Goal: Answer question/provide support: Share knowledge or assist other users

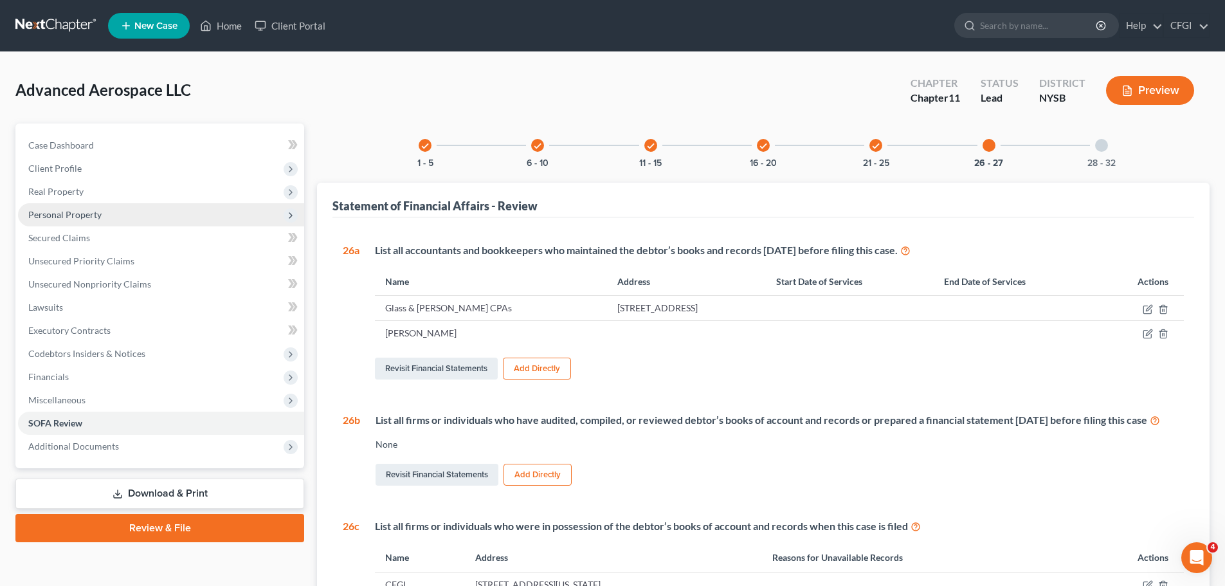
click at [77, 218] on span "Personal Property" at bounding box center [64, 214] width 73 height 11
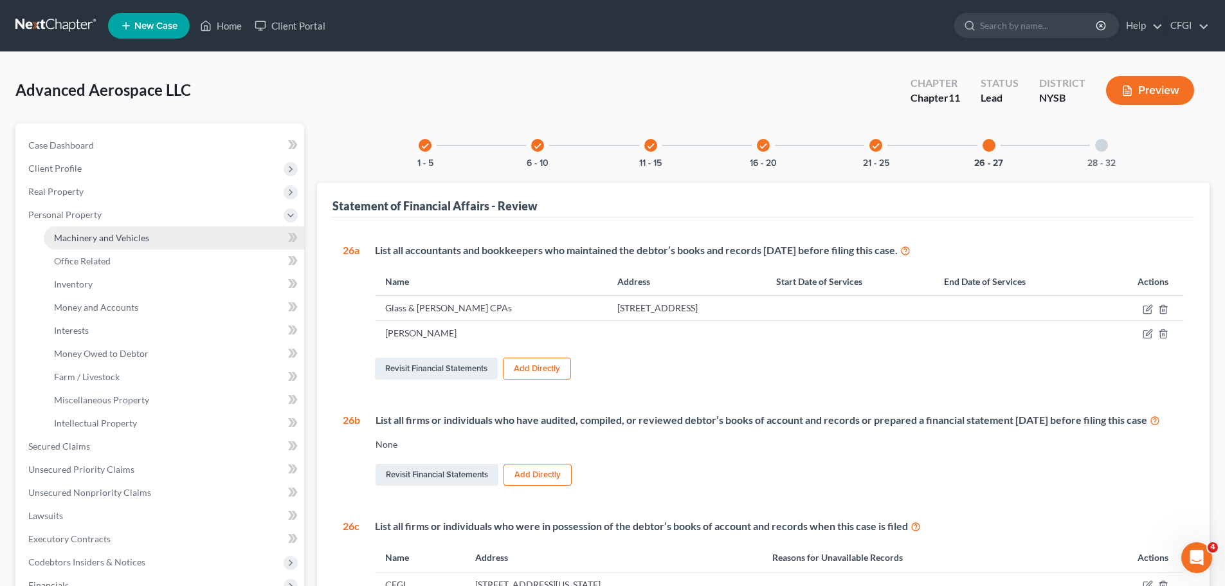
click at [102, 235] on span "Machinery and Vehicles" at bounding box center [101, 237] width 95 height 11
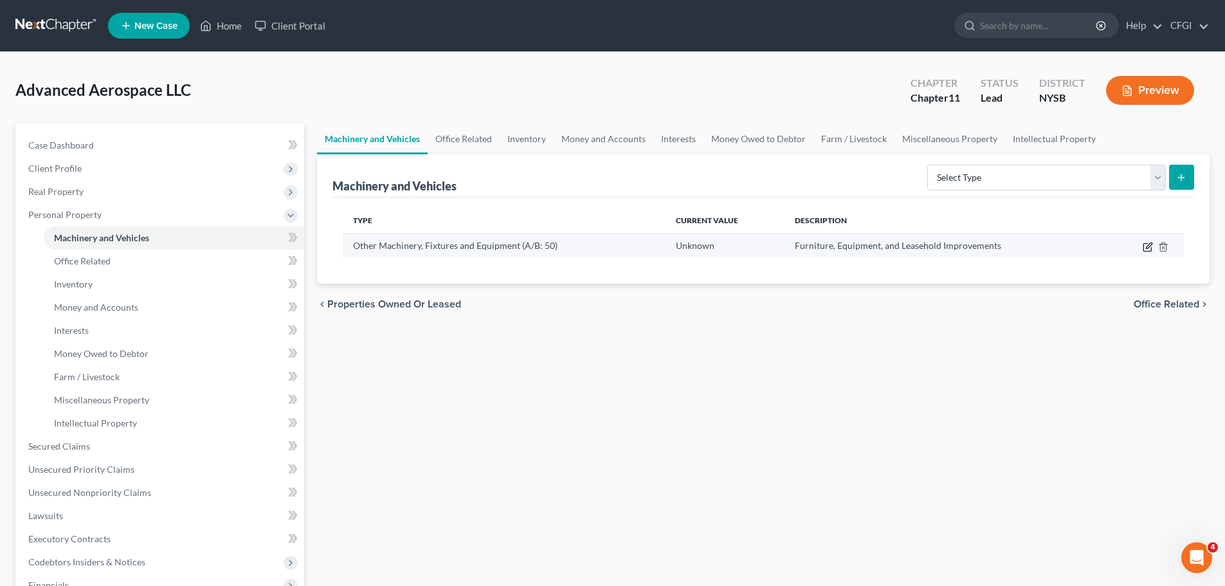
click at [1143, 247] on icon "button" at bounding box center [1147, 247] width 8 height 8
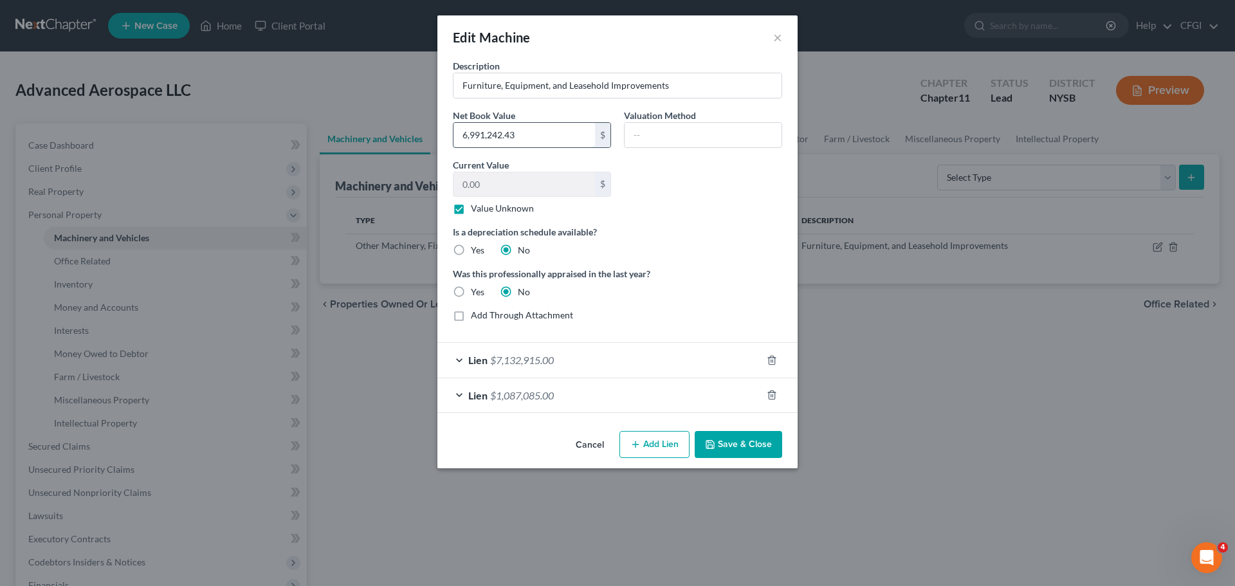
click at [547, 137] on input "6,991,242.43" at bounding box center [523, 135] width 141 height 24
type input "6,257,461.73"
click at [756, 444] on button "Save & Close" at bounding box center [737, 444] width 87 height 27
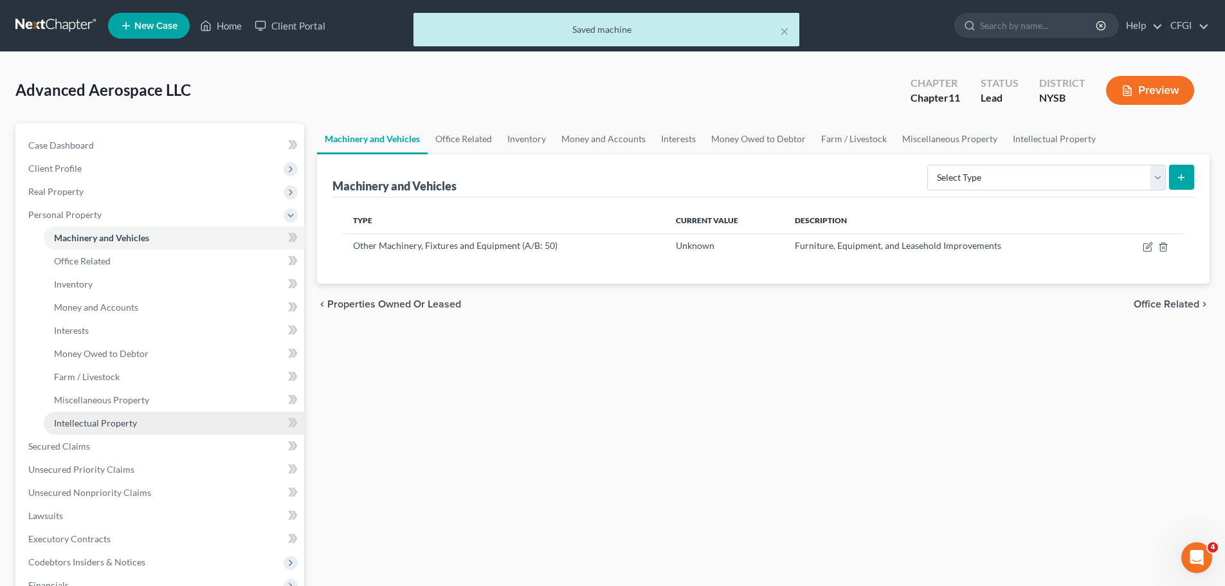
click at [98, 417] on span "Intellectual Property" at bounding box center [95, 422] width 83 height 11
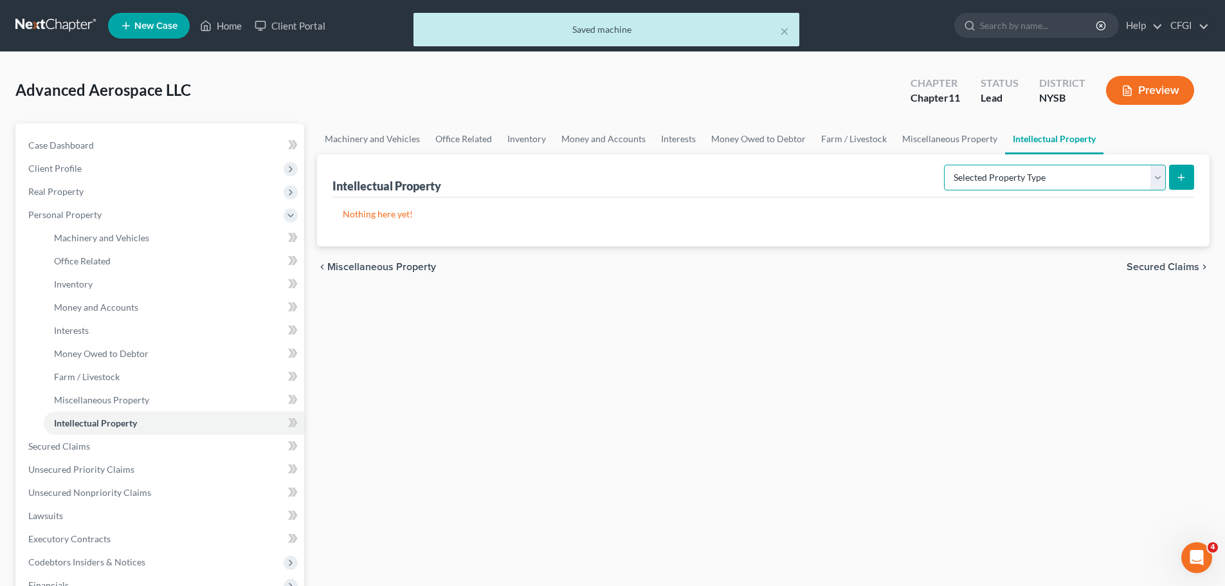
click at [1156, 174] on select "Selected Property Type Customer Lists (A/B: 63) Goodwill (A/B: 65) Internet Dom…" at bounding box center [1055, 178] width 222 height 26
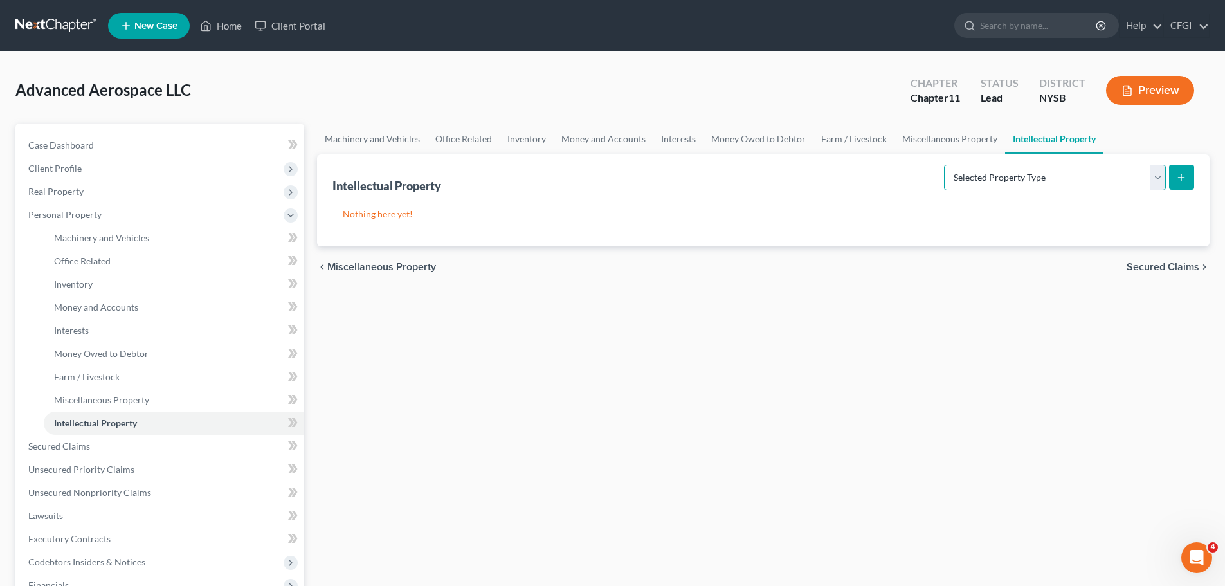
click at [1100, 186] on select "Selected Property Type Customer Lists (A/B: 63) Goodwill (A/B: 65) Internet Dom…" at bounding box center [1055, 178] width 222 height 26
click at [748, 392] on div "Machinery and Vehicles Office Related Inventory Money and Accounts Interests Mo…" at bounding box center [763, 436] width 905 height 627
click at [1062, 186] on select "Selected Property Type Customer Lists (A/B: 63) Goodwill (A/B: 65) Internet Dom…" at bounding box center [1055, 178] width 222 height 26
select select "other_intellectual_property"
click at [945, 165] on select "Selected Property Type Customer Lists (A/B: 63) Goodwill (A/B: 65) Internet Dom…" at bounding box center [1055, 178] width 222 height 26
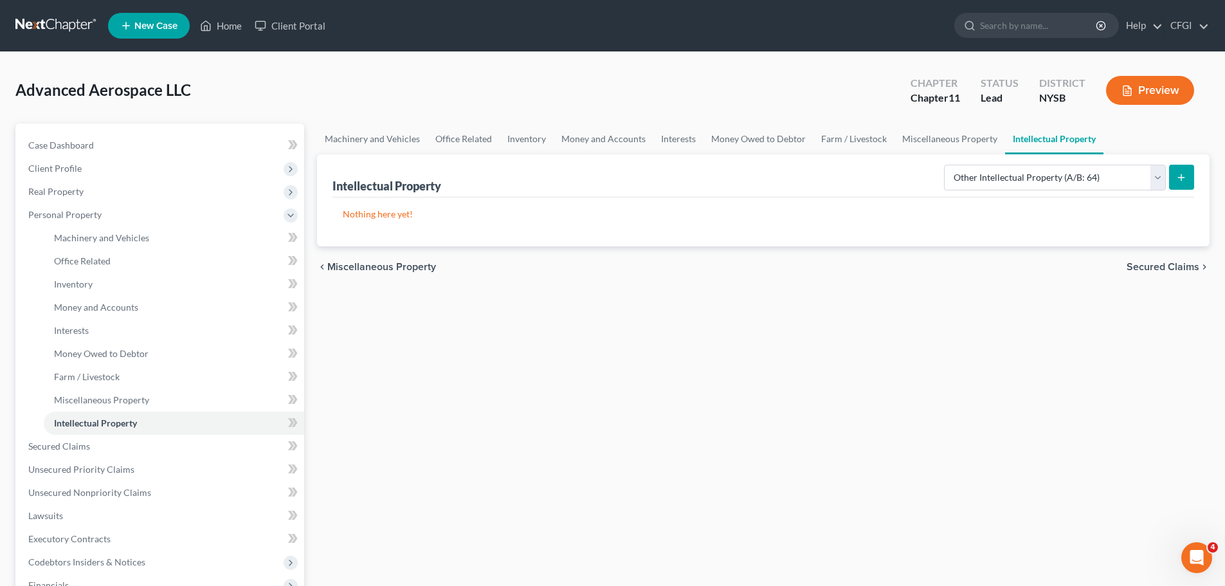
click at [1191, 174] on button "submit" at bounding box center [1181, 177] width 25 height 25
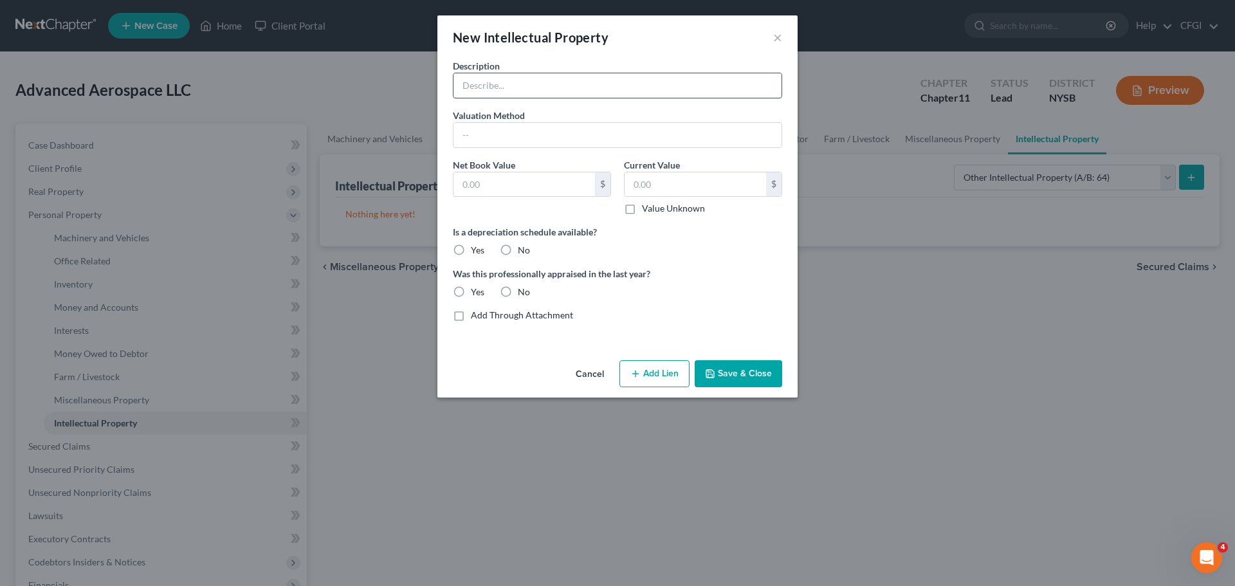
click at [509, 82] on input "text" at bounding box center [617, 85] width 328 height 24
click at [511, 86] on input "Leasehold" at bounding box center [617, 85] width 328 height 24
drag, startPoint x: 520, startPoint y: 87, endPoint x: 524, endPoint y: 82, distance: 6.8
click at [524, 82] on input "Leasehold" at bounding box center [617, 85] width 328 height 24
type input "L"
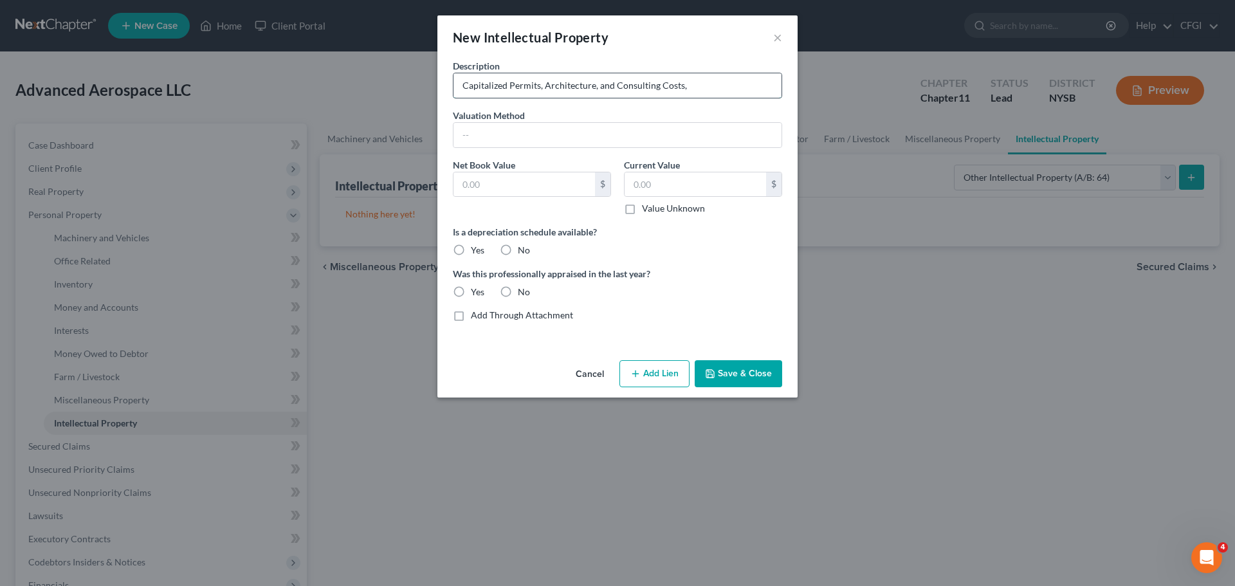
drag, startPoint x: 674, startPoint y: 82, endPoint x: 680, endPoint y: 88, distance: 8.7
click at [680, 88] on input "Capitalized Permits, Architecture, and Consulting Costs," at bounding box center [617, 85] width 328 height 24
type input "Capitalized Permits, Architecture, and Consulting Costs"
click at [535, 188] on input "text" at bounding box center [523, 184] width 141 height 24
click at [589, 376] on button "Cancel" at bounding box center [589, 374] width 49 height 26
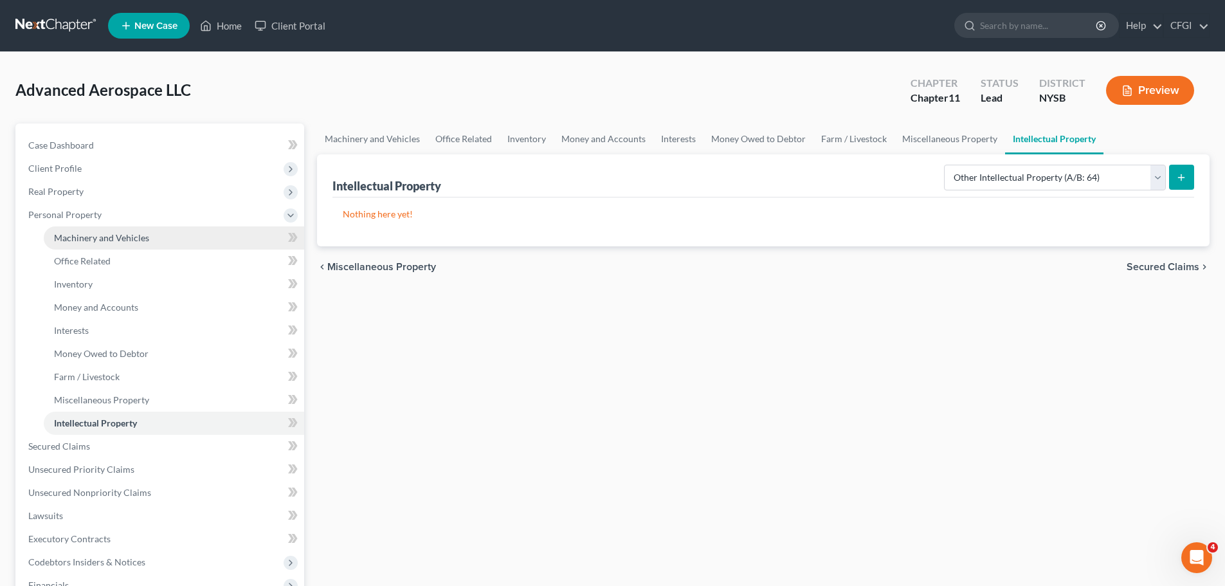
click at [107, 237] on span "Machinery and Vehicles" at bounding box center [101, 237] width 95 height 11
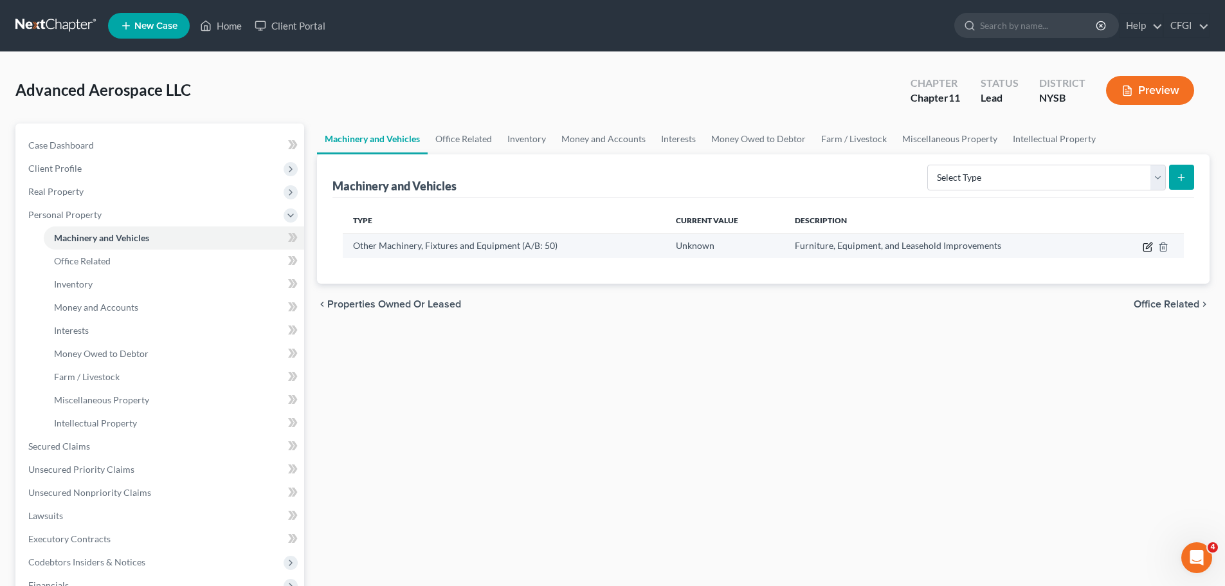
click at [1150, 245] on icon "button" at bounding box center [1149, 245] width 6 height 6
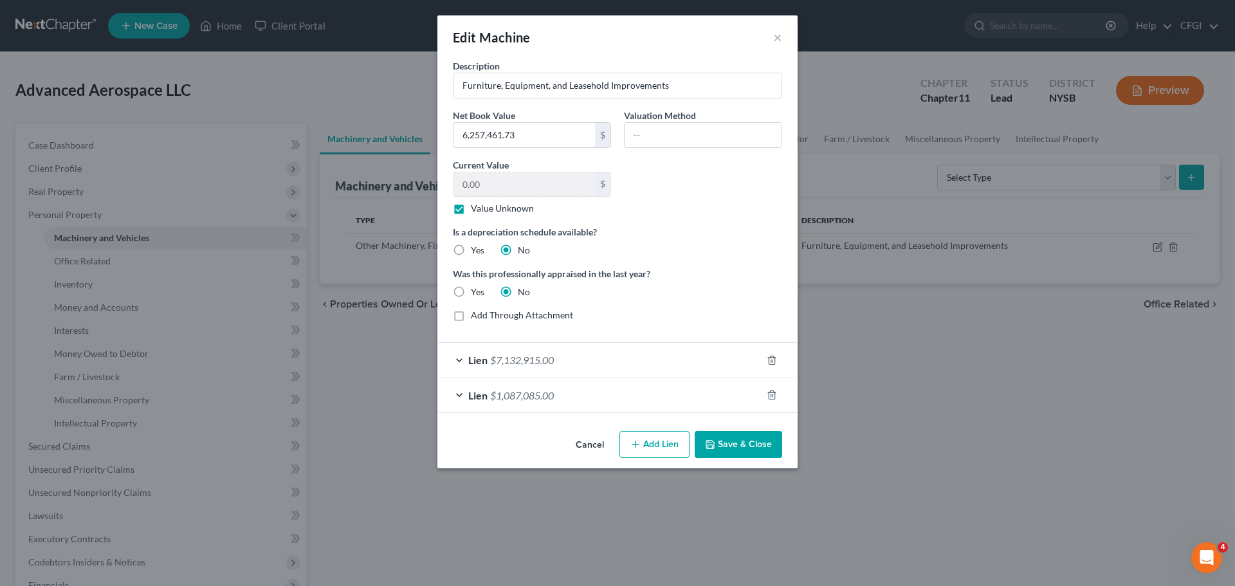
click at [597, 448] on button "Cancel" at bounding box center [589, 445] width 49 height 26
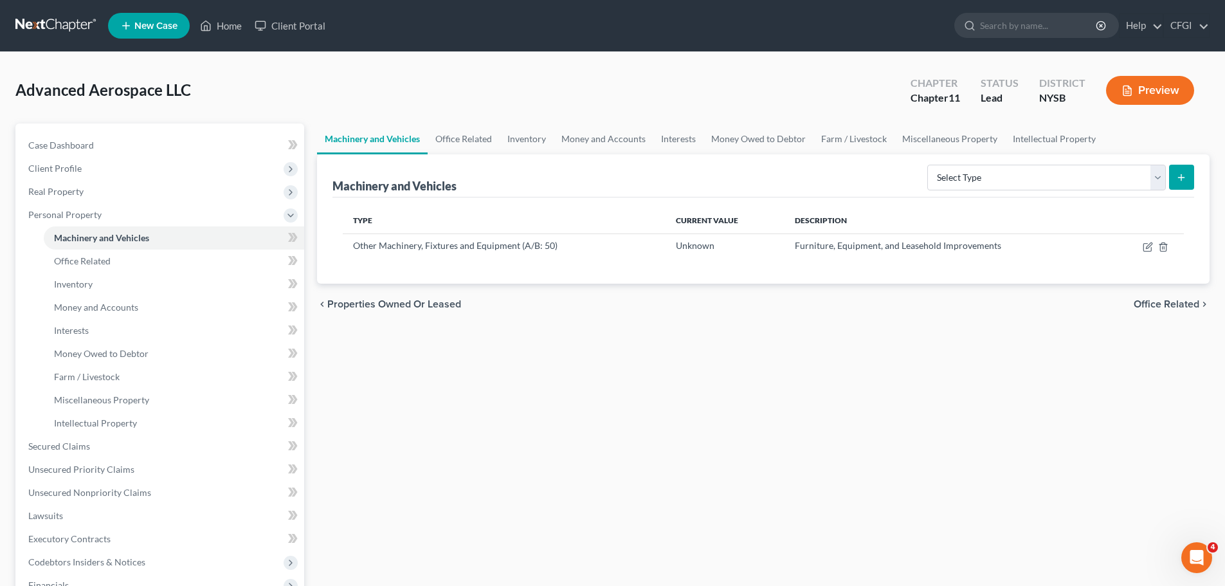
click at [1192, 556] on icon "Open Intercom Messenger" at bounding box center [1196, 557] width 21 height 21
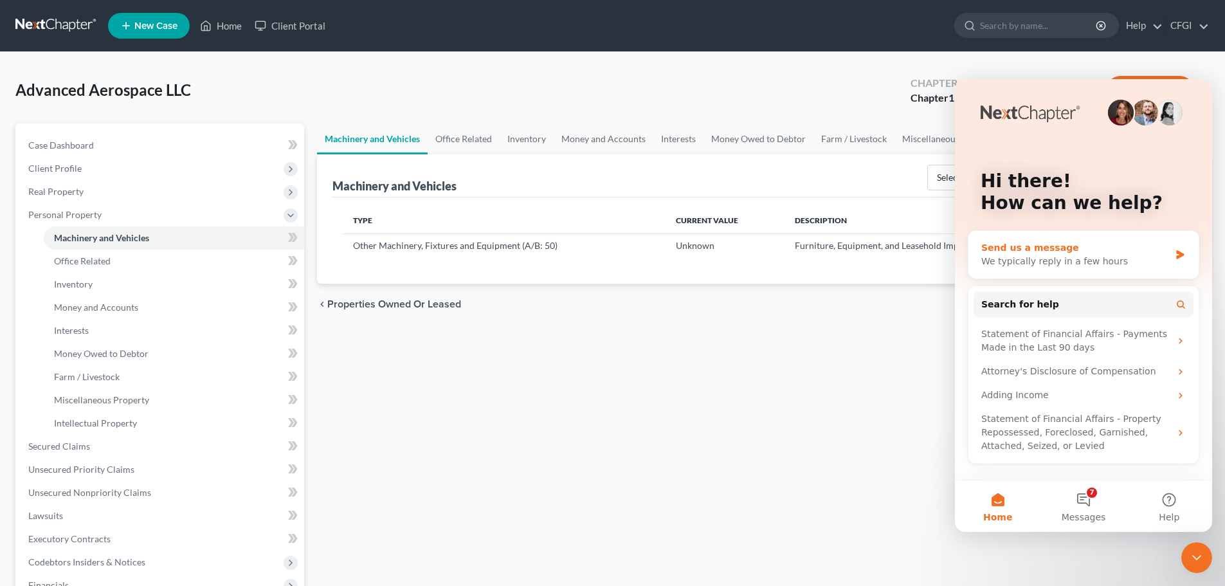
click at [1134, 253] on div "Send us a message" at bounding box center [1075, 248] width 188 height 14
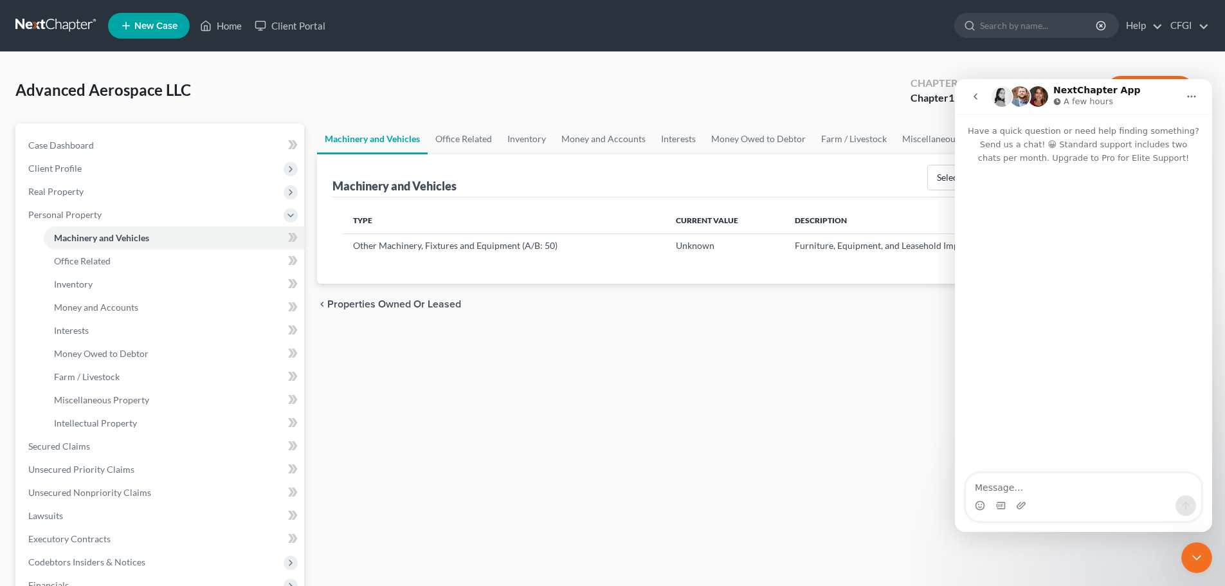
click at [1010, 481] on textarea "Message…" at bounding box center [1083, 484] width 235 height 22
click at [69, 446] on span "Secured Claims" at bounding box center [59, 445] width 62 height 11
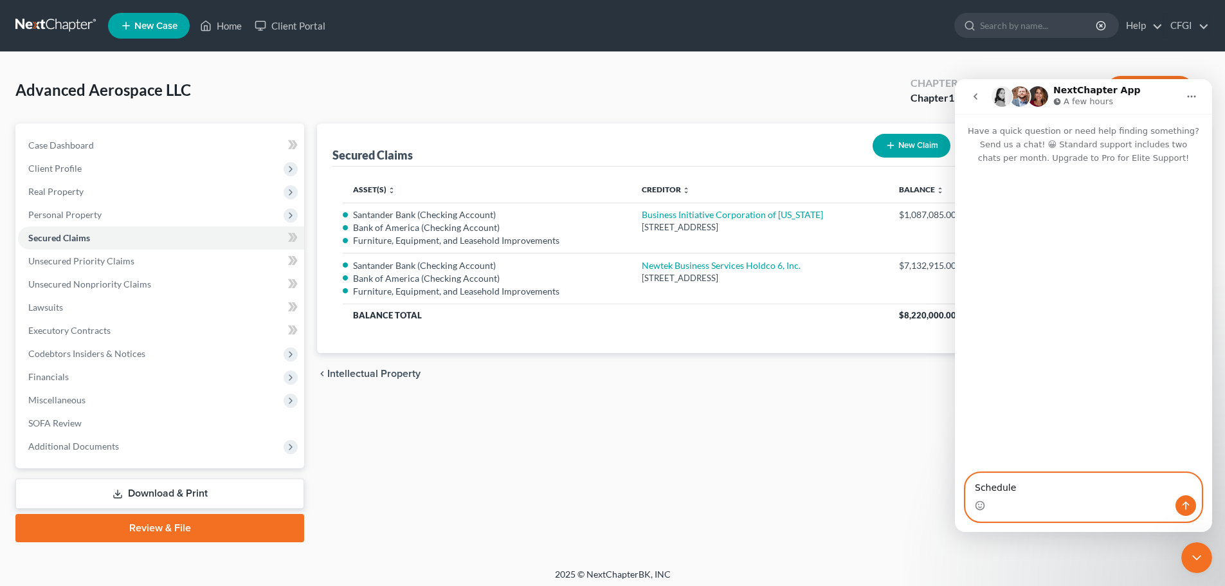
click at [1029, 490] on textarea "Schedule" at bounding box center [1083, 484] width 235 height 22
type textarea "Schedule D claims are secured by multiple assets, but only one is showing up in…"
click at [1073, 491] on textarea "Schedule D claims are secured by multiple assets, but only one is showing up in…" at bounding box center [1083, 472] width 235 height 48
click at [1139, 485] on textarea "Schedule D claims are secured by multiple assets, but only one is showing up in…" at bounding box center [1083, 472] width 235 height 48
click at [1142, 487] on textarea "Schedule D claims are secured by multiple assets, but only one is showing up in…" at bounding box center [1083, 472] width 235 height 48
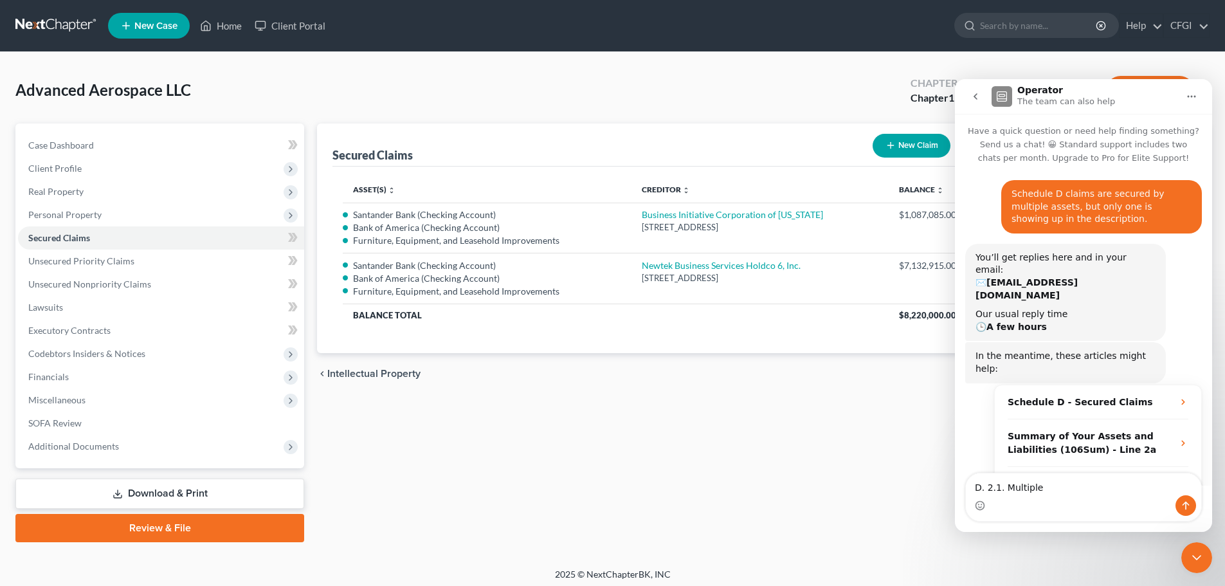
scroll to position [36, 0]
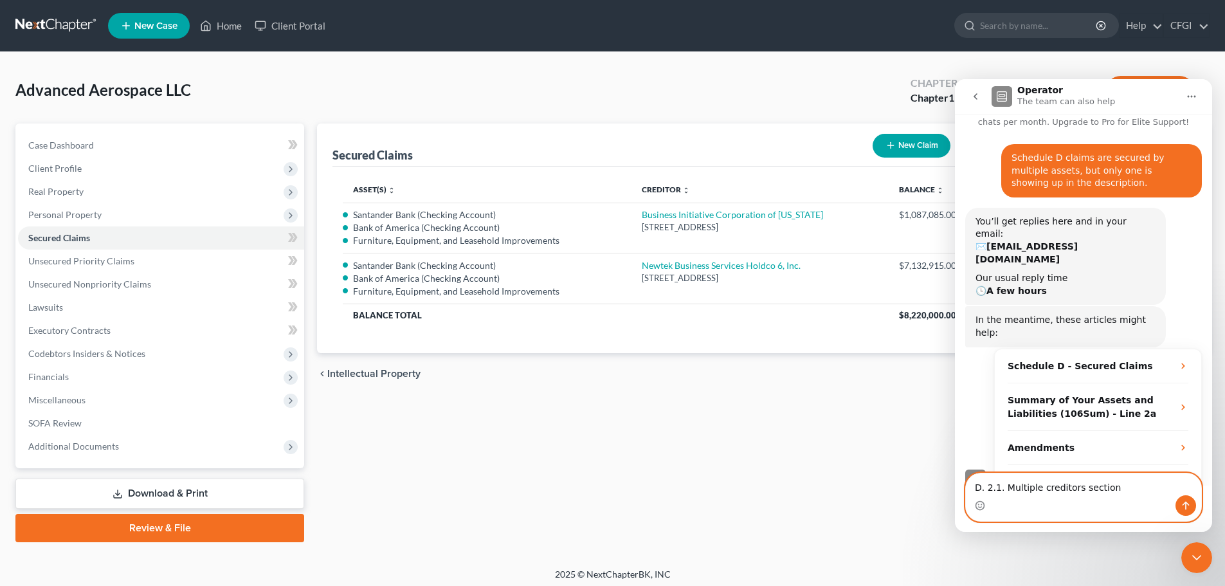
click at [1034, 484] on textarea "D. 2.1. Multiple creditors section" at bounding box center [1083, 484] width 235 height 22
click at [1002, 487] on textarea "D. 2.1. Multiple creditors section" at bounding box center [1083, 484] width 235 height 22
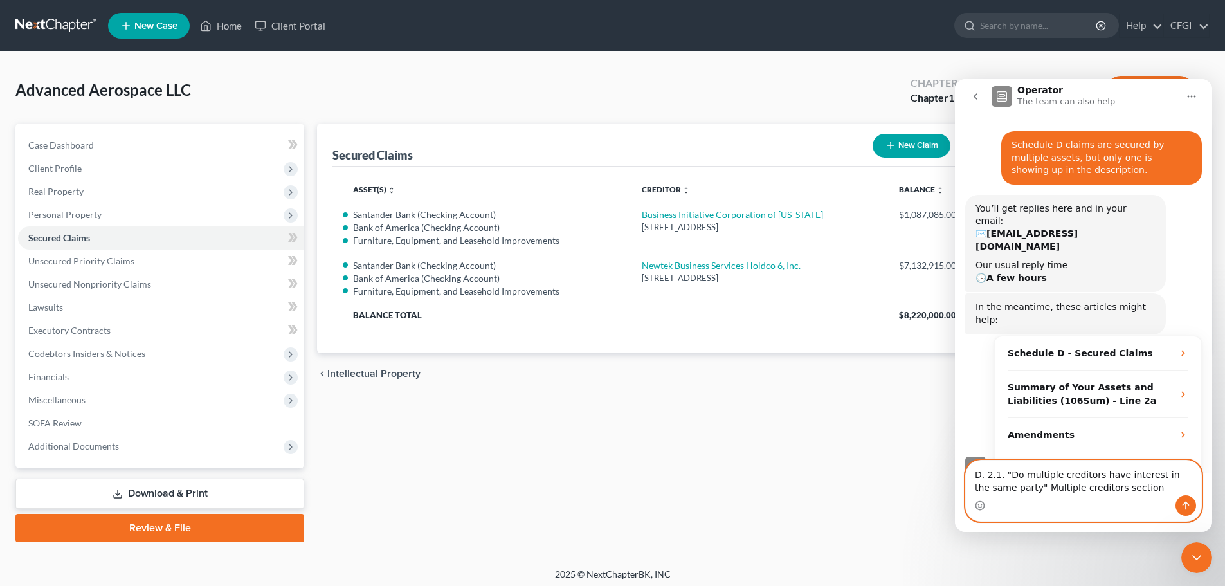
drag, startPoint x: 1093, startPoint y: 484, endPoint x: 1002, endPoint y: 488, distance: 90.1
click at [1002, 488] on textarea "D. 2.1. "Do multiple creditors have interest in the same party" Multiple credit…" at bounding box center [1083, 477] width 235 height 35
type textarea "D. 2.1. "Do multiple creditors have interest in the same party" section is gett…"
click at [1189, 500] on button "Send a message…" at bounding box center [1185, 505] width 21 height 21
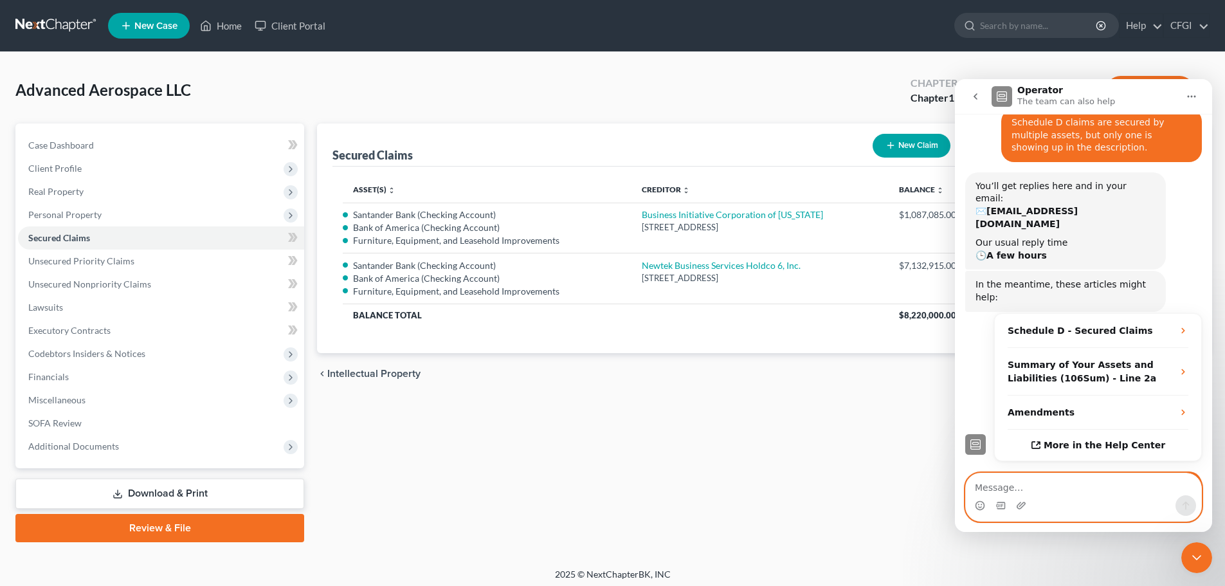
scroll to position [87, 0]
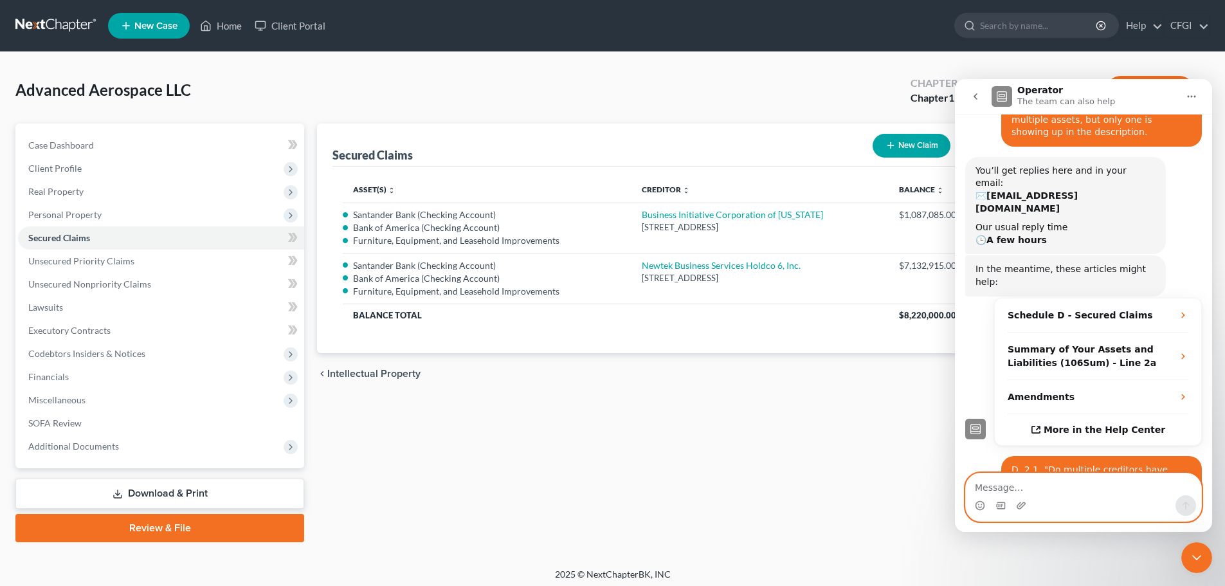
click at [995, 485] on textarea "Message…" at bounding box center [1083, 484] width 235 height 22
click at [1020, 490] on textarea "Co-debtors on schedule" at bounding box center [1083, 484] width 235 height 22
click at [1107, 485] on textarea "Co-debtor names on schedule" at bounding box center [1083, 484] width 235 height 22
click at [1110, 486] on textarea "Co-debtor names on schedule" at bounding box center [1083, 484] width 235 height 22
drag, startPoint x: 1015, startPoint y: 488, endPoint x: 946, endPoint y: 483, distance: 69.0
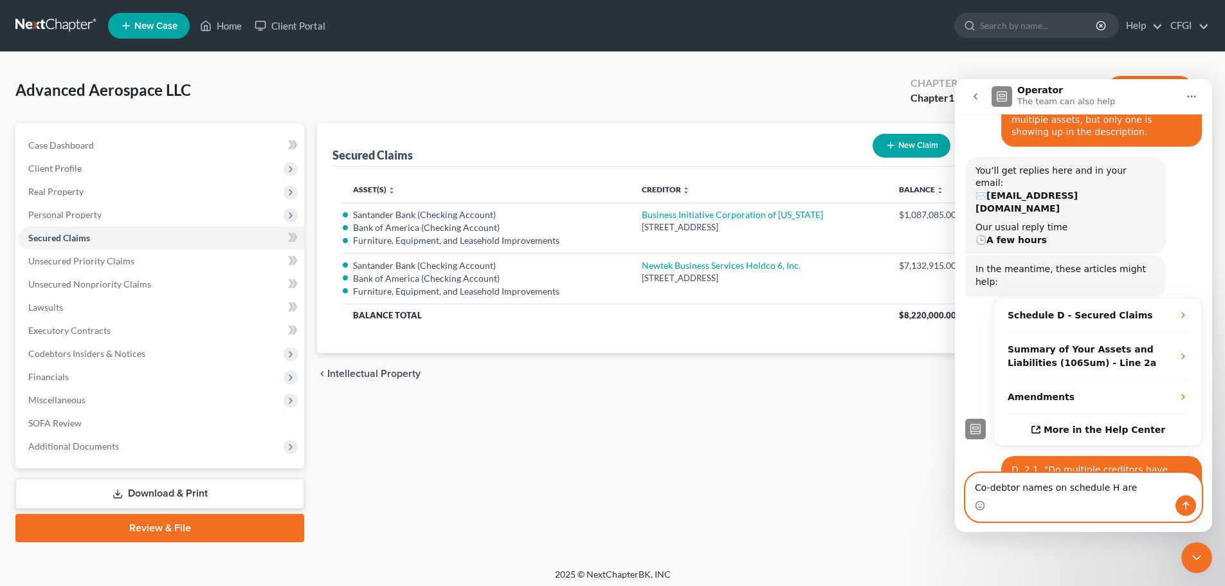
click html "Operator The team can also help Have a quick question or need help finding some…"
click at [1114, 485] on textarea "creditor names on schedule H are" at bounding box center [1083, 484] width 235 height 22
type textarea "creditor names on schedule H are getting cut off"
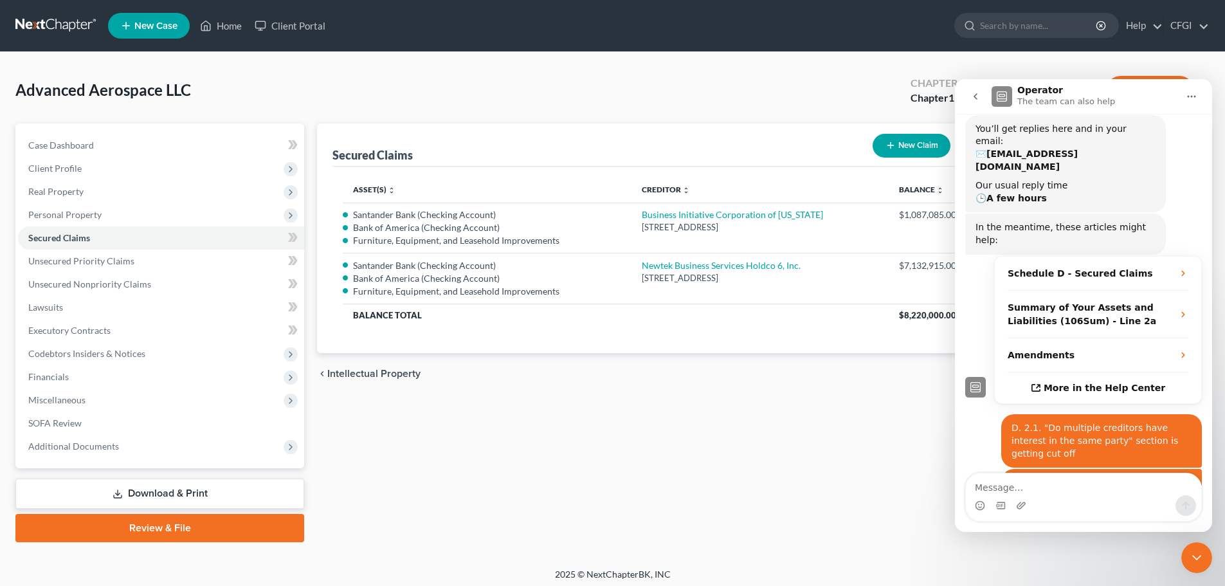
click at [651, 457] on div "Secured Claims New Claim Import CSV Export CSV Delete All Asset(s) expand_more …" at bounding box center [763, 332] width 905 height 419
click at [1197, 555] on icon "Close Intercom Messenger" at bounding box center [1196, 557] width 15 height 15
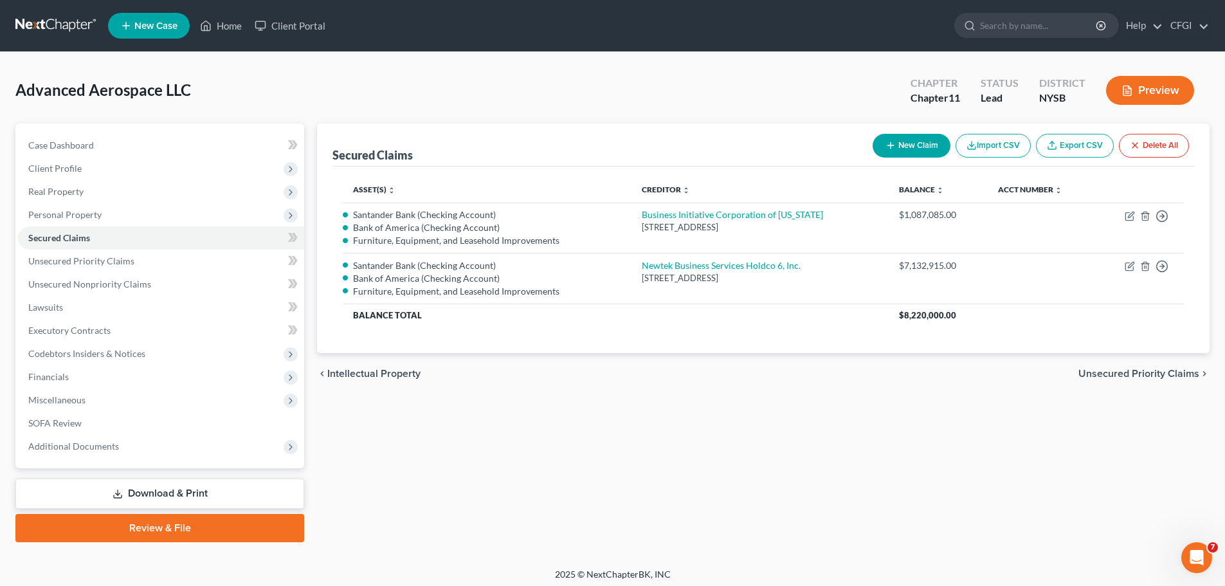
click at [1188, 549] on div "Open Intercom Messenger" at bounding box center [1196, 557] width 42 height 42
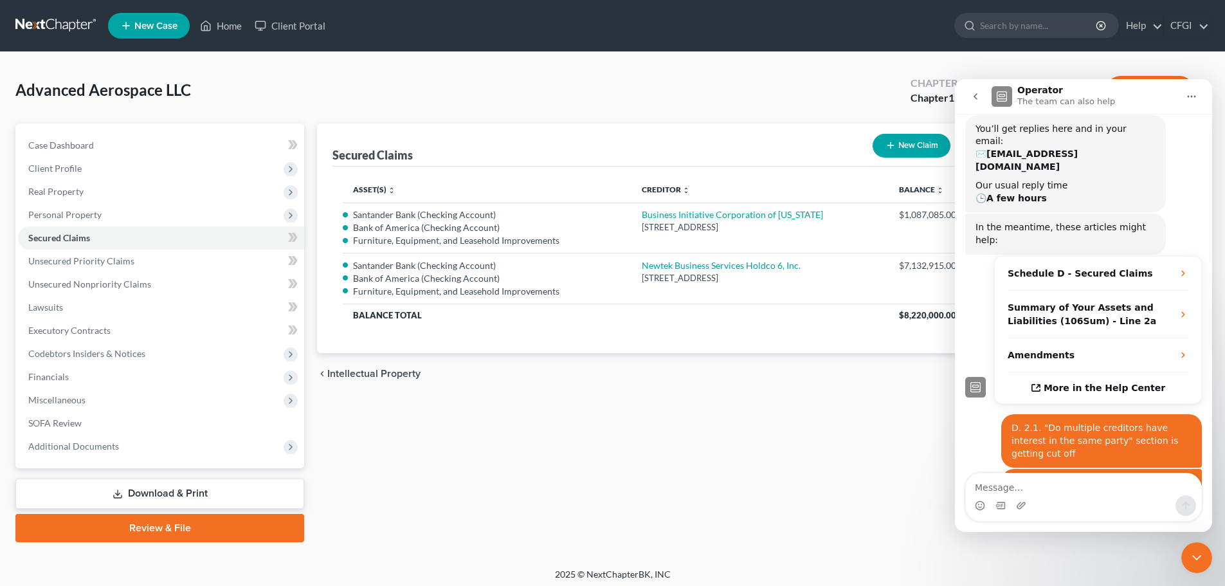
click at [1008, 484] on textarea "Message…" at bounding box center [1083, 484] width 235 height 22
click at [101, 424] on link "SOFA Review" at bounding box center [161, 423] width 286 height 23
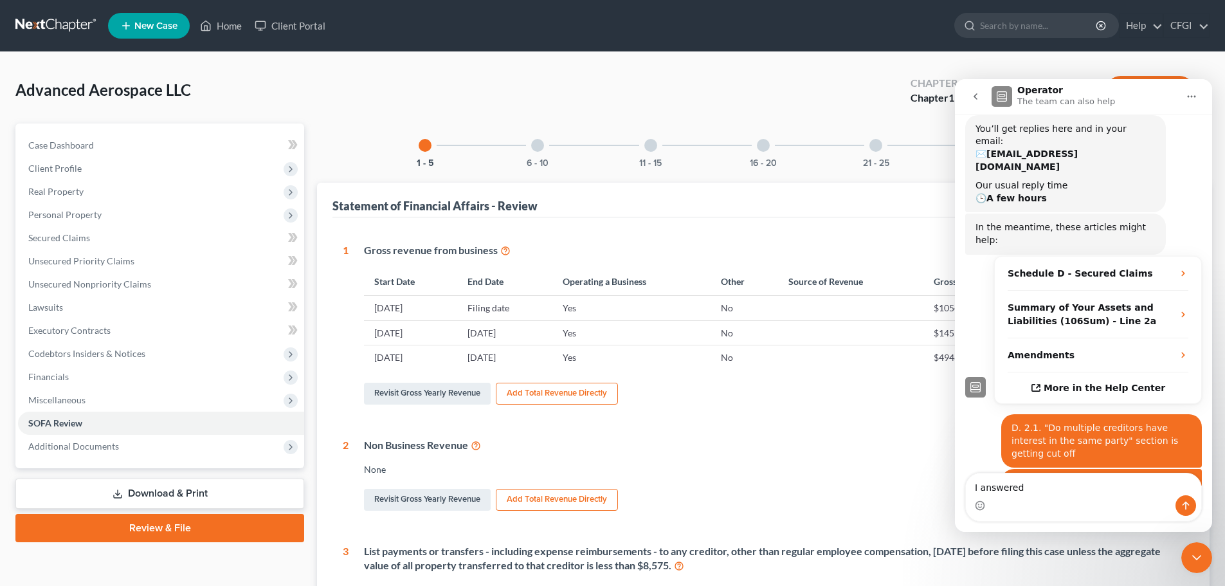
click at [868, 141] on div "21 - 25" at bounding box center [876, 145] width 44 height 44
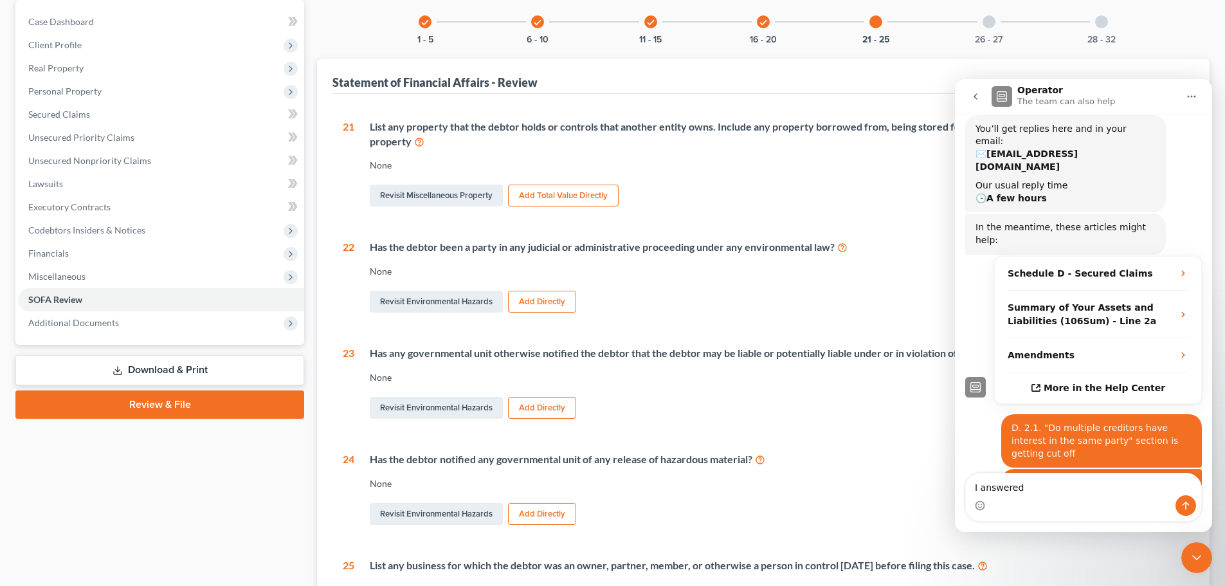
scroll to position [129, 0]
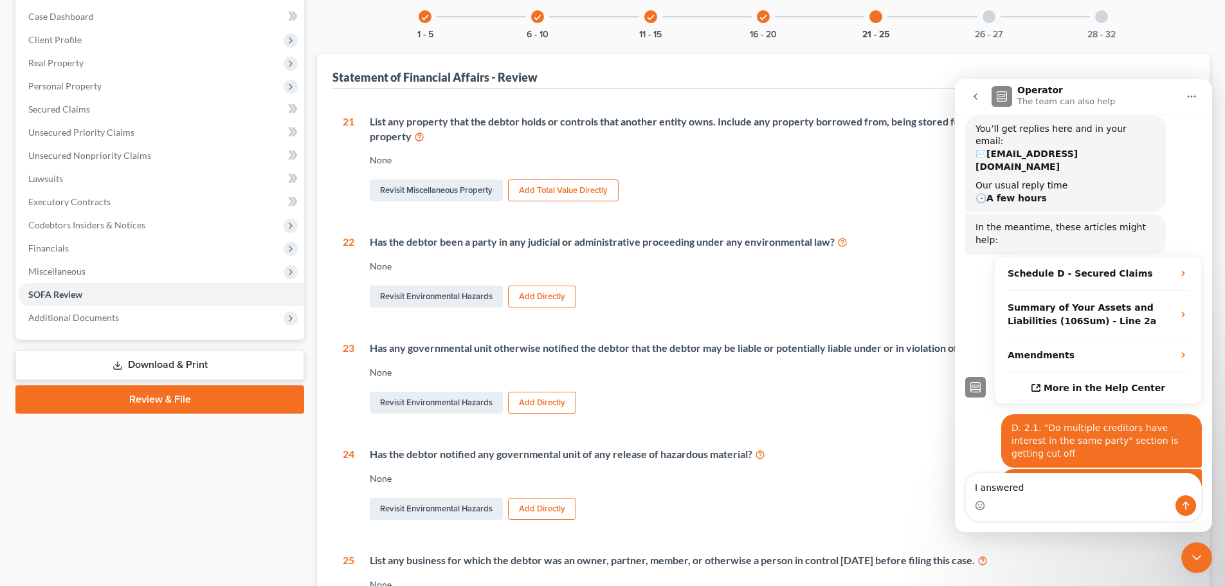
click at [990, 23] on div at bounding box center [989, 16] width 13 height 13
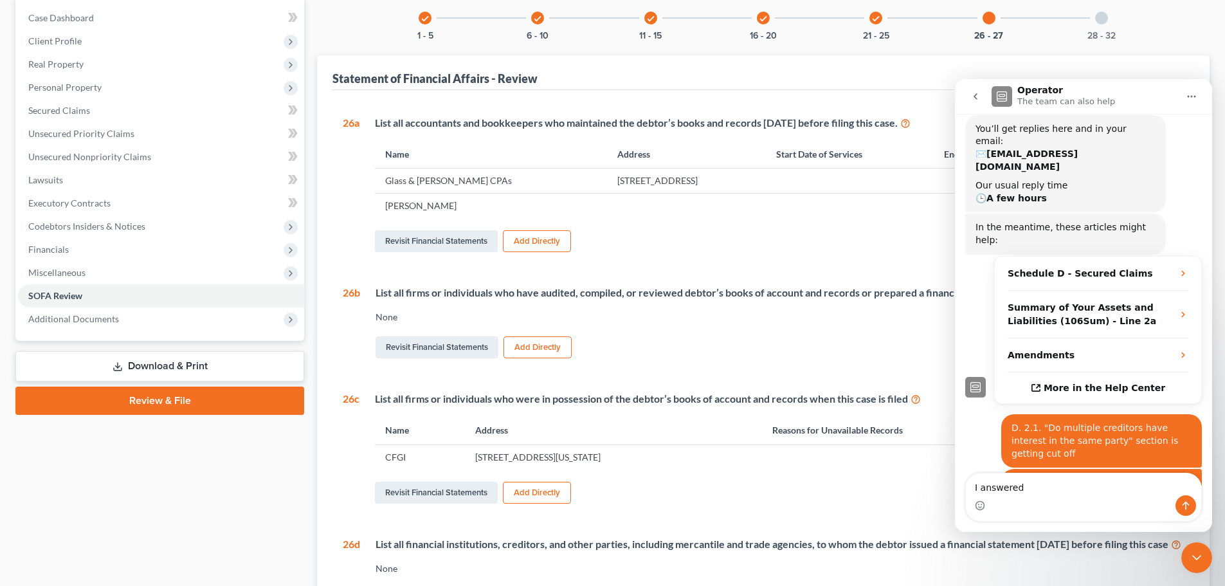
scroll to position [104, 0]
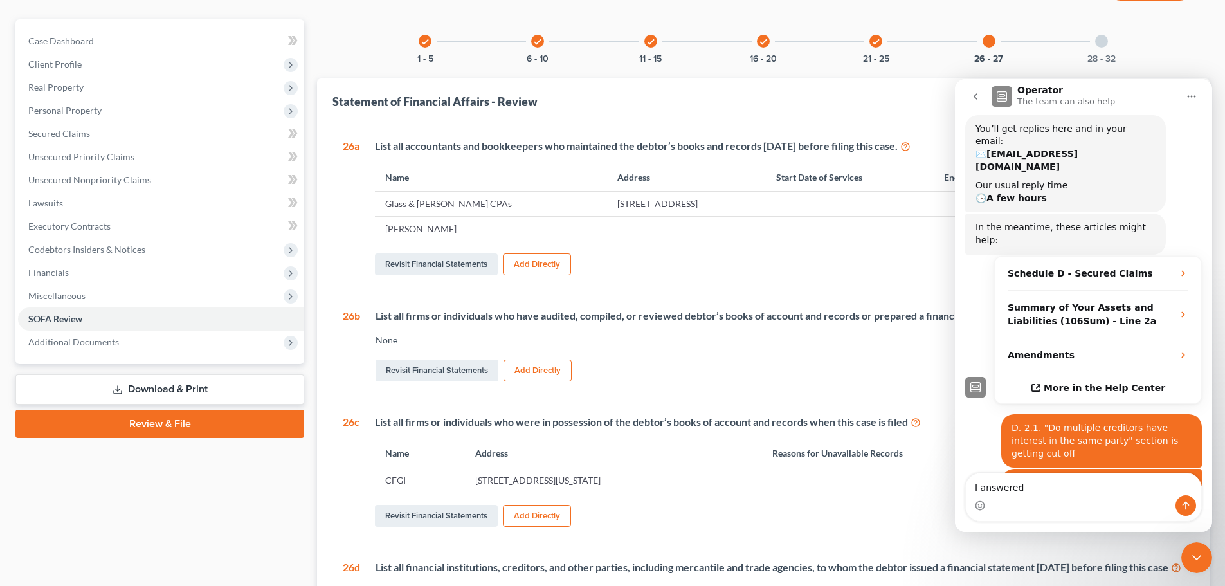
drag, startPoint x: 1104, startPoint y: 49, endPoint x: 127, endPoint y: 10, distance: 978.2
click at [1104, 49] on div "28 - 32" at bounding box center [1102, 41] width 44 height 44
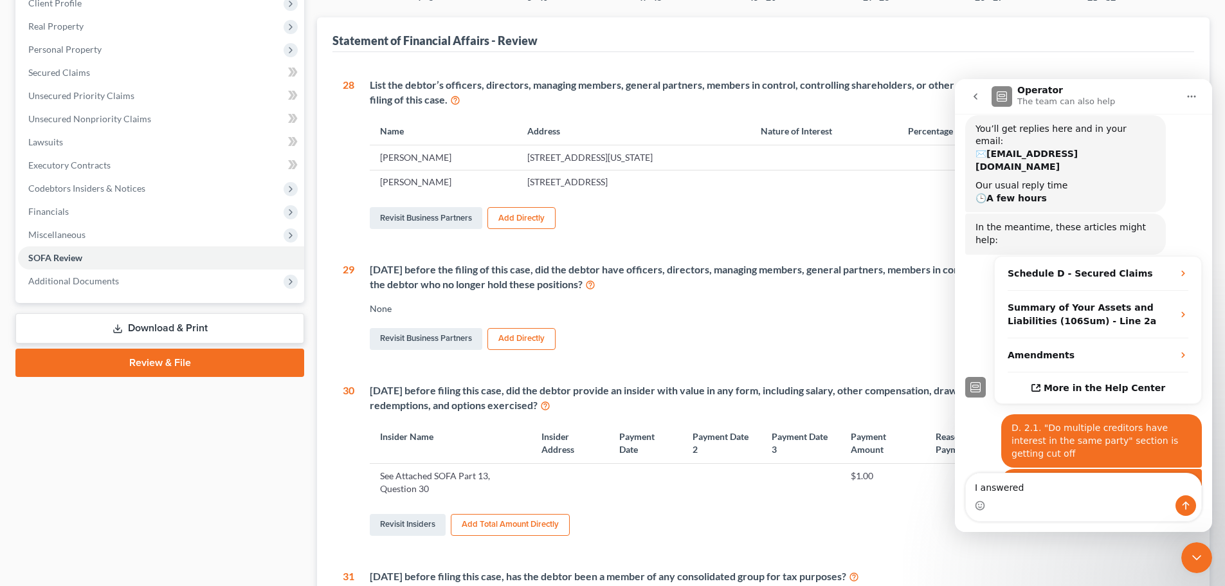
scroll to position [120, 0]
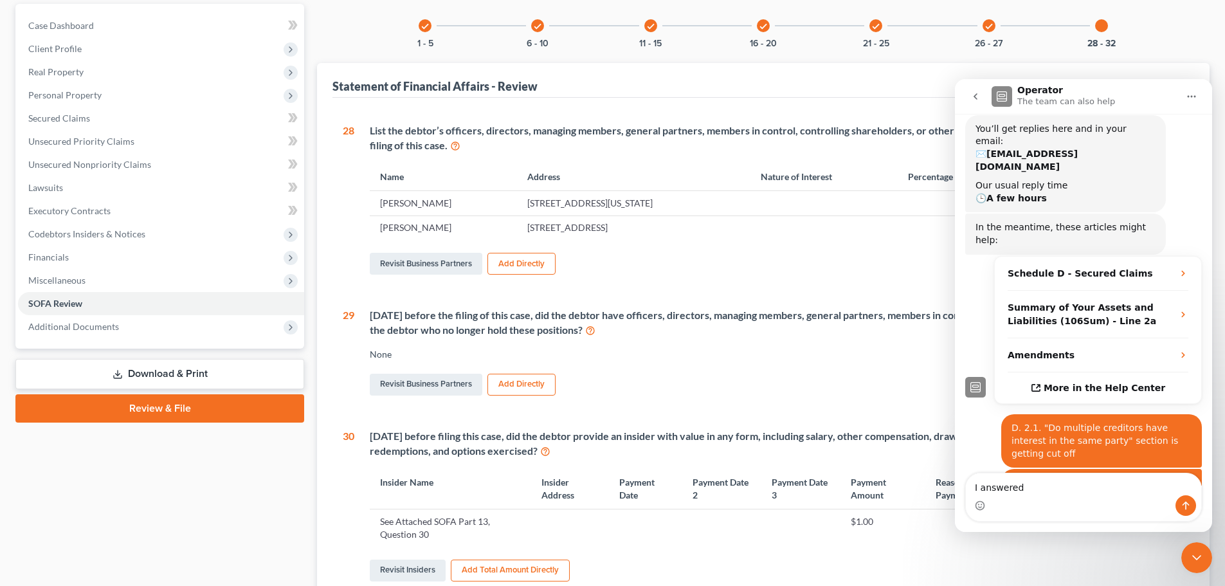
click at [995, 28] on div "check" at bounding box center [989, 25] width 13 height 13
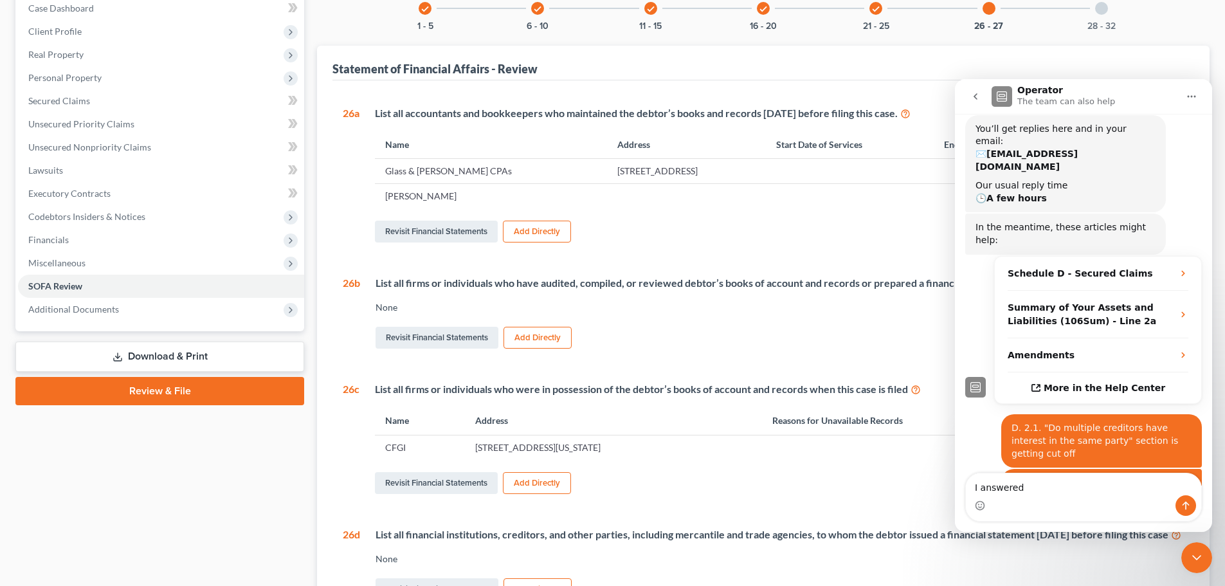
scroll to position [104, 0]
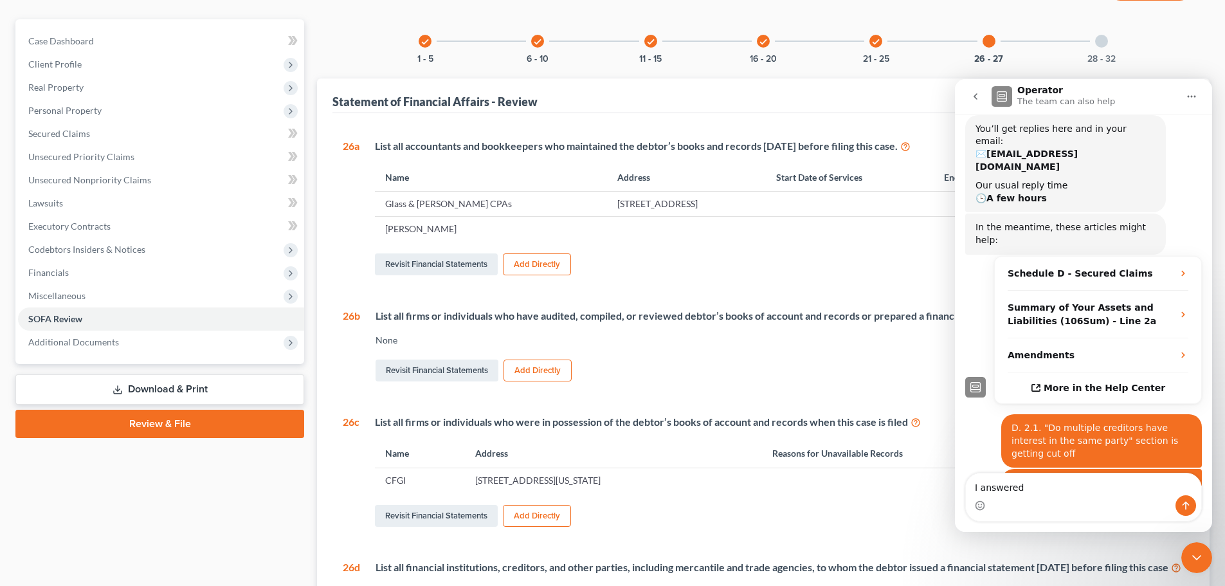
click at [874, 41] on icon "check" at bounding box center [875, 41] width 9 height 9
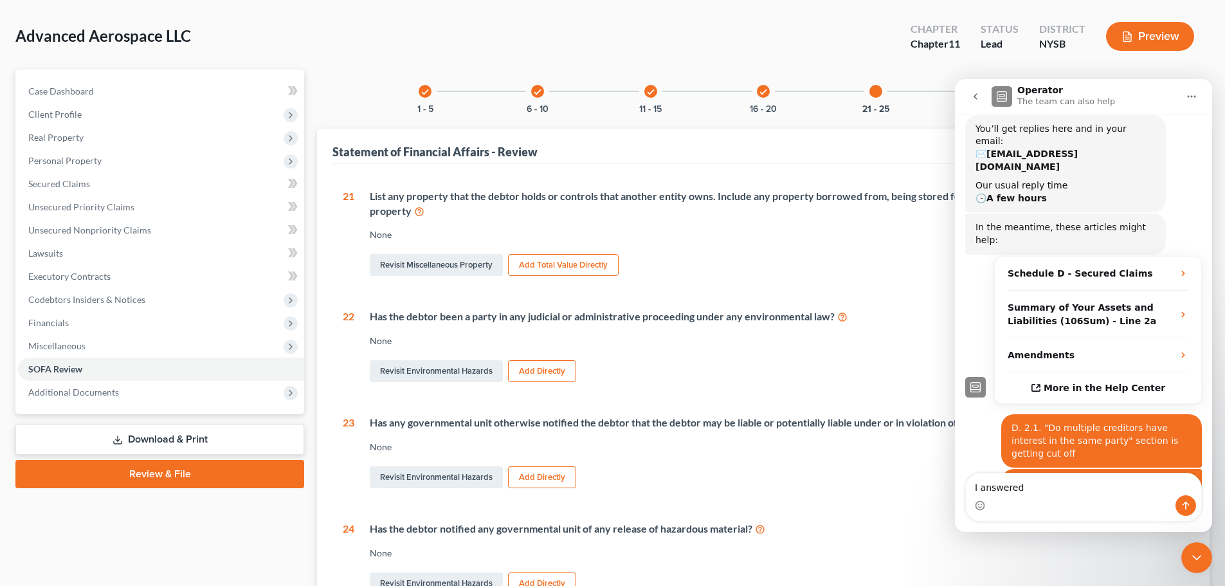
scroll to position [114, 0]
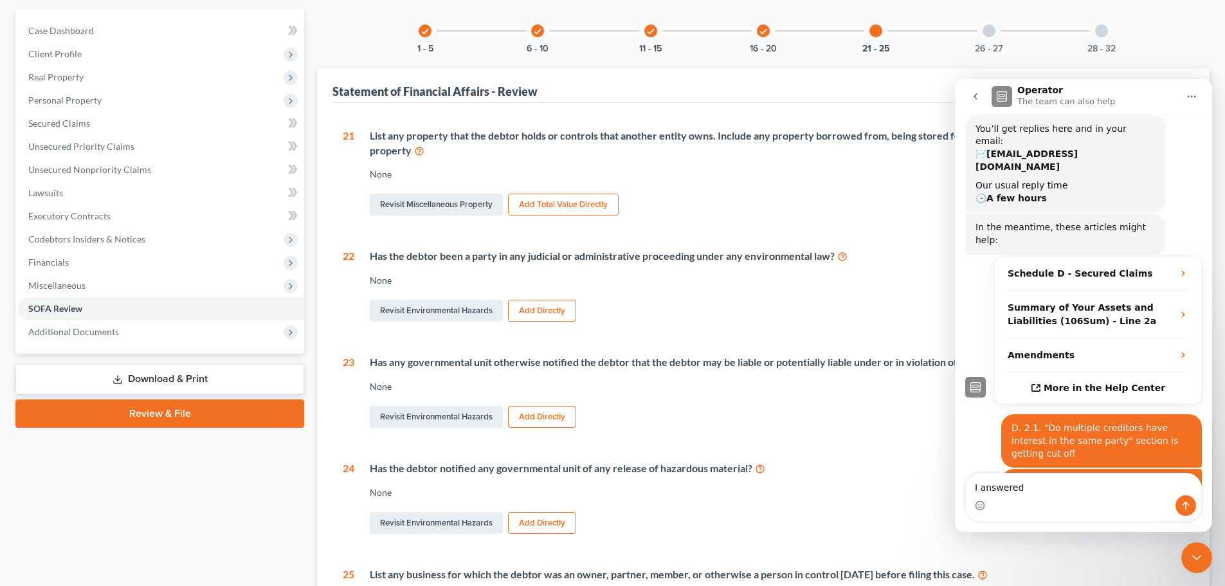
click at [766, 33] on icon "check" at bounding box center [763, 31] width 9 height 9
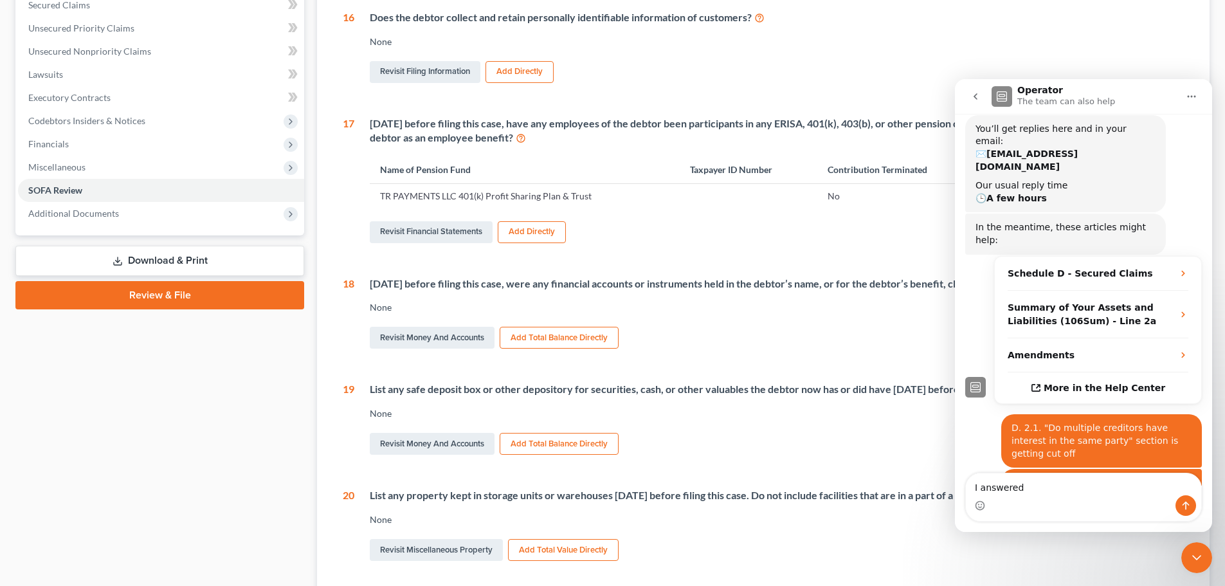
scroll to position [168, 0]
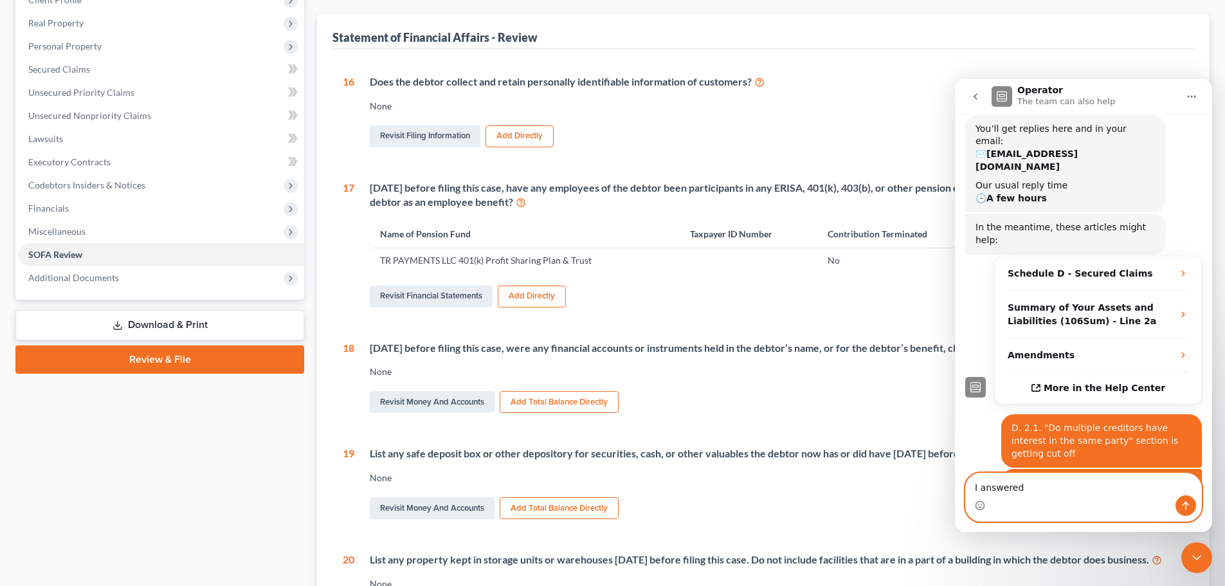
click at [1035, 482] on textarea "I answered" at bounding box center [1083, 484] width 235 height 22
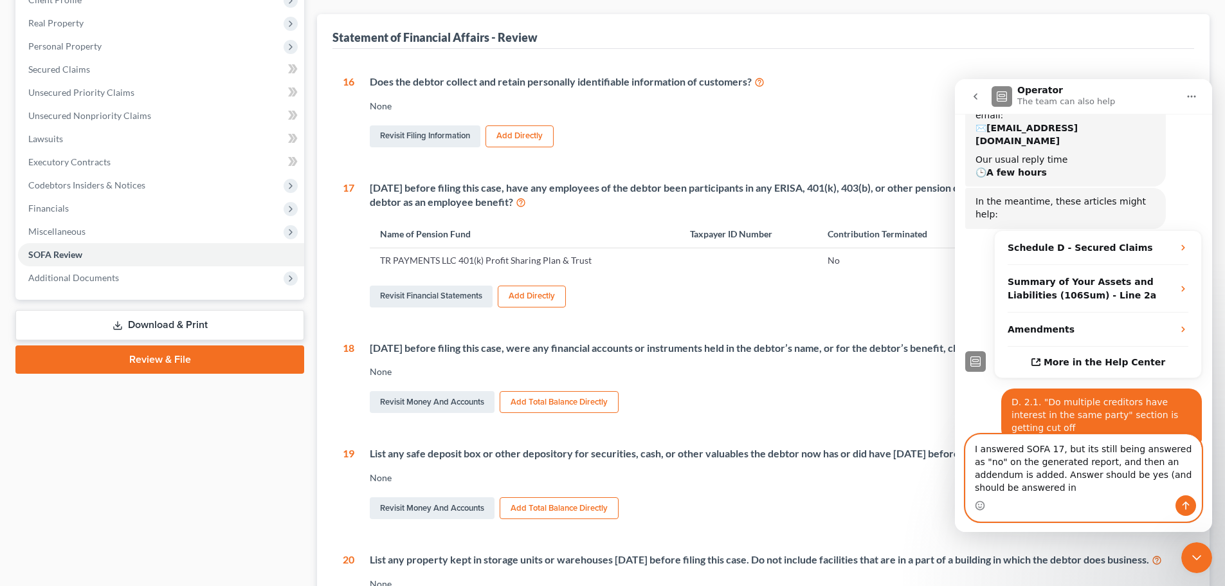
scroll to position [167, 0]
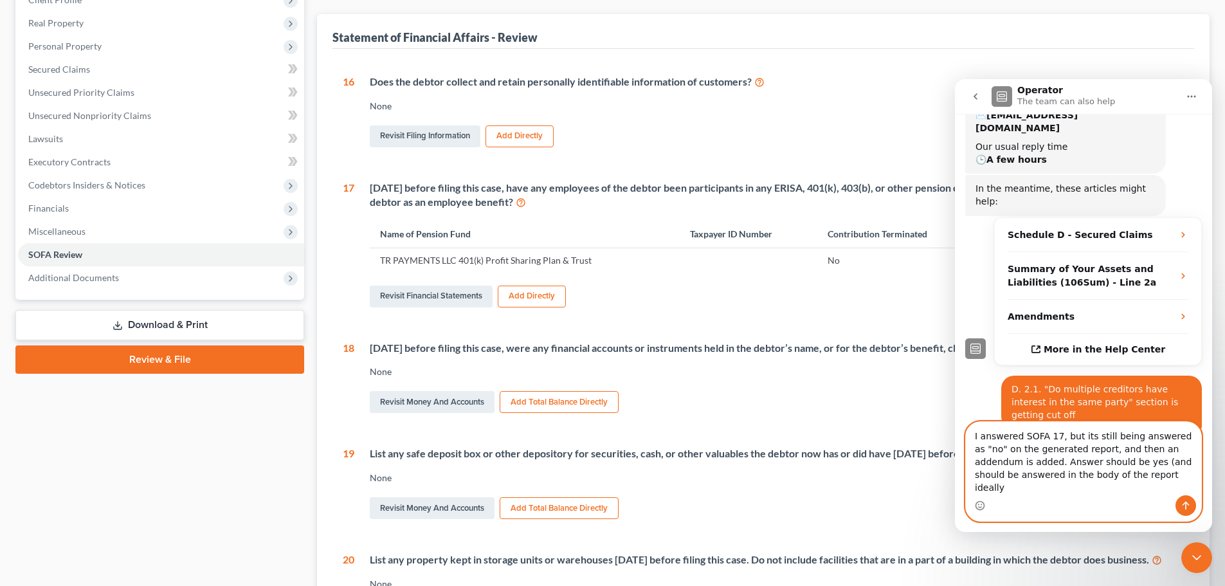
type textarea "I answered SOFA 17, but its still being answered as "no" on the generated repor…"
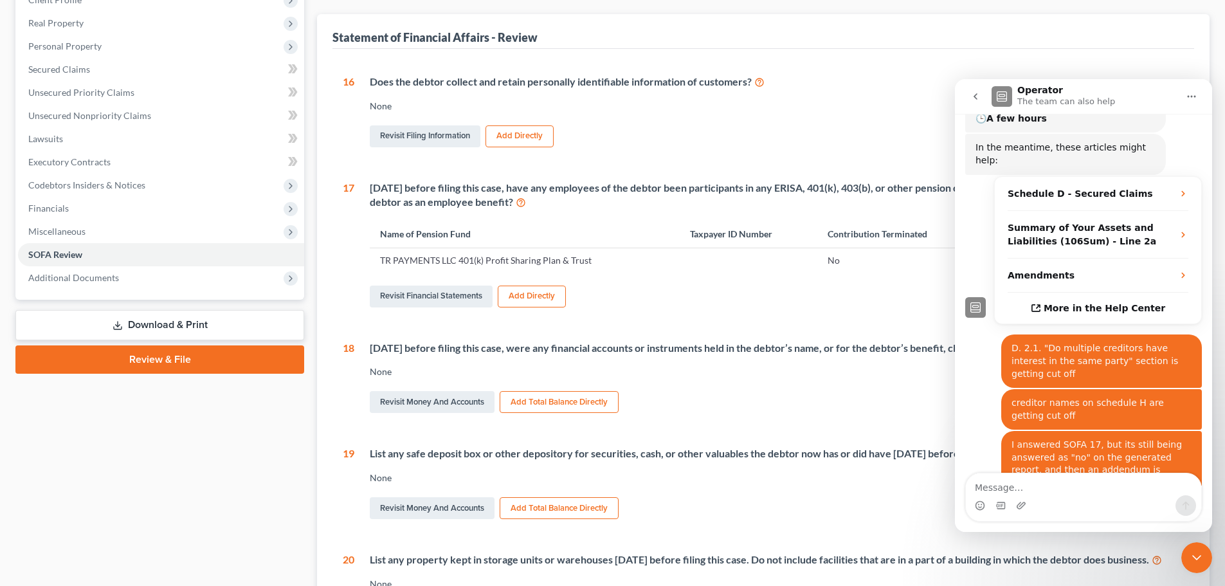
scroll to position [258, 0]
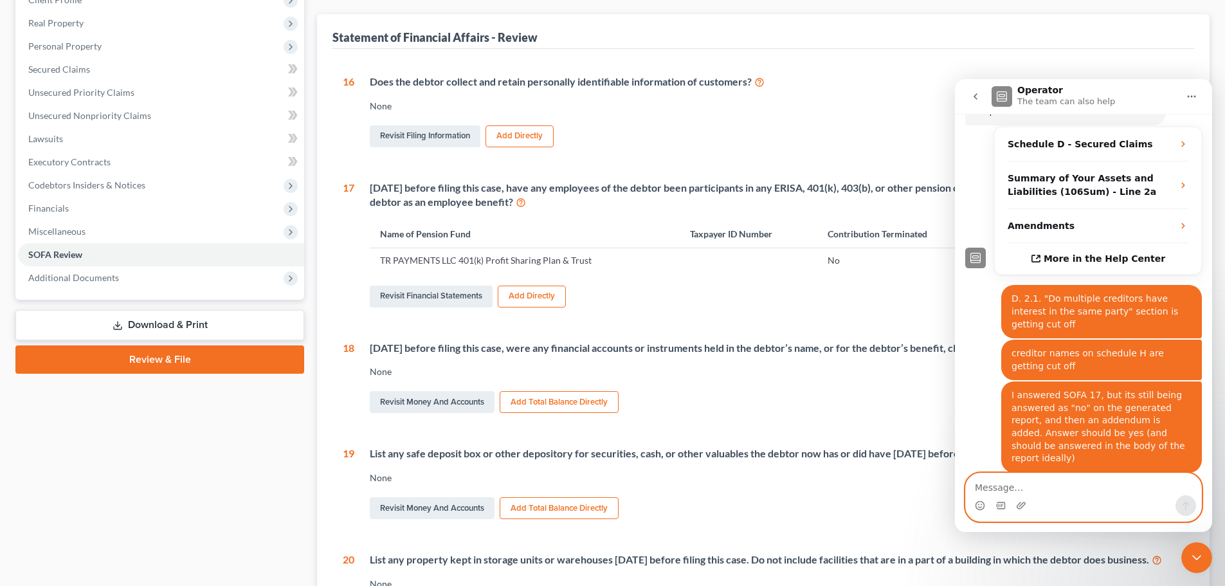
click at [996, 486] on textarea "Message…" at bounding box center [1083, 484] width 235 height 22
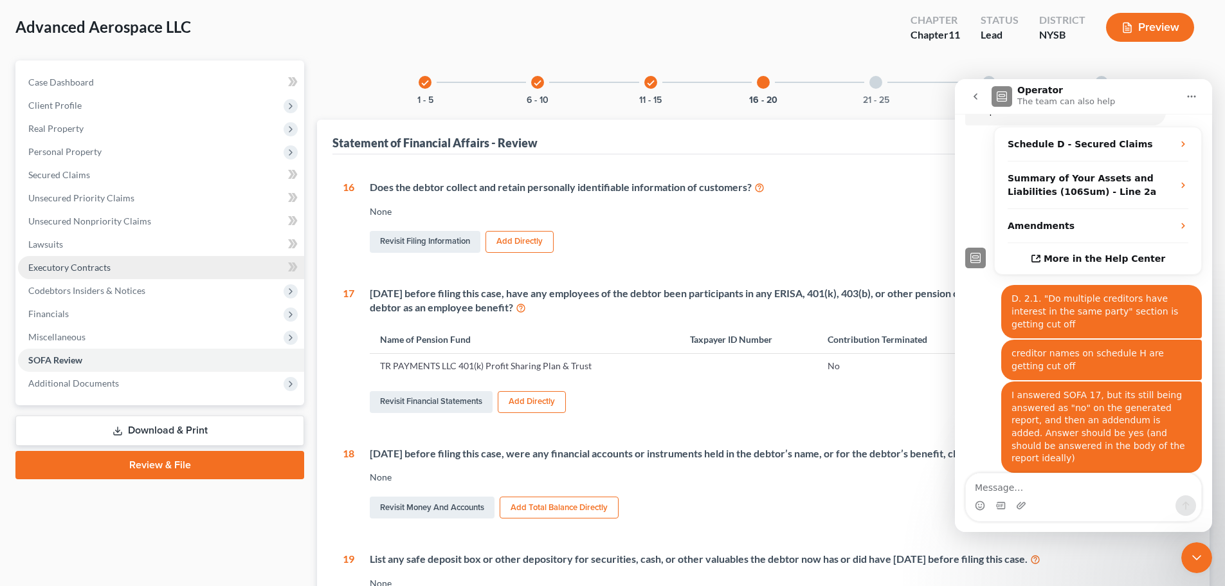
scroll to position [0, 0]
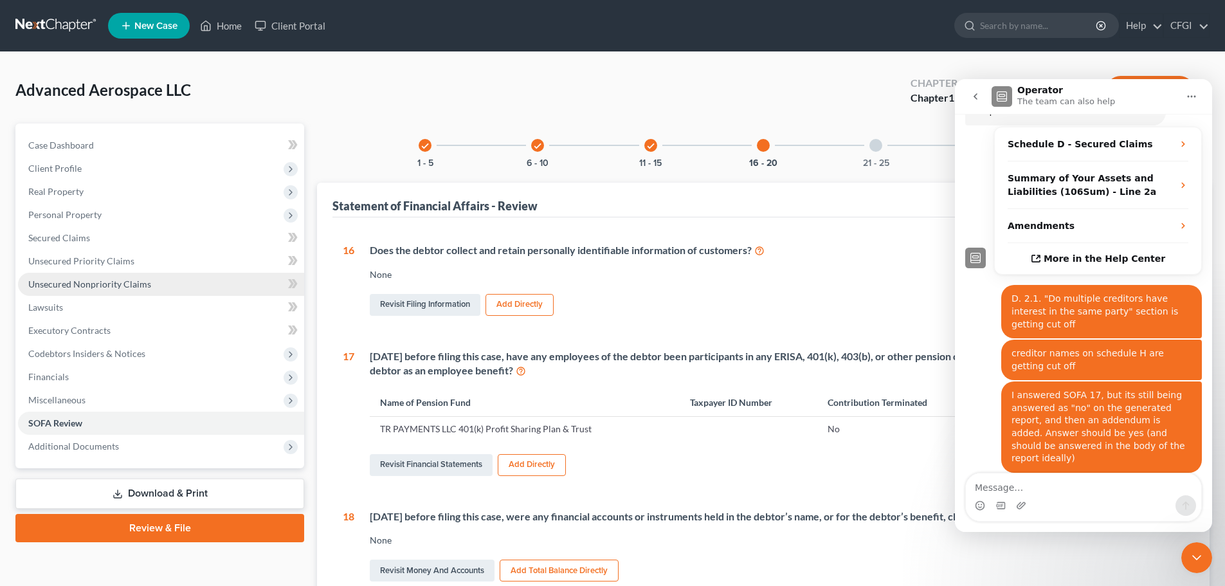
click at [118, 287] on span "Unsecured Nonpriority Claims" at bounding box center [89, 283] width 123 height 11
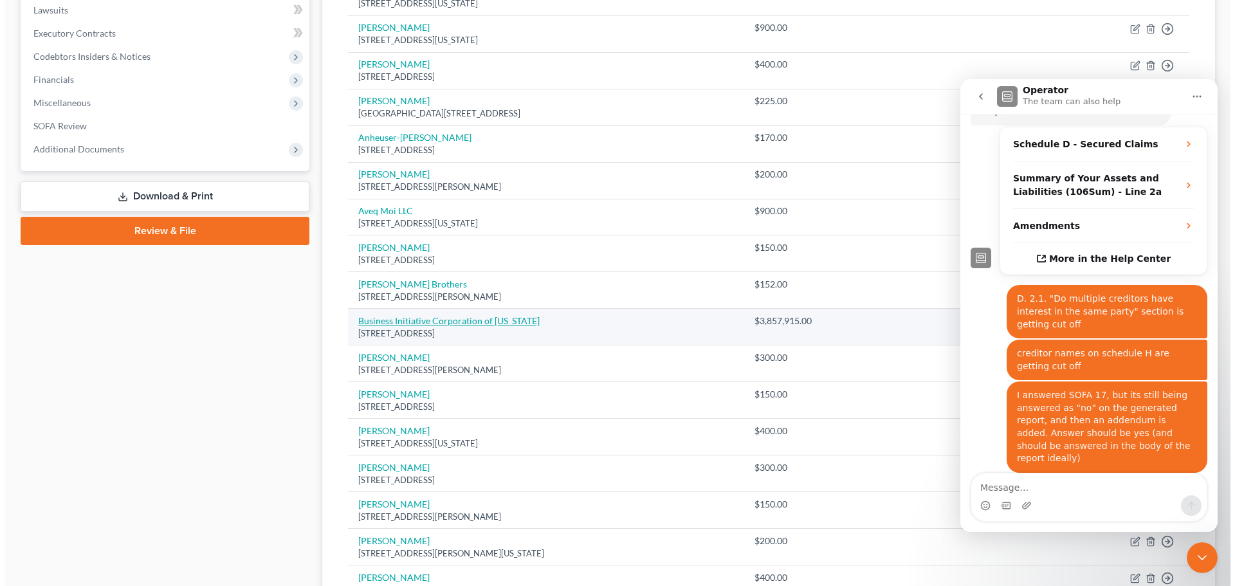
scroll to position [257, 0]
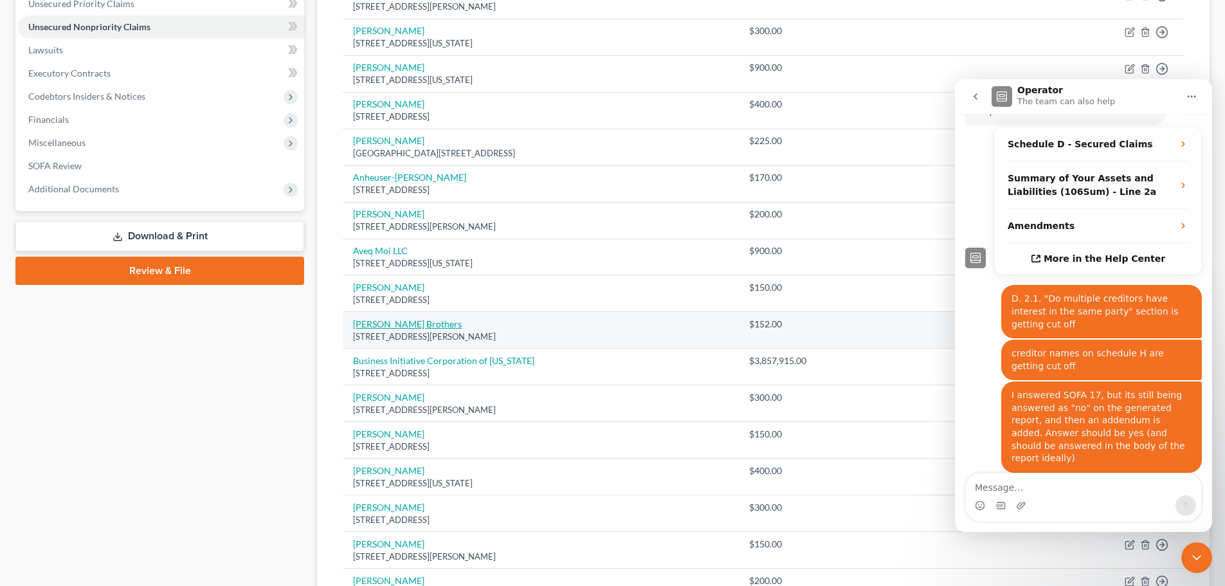
click at [381, 322] on link "[PERSON_NAME] Brothers" at bounding box center [407, 323] width 109 height 11
select select "35"
select select "15"
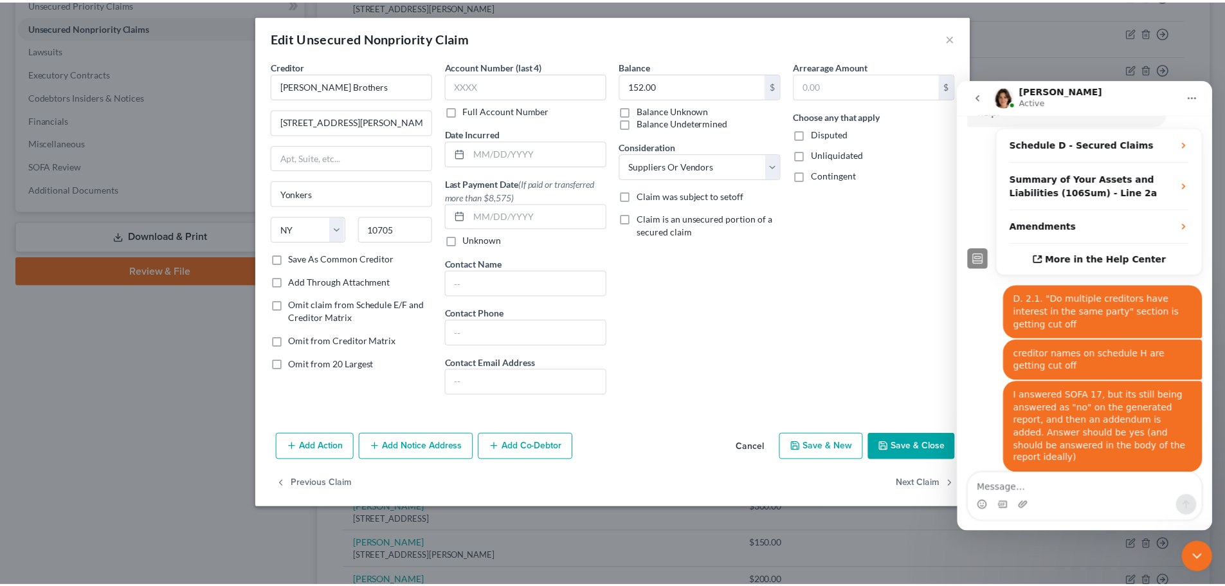
scroll to position [285, 0]
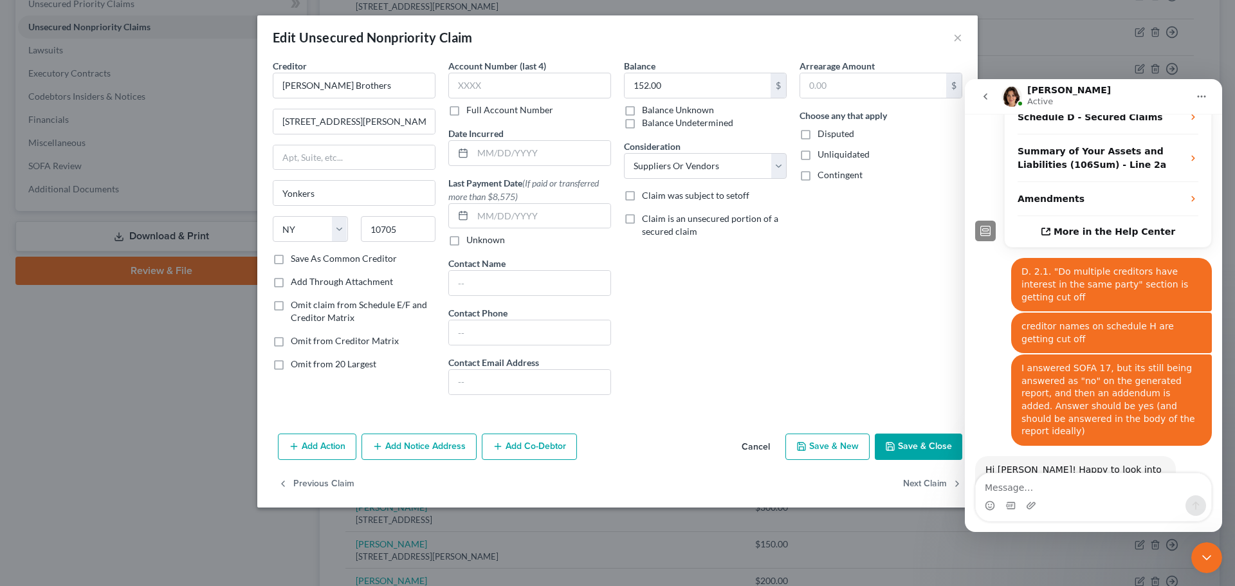
click at [748, 449] on button "Cancel" at bounding box center [755, 448] width 49 height 26
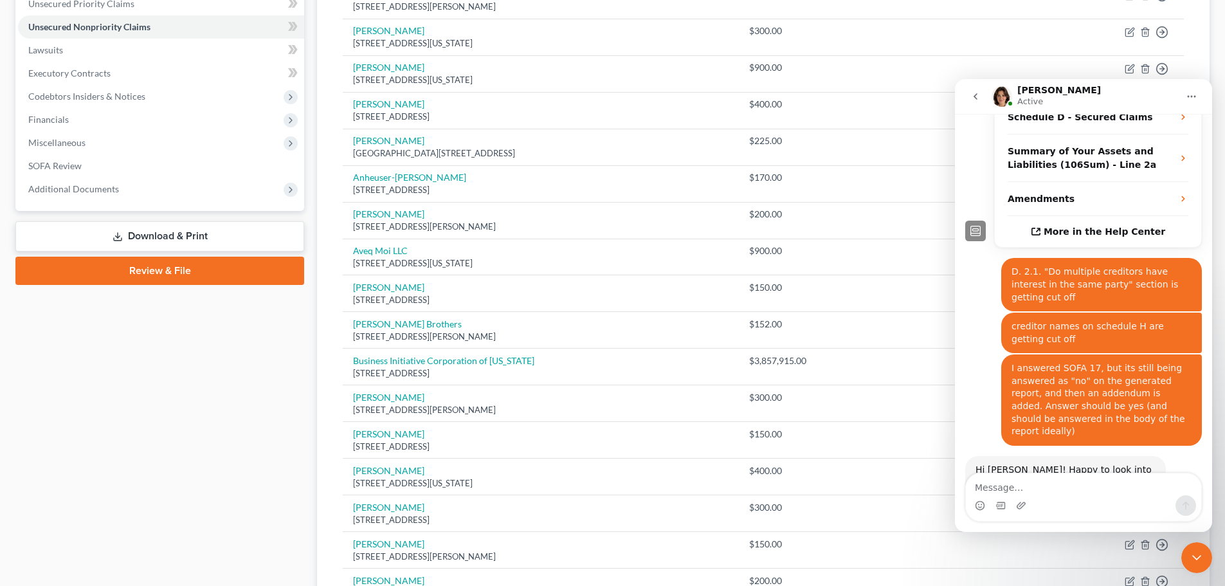
drag, startPoint x: 1054, startPoint y: 433, endPoint x: 1044, endPoint y: 433, distance: 9.6
click at [1044, 464] on div "Hi [PERSON_NAME]! Happy to look into this for you. Is this for the case for Adv…" at bounding box center [1065, 483] width 180 height 38
click at [1019, 486] on textarea "Message…" at bounding box center [1083, 484] width 235 height 22
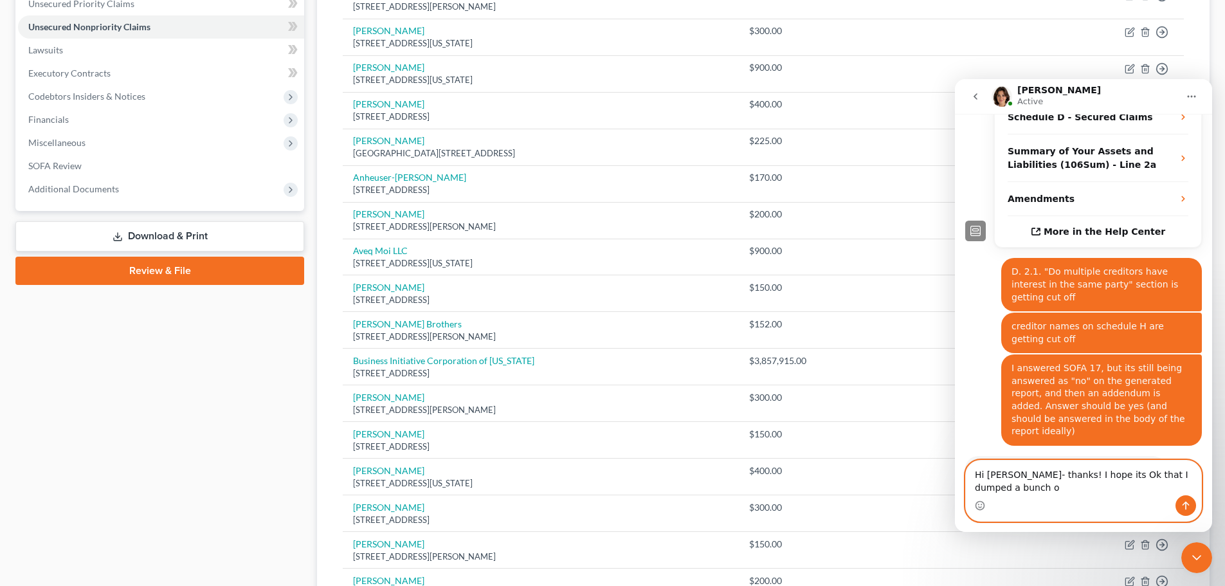
scroll to position [298, 0]
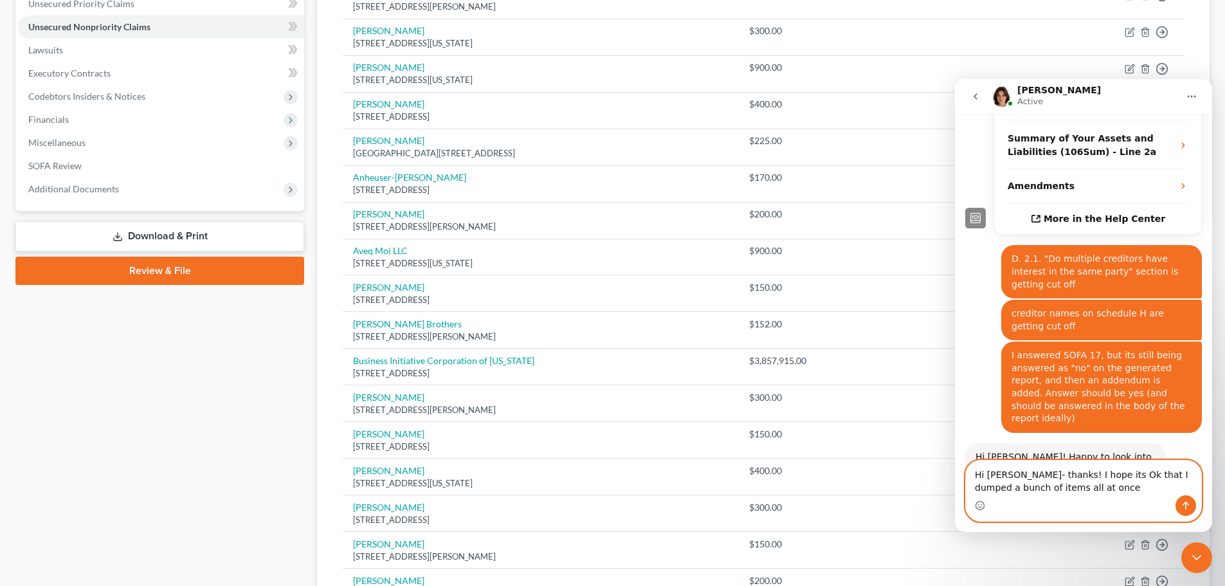
type textarea "Hi [PERSON_NAME]- thanks! I hope its Ok that I dumped a bunch of items all at o…"
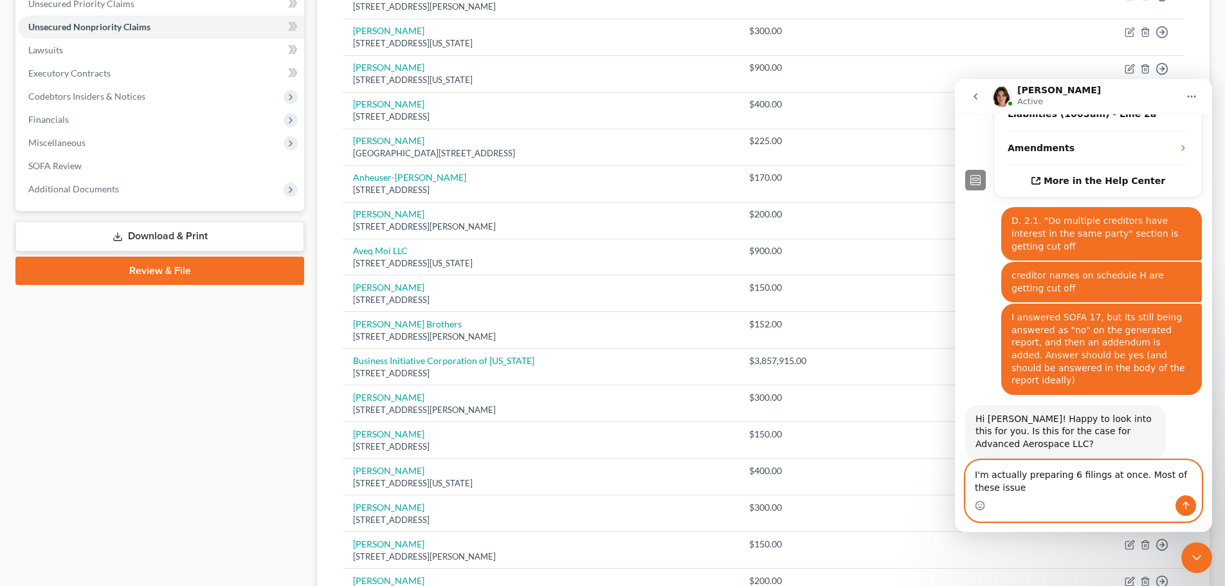
scroll to position [349, 0]
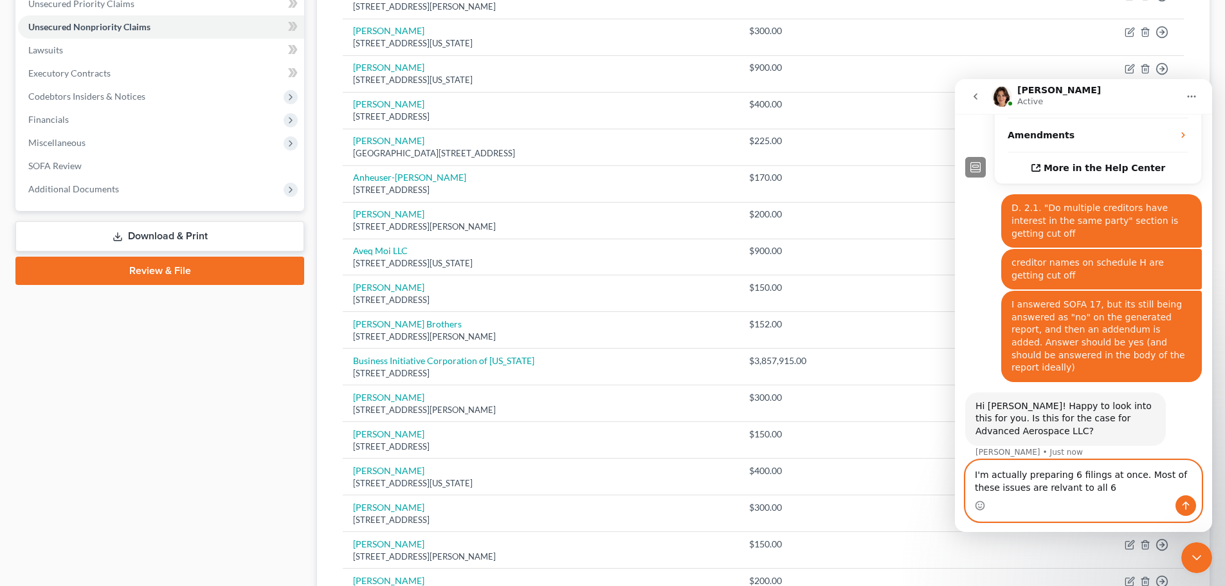
type textarea "I'm actually preparing 6 filings at once. Most of these issues are relevant to …"
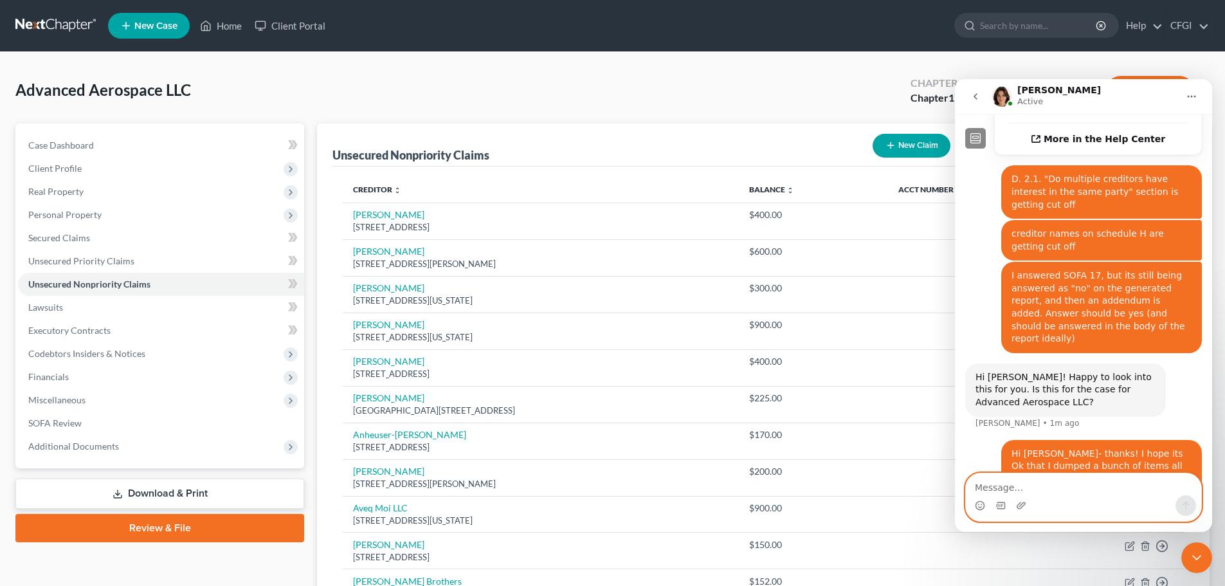
scroll to position [427, 0]
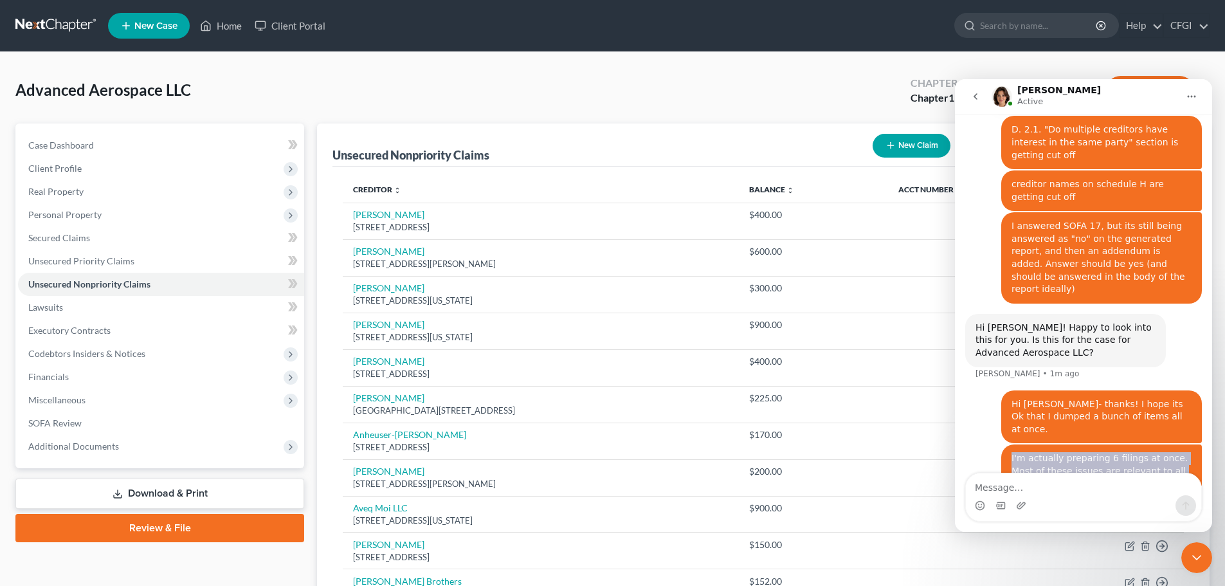
drag, startPoint x: 1098, startPoint y: 406, endPoint x: 1010, endPoint y: 374, distance: 94.6
click at [1010, 444] on div "I'm actually preparing 6 filings at once. Most of these issues are relevant to …" at bounding box center [1101, 470] width 201 height 53
click at [1012, 444] on div "I'm actually preparing 6 filings at once. Most of these issues are relevant to …" at bounding box center [1101, 470] width 201 height 53
click at [1136, 452] on div "I'm actually preparing 6 filings at once. Most of these issues are relevant to …" at bounding box center [1101, 471] width 180 height 38
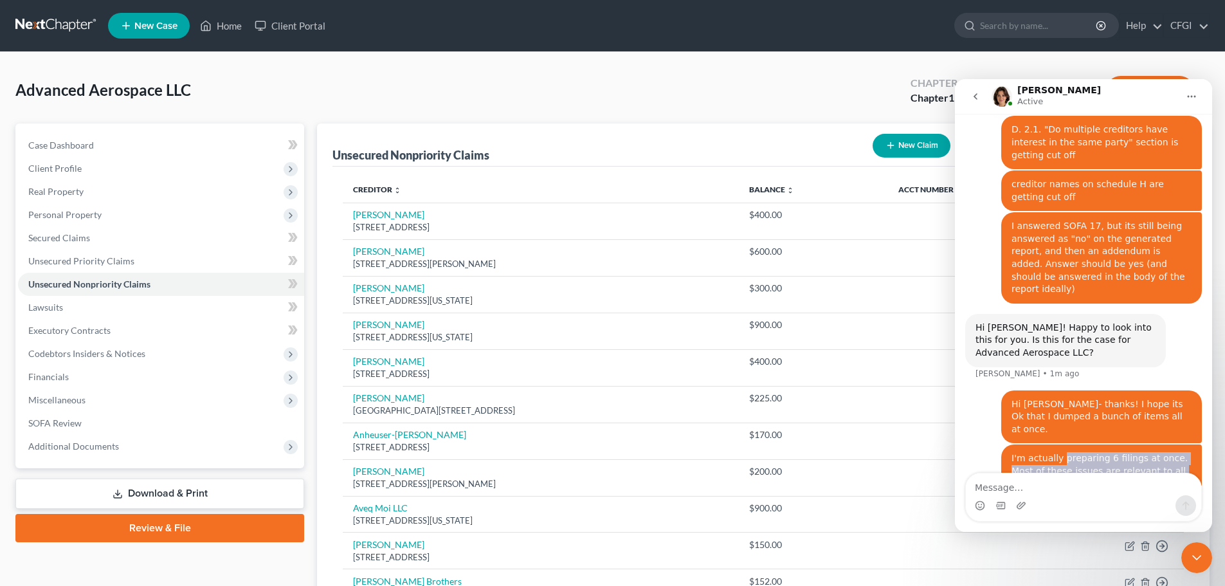
drag, startPoint x: 1100, startPoint y: 388, endPoint x: 1055, endPoint y: 381, distance: 46.2
click at [1055, 452] on div "I'm actually preparing 6 filings at once. Most of these issues are relevant to …" at bounding box center [1101, 471] width 180 height 38
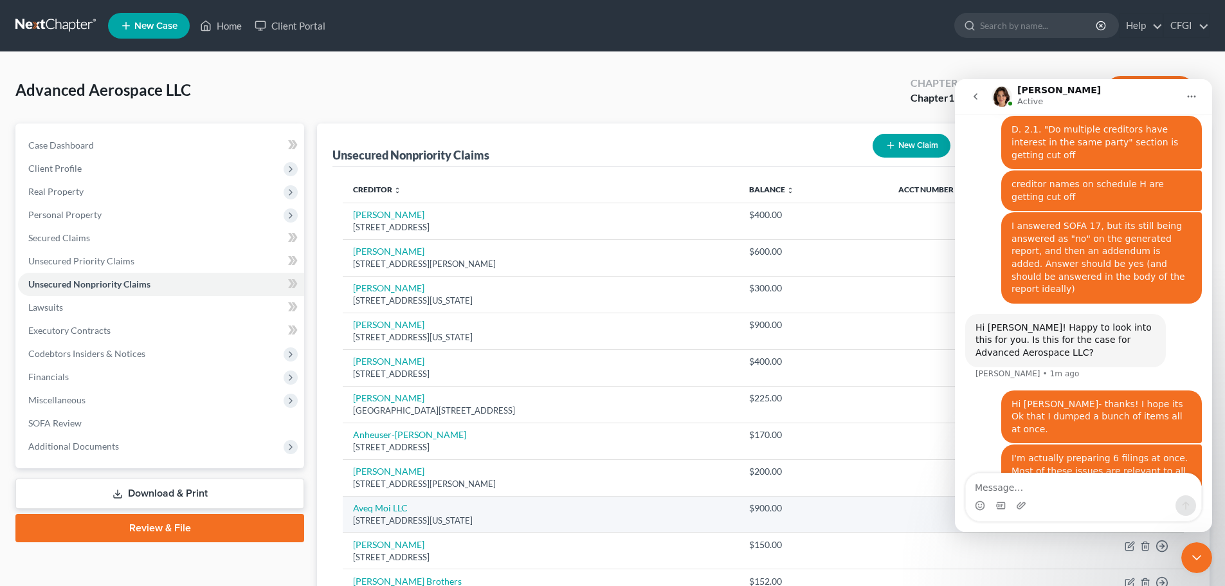
scroll to position [454, 0]
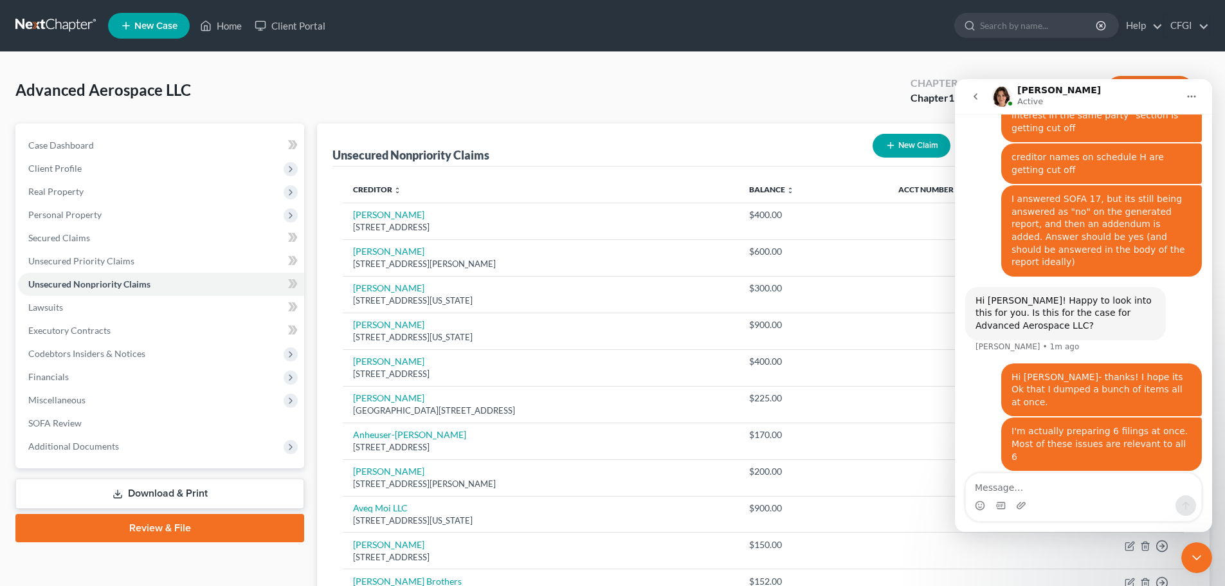
drag, startPoint x: 1057, startPoint y: 426, endPoint x: 1077, endPoint y: 433, distance: 21.2
click at [1077, 489] on div "Oh wow okay, I appreciate you flagging these to [GEOGRAPHIC_DATA]. I'll take a …" at bounding box center [1065, 514] width 180 height 50
drag, startPoint x: 1041, startPoint y: 420, endPoint x: 1073, endPoint y: 431, distance: 33.4
click at [1073, 489] on div "Oh wow okay, I appreciate you flagging these to [GEOGRAPHIC_DATA]. I'll take a …" at bounding box center [1065, 514] width 180 height 50
click at [1076, 489] on div "Oh wow okay, I appreciate you flagging these to [GEOGRAPHIC_DATA]. I'll take a …" at bounding box center [1065, 514] width 180 height 50
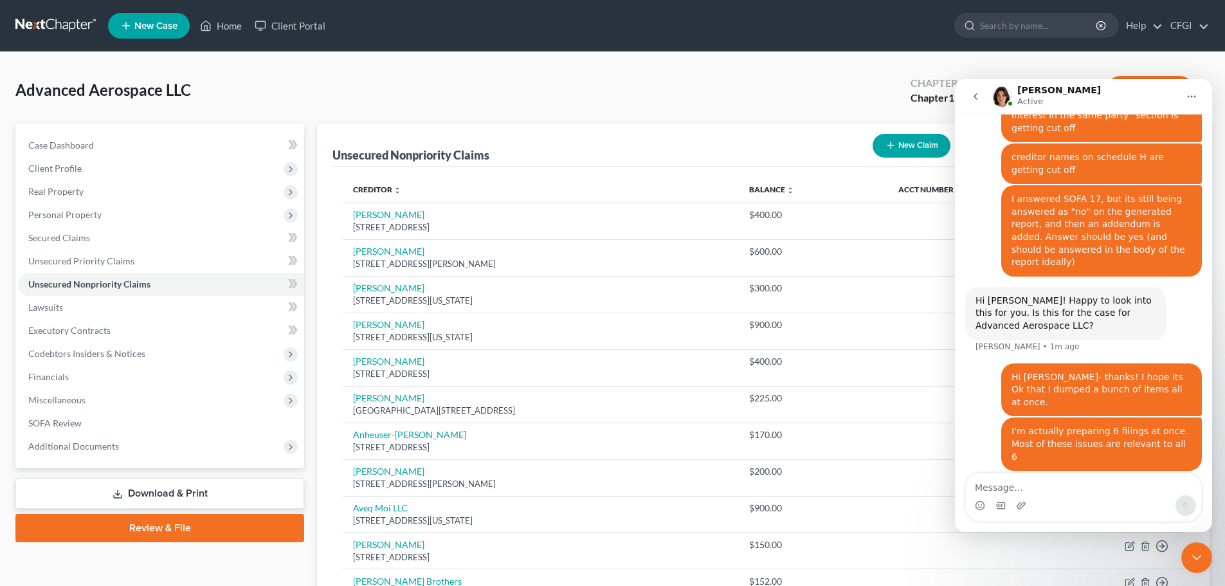
drag, startPoint x: 1071, startPoint y: 429, endPoint x: 1087, endPoint y: 434, distance: 16.9
click at [1087, 489] on div "Oh wow okay, I appreciate you flagging these to [GEOGRAPHIC_DATA]. I'll take a …" at bounding box center [1065, 514] width 180 height 50
drag, startPoint x: 1077, startPoint y: 427, endPoint x: 1087, endPoint y: 433, distance: 11.6
click at [1081, 481] on div "Oh wow okay, I appreciate you flagging these to [GEOGRAPHIC_DATA]. I'll take a …" at bounding box center [1065, 514] width 201 height 66
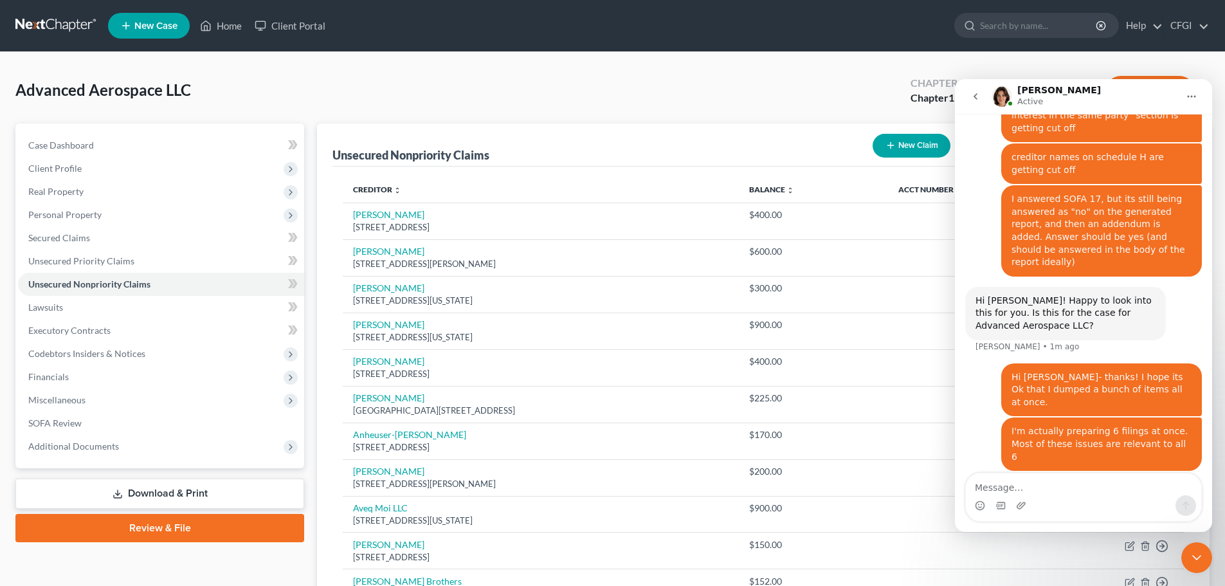
drag, startPoint x: 1090, startPoint y: 435, endPoint x: 1104, endPoint y: 433, distance: 14.2
click at [1104, 489] on div "Oh wow okay, I appreciate you flagging these to [GEOGRAPHIC_DATA]. I'll take a …" at bounding box center [1065, 514] width 180 height 50
drag, startPoint x: 1026, startPoint y: 407, endPoint x: 1092, endPoint y: 437, distance: 72.0
click at [1092, 489] on div "Oh wow okay, I appreciate you flagging these to [GEOGRAPHIC_DATA]. I'll take a …" at bounding box center [1065, 514] width 180 height 50
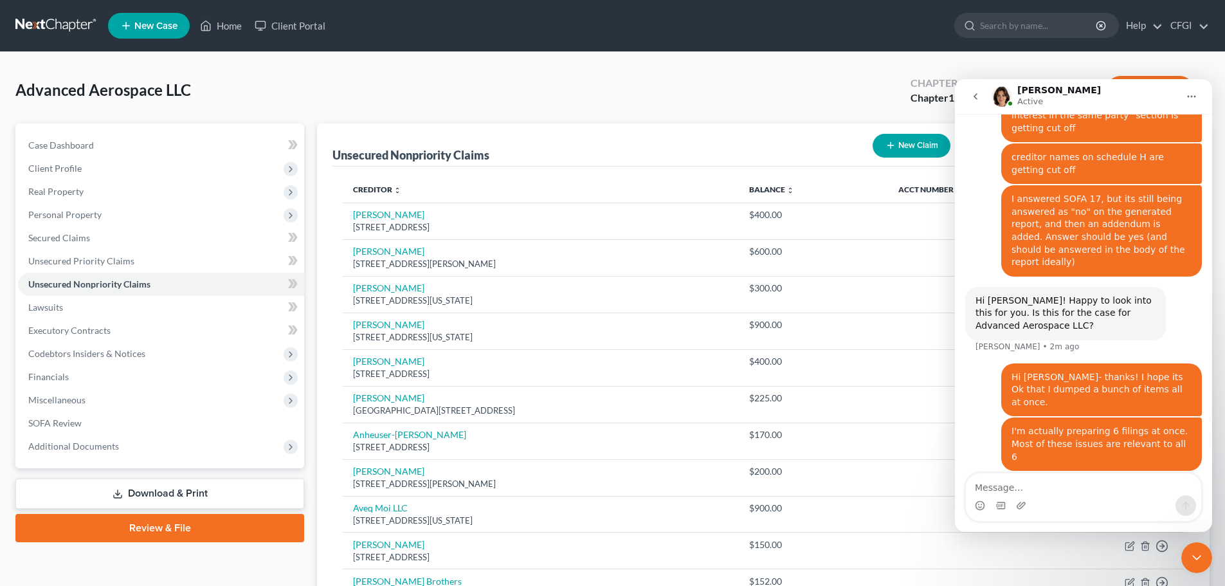
drag, startPoint x: 1013, startPoint y: 415, endPoint x: 1095, endPoint y: 437, distance: 85.0
click at [1095, 489] on div "Oh wow okay, I appreciate you flagging these to [GEOGRAPHIC_DATA]. I'll take a …" at bounding box center [1065, 514] width 180 height 50
drag, startPoint x: 1073, startPoint y: 428, endPoint x: 1118, endPoint y: 430, distance: 45.7
click at [1118, 489] on div "Oh wow okay, I appreciate you flagging these to [GEOGRAPHIC_DATA]. I'll take a …" at bounding box center [1065, 514] width 180 height 50
click at [1080, 489] on div "Oh wow okay, I appreciate you flagging these to [GEOGRAPHIC_DATA]. I'll take a …" at bounding box center [1065, 514] width 180 height 50
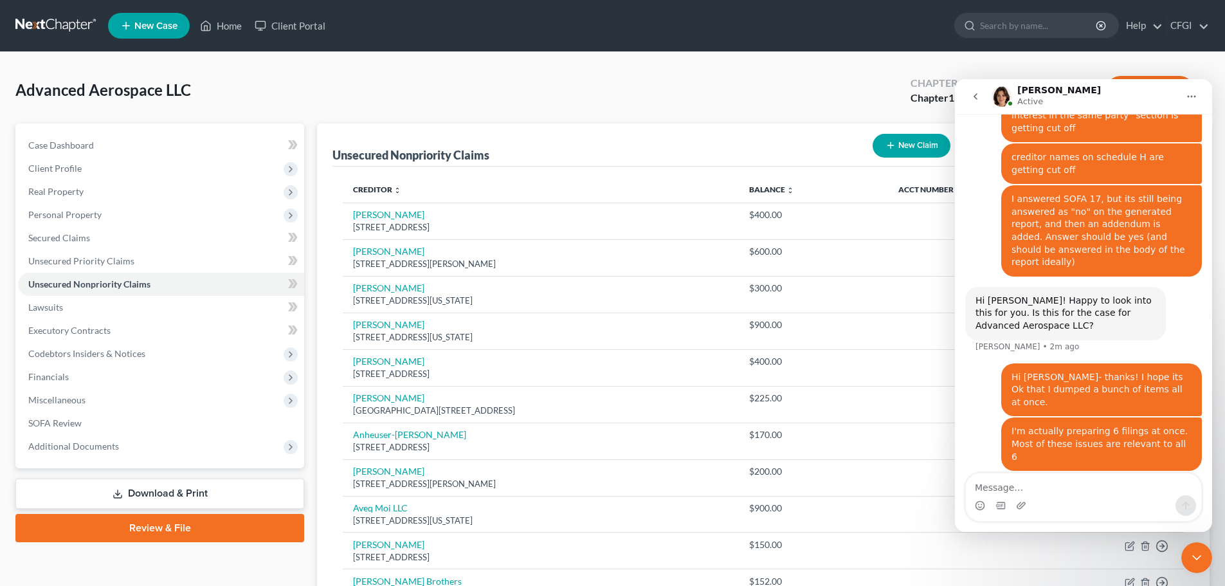
click at [1084, 489] on div "Oh wow okay, I appreciate you flagging these to [GEOGRAPHIC_DATA]. I'll take a …" at bounding box center [1065, 514] width 180 height 50
drag, startPoint x: 1039, startPoint y: 421, endPoint x: 1121, endPoint y: 433, distance: 82.7
click at [1128, 489] on div "Oh wow okay, I appreciate you flagging these to [GEOGRAPHIC_DATA]. I'll take a …" at bounding box center [1065, 514] width 180 height 50
click at [177, 503] on link "Download & Print" at bounding box center [159, 493] width 289 height 30
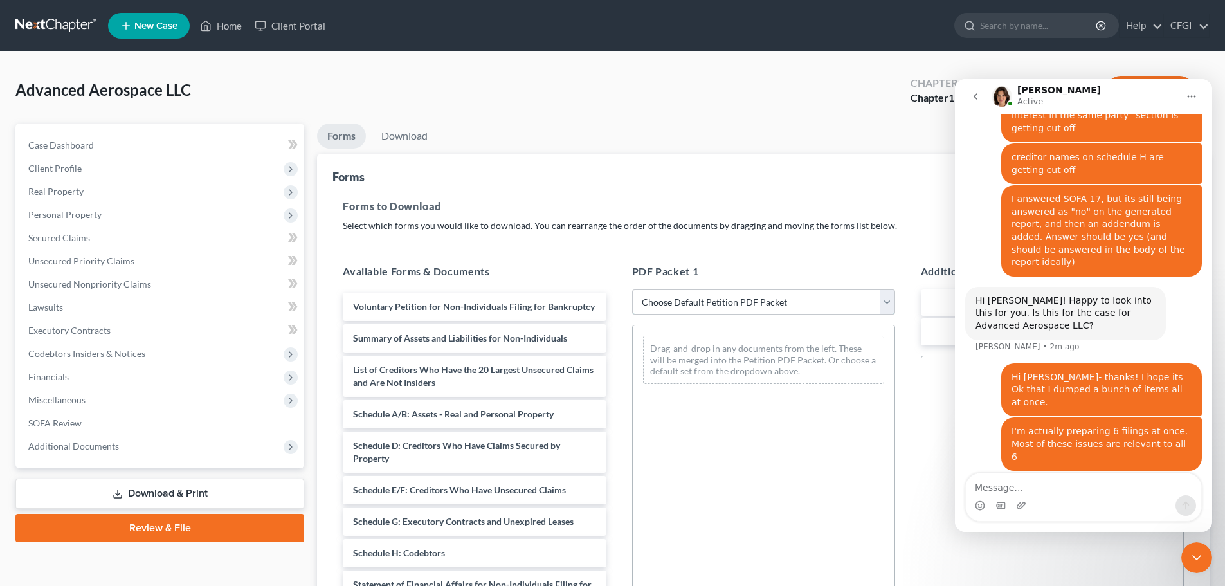
click at [723, 295] on select "Choose Default Petition PDF Packet Complete Bankruptcy Petition (all forms and …" at bounding box center [763, 302] width 263 height 26
click at [740, 527] on div "Drag-and-drop in any documents from the left. These will be merged into the Pet…" at bounding box center [763, 502] width 263 height 354
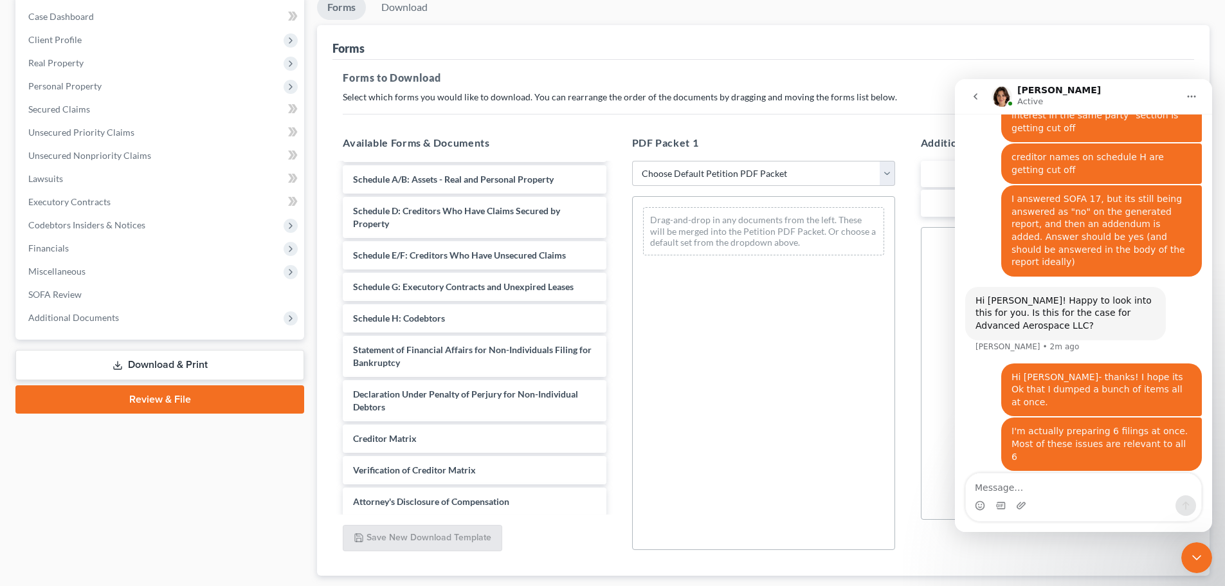
scroll to position [129, 0]
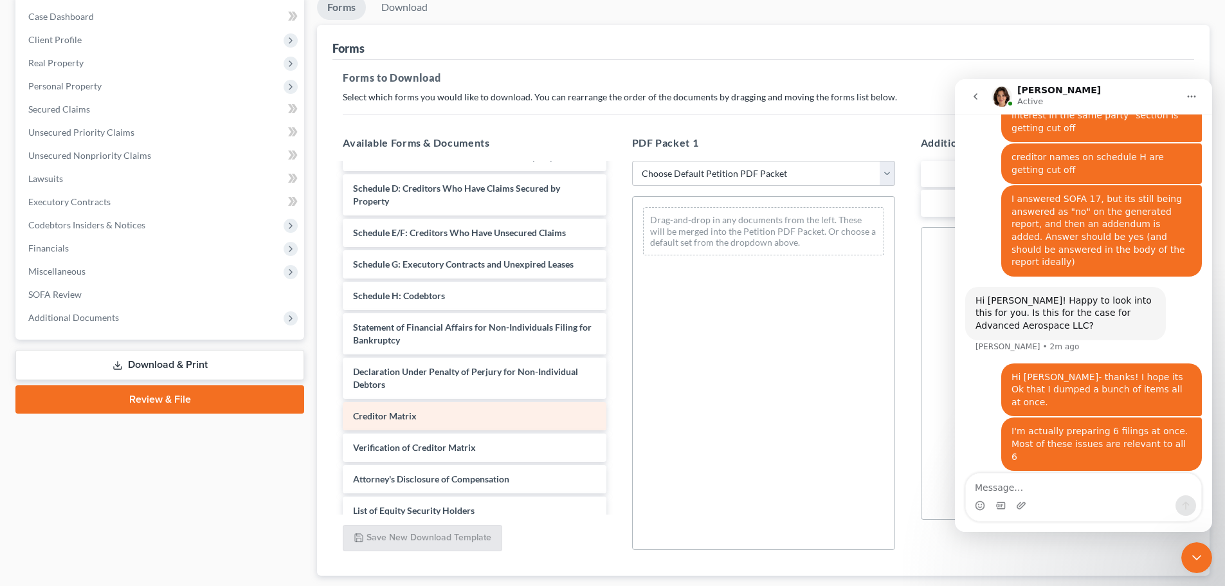
click at [400, 421] on div "Creditor Matrix" at bounding box center [474, 416] width 263 height 28
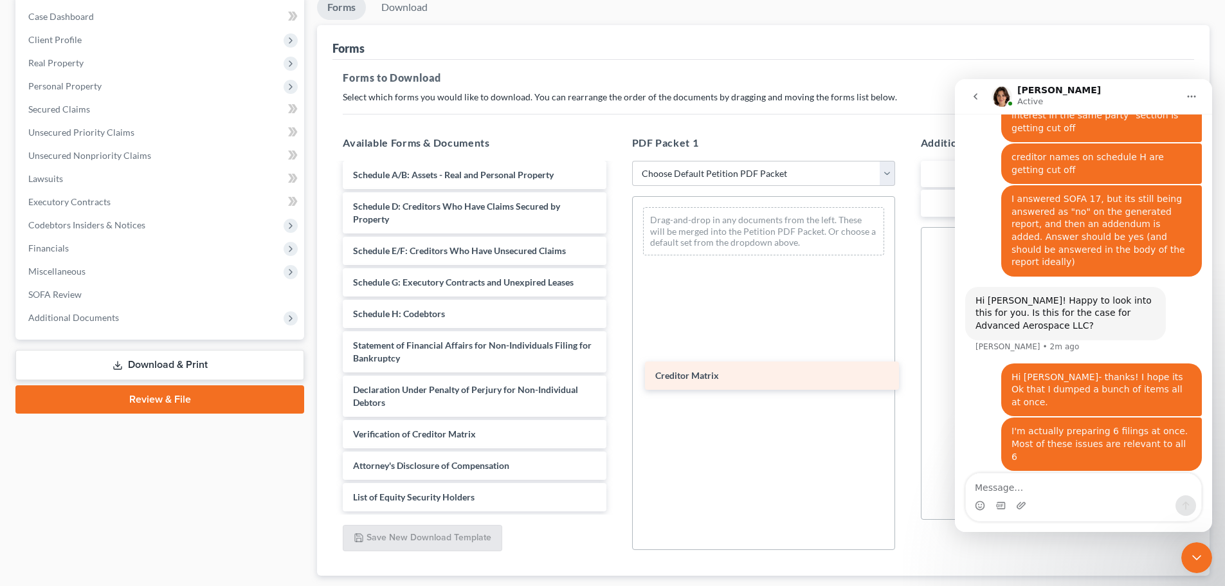
scroll to position [123, 0]
drag, startPoint x: 404, startPoint y: 428, endPoint x: 712, endPoint y: 362, distance: 314.9
click at [616, 362] on div "Creditor Matrix Voluntary Petition for Non-Individuals Filing for Bankruptcy Su…" at bounding box center [474, 282] width 284 height 458
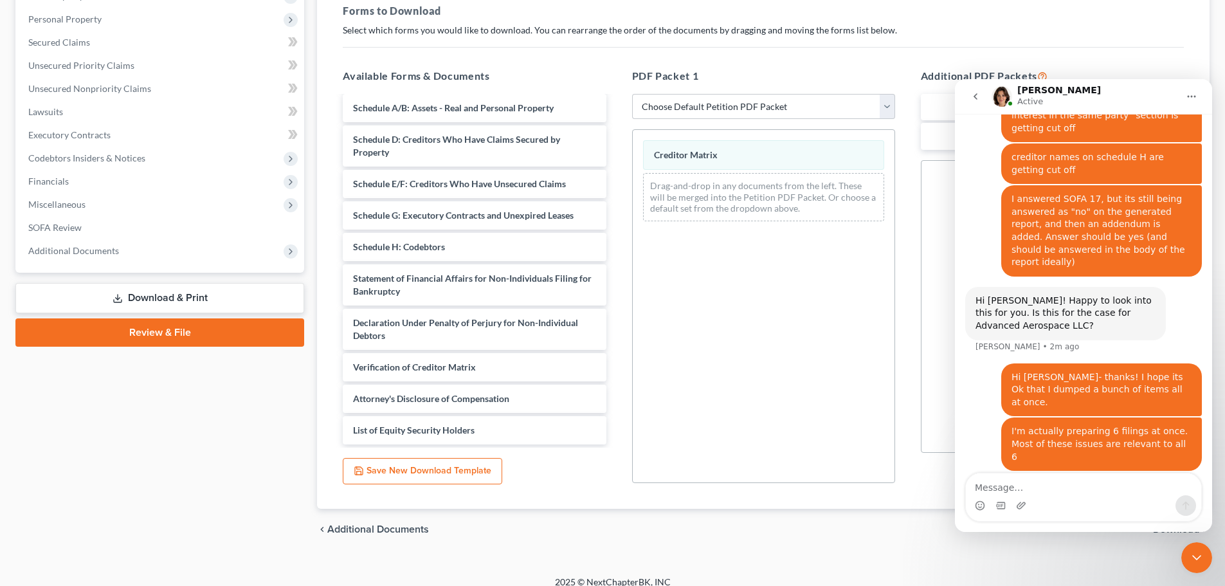
scroll to position [208, 0]
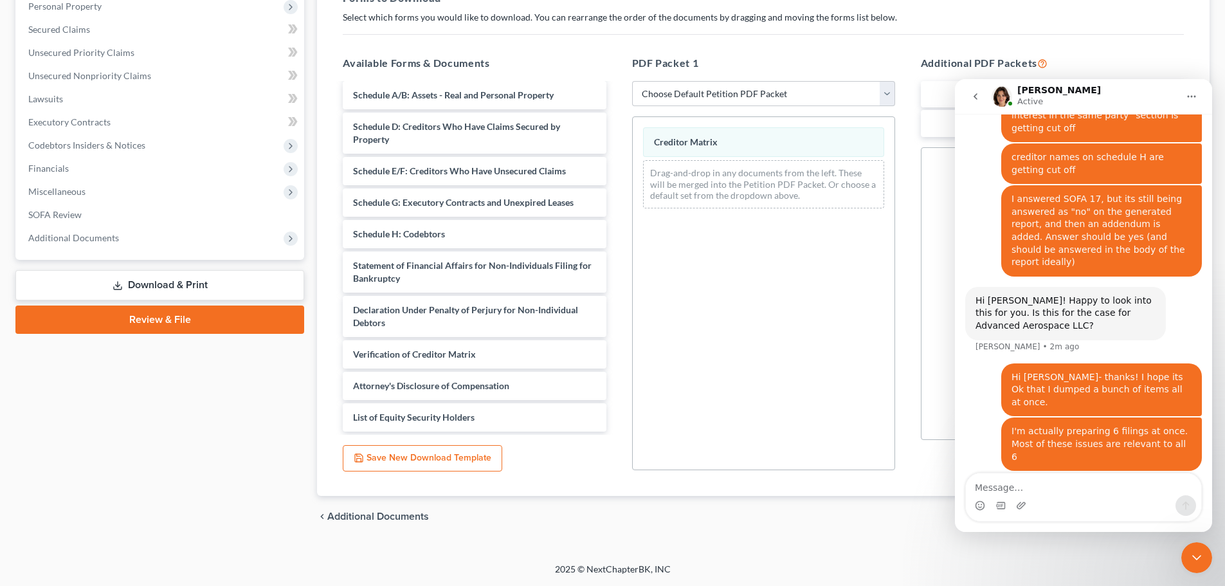
click at [1198, 549] on div "Close Intercom Messenger" at bounding box center [1196, 557] width 31 height 31
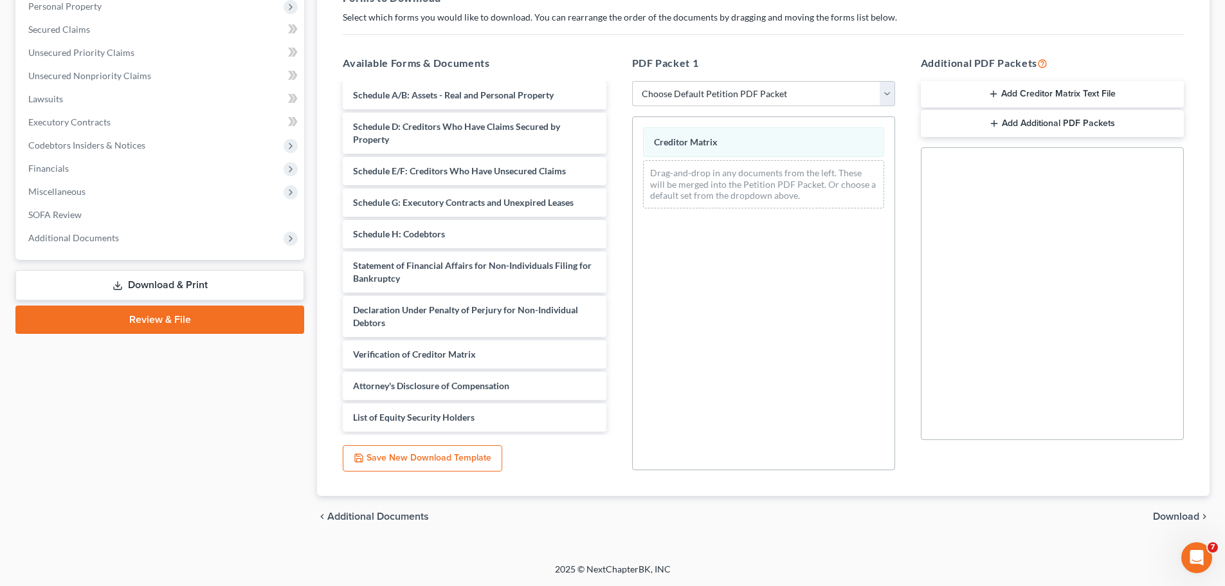
click at [1176, 516] on span "Download" at bounding box center [1176, 516] width 46 height 10
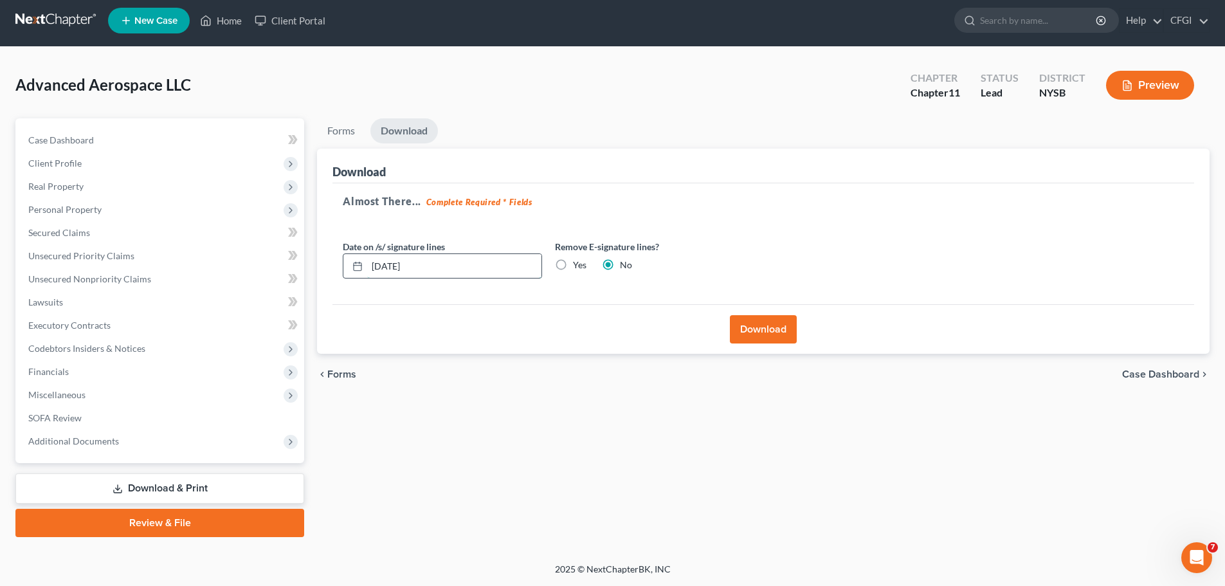
click at [428, 271] on input "[DATE]" at bounding box center [454, 266] width 174 height 24
drag, startPoint x: 397, startPoint y: 264, endPoint x: 387, endPoint y: 267, distance: 10.8
click at [387, 267] on input "[DATE]" at bounding box center [454, 266] width 174 height 24
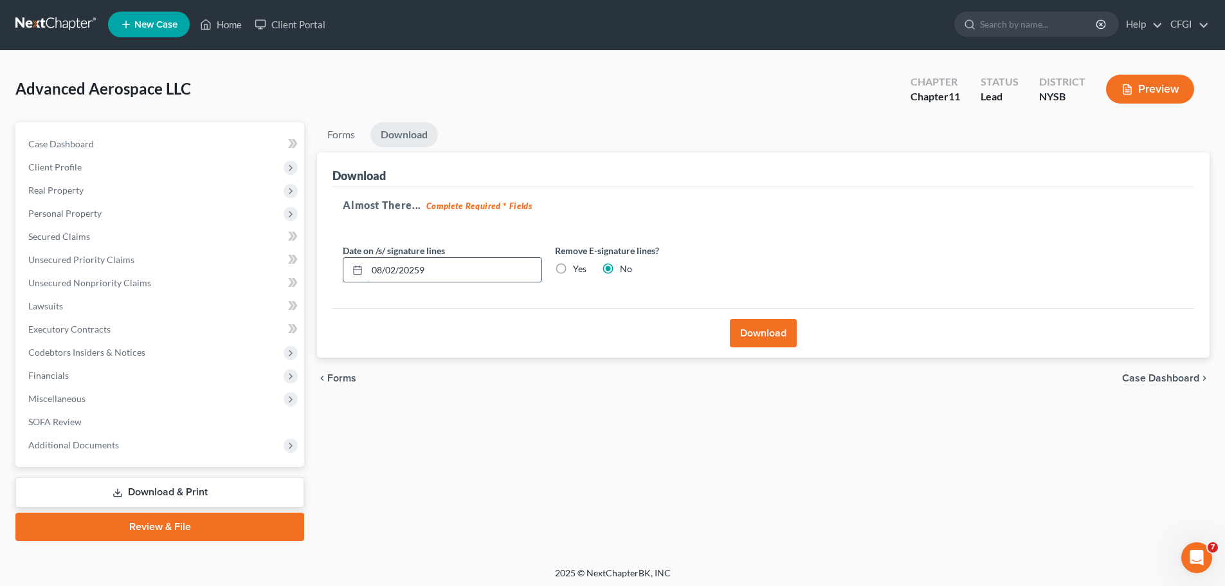
scroll to position [0, 0]
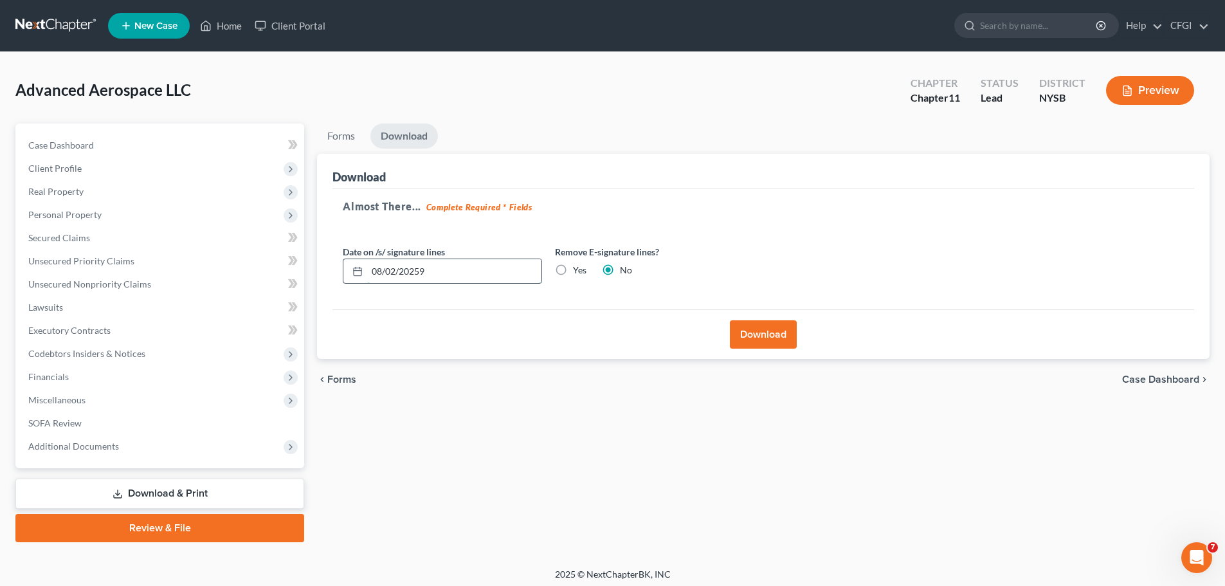
drag, startPoint x: 503, startPoint y: 277, endPoint x: 361, endPoint y: 273, distance: 141.5
click at [361, 273] on div "08/02/20259" at bounding box center [442, 271] width 199 height 26
type input "[DATE]"
click at [573, 268] on label "Yes" at bounding box center [580, 270] width 14 height 13
click at [578, 268] on input "Yes" at bounding box center [582, 268] width 8 height 8
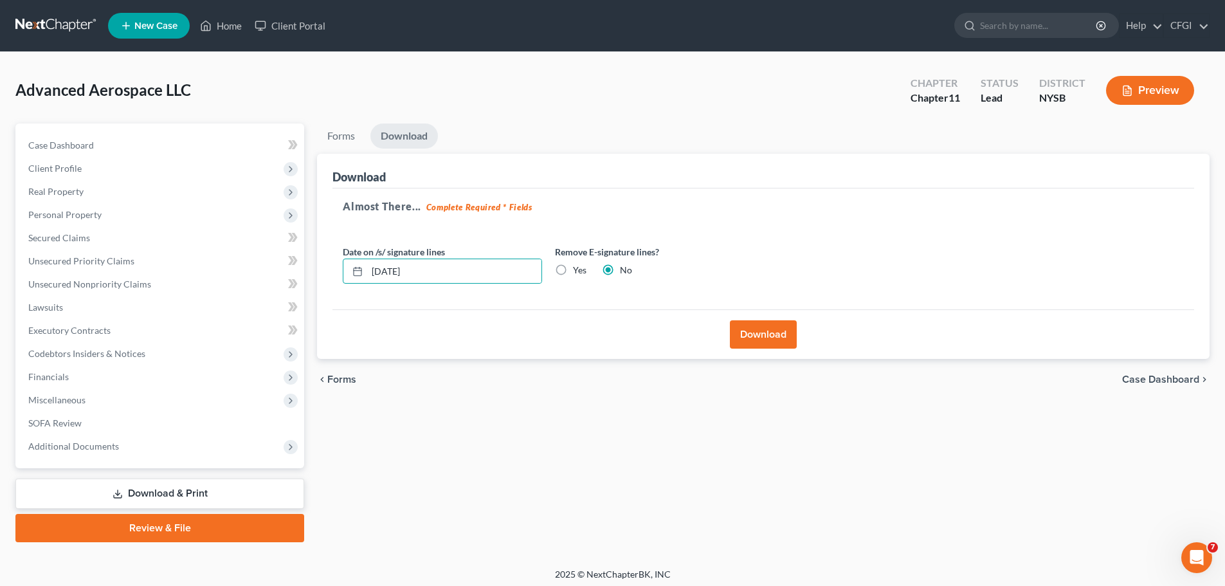
radio input "true"
radio input "false"
click at [573, 268] on label "Yes" at bounding box center [580, 270] width 14 height 13
click at [578, 268] on input "Yes" at bounding box center [582, 268] width 8 height 8
click at [765, 331] on button "Download" at bounding box center [763, 334] width 67 height 28
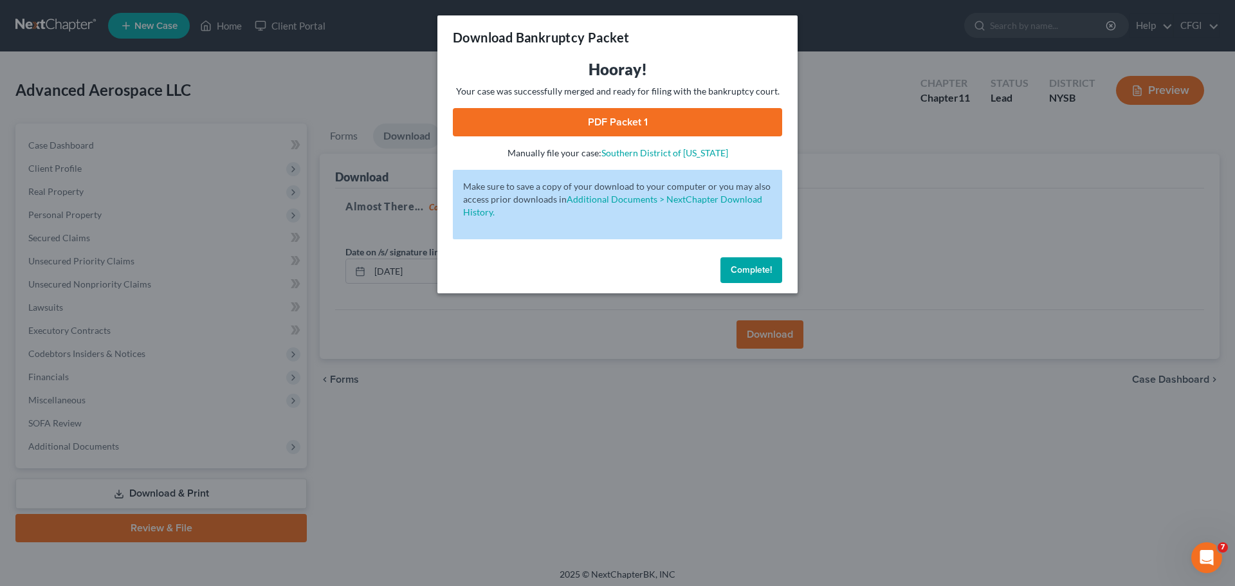
click at [658, 118] on link "PDF Packet 1" at bounding box center [617, 122] width 329 height 28
drag, startPoint x: 750, startPoint y: 268, endPoint x: 664, endPoint y: 286, distance: 88.8
click at [750, 268] on span "Complete!" at bounding box center [750, 269] width 41 height 11
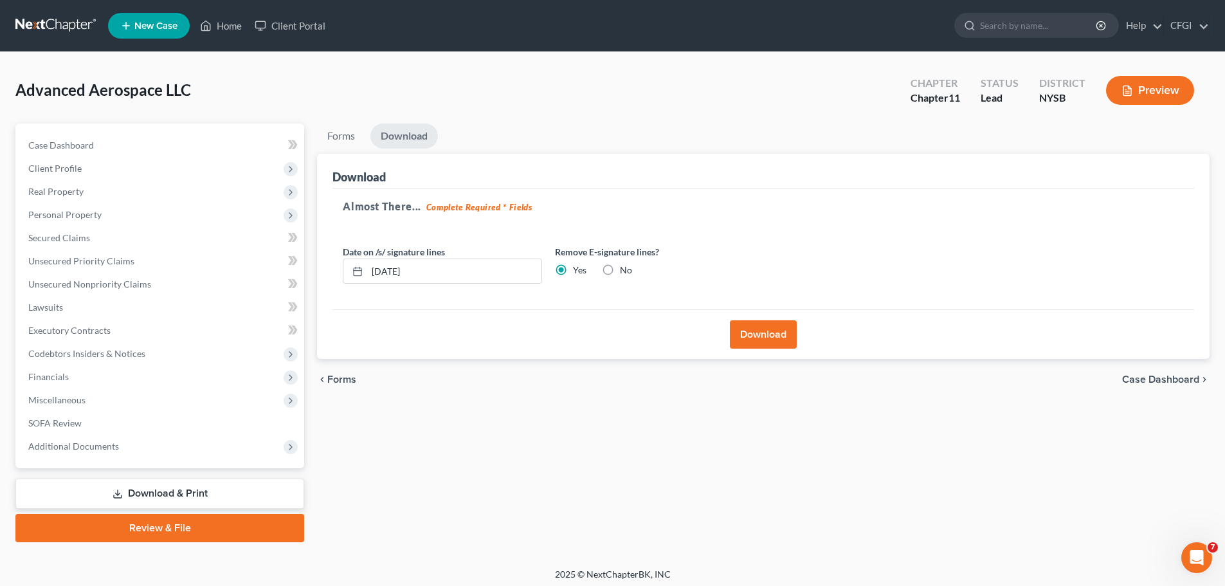
click at [1193, 559] on icon "Open Intercom Messenger" at bounding box center [1196, 557] width 21 height 21
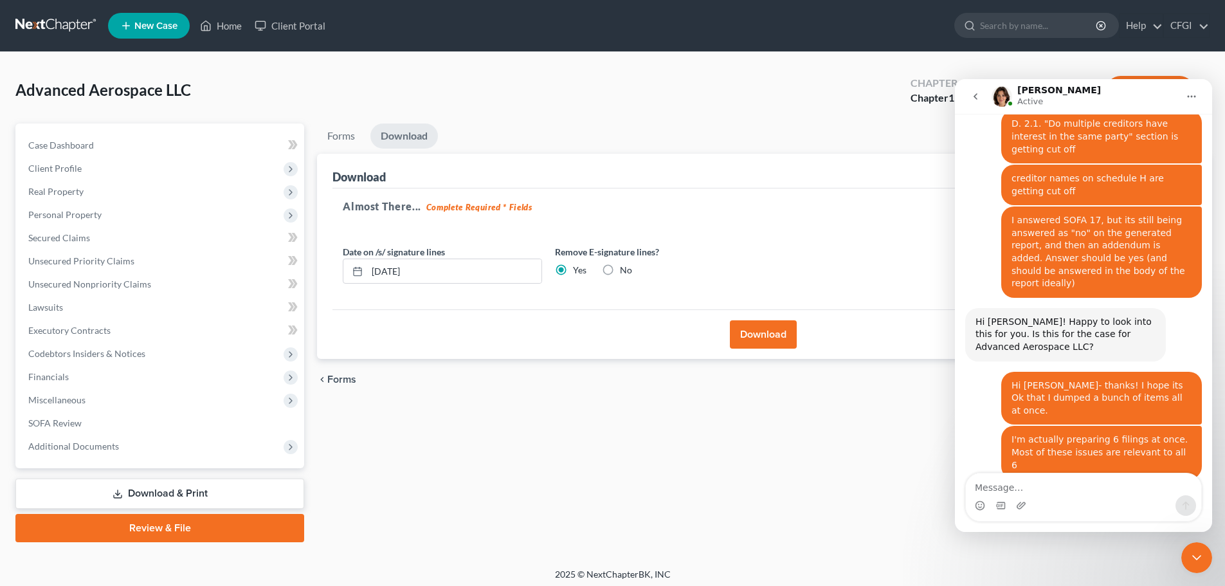
scroll to position [441, 0]
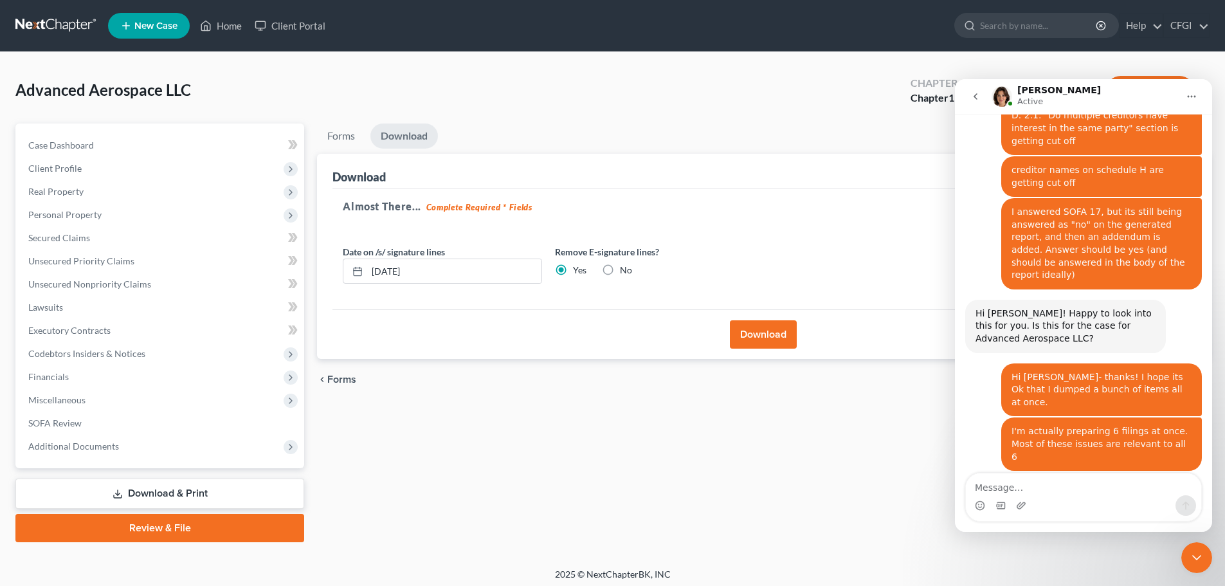
click at [1085, 93] on div "Emma Active" at bounding box center [1085, 97] width 186 height 23
click at [839, 545] on div "Petition Navigation Case Dashboard Payments Invoices Payments Payments Credit R…" at bounding box center [612, 337] width 1194 height 429
click at [873, 487] on div "Forms Download Forms Forms to Download Select which forms you would like to dow…" at bounding box center [763, 332] width 905 height 419
click at [1204, 567] on div "Close Intercom Messenger" at bounding box center [1196, 557] width 31 height 31
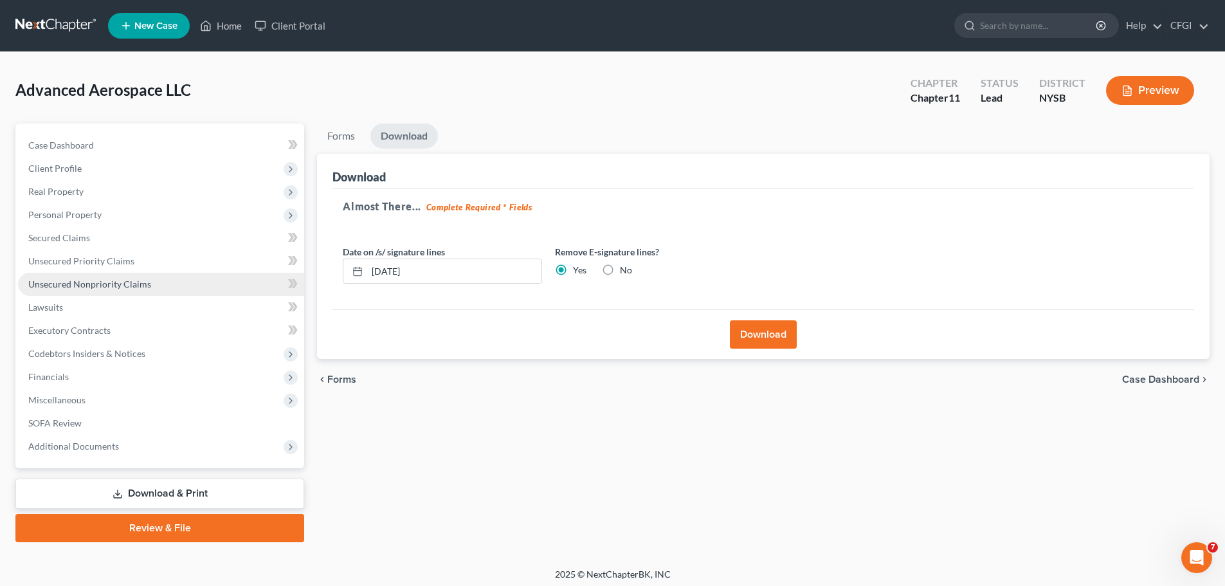
click at [77, 284] on span "Unsecured Nonpriority Claims" at bounding box center [89, 283] width 123 height 11
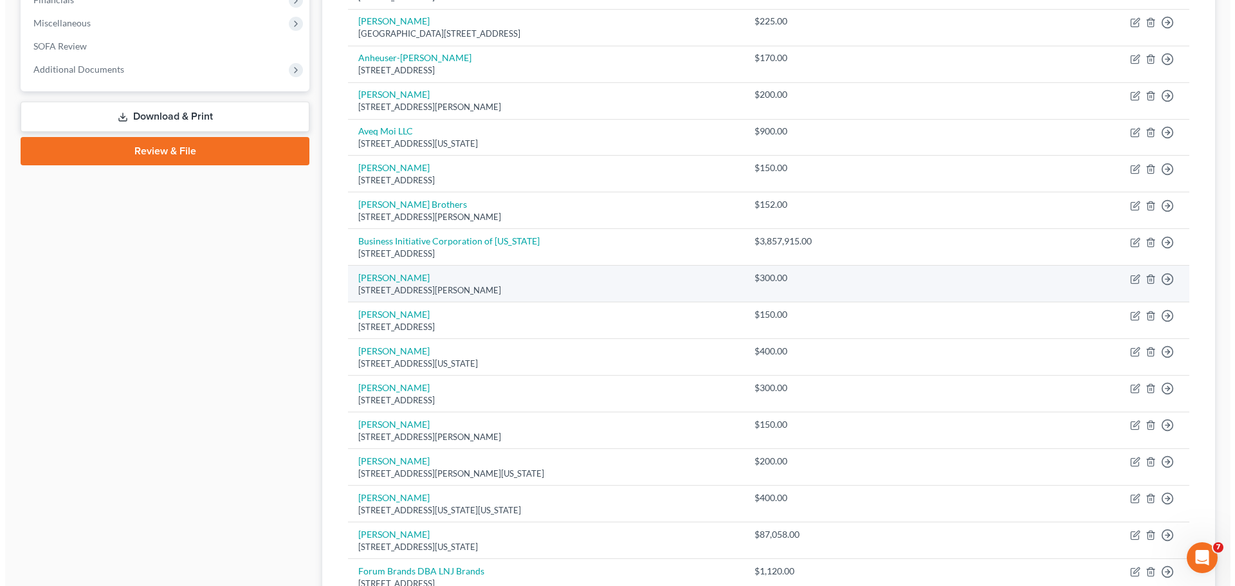
scroll to position [386, 0]
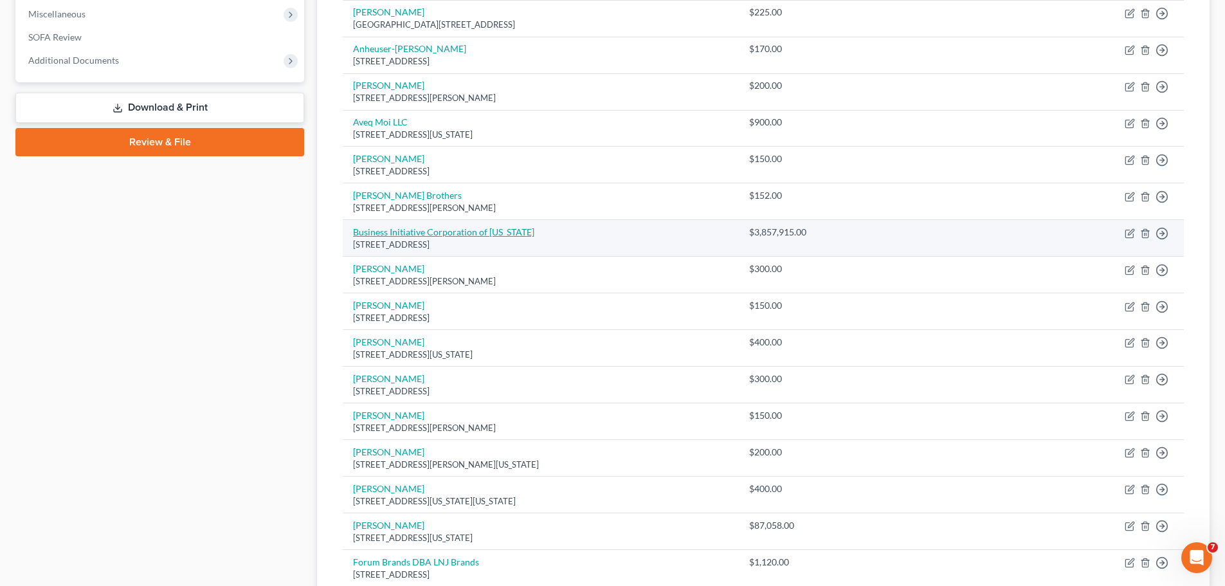
click at [435, 236] on link "Business Initiative Corporation of [US_STATE]" at bounding box center [443, 231] width 181 height 11
select select "35"
select select "9"
select select "0"
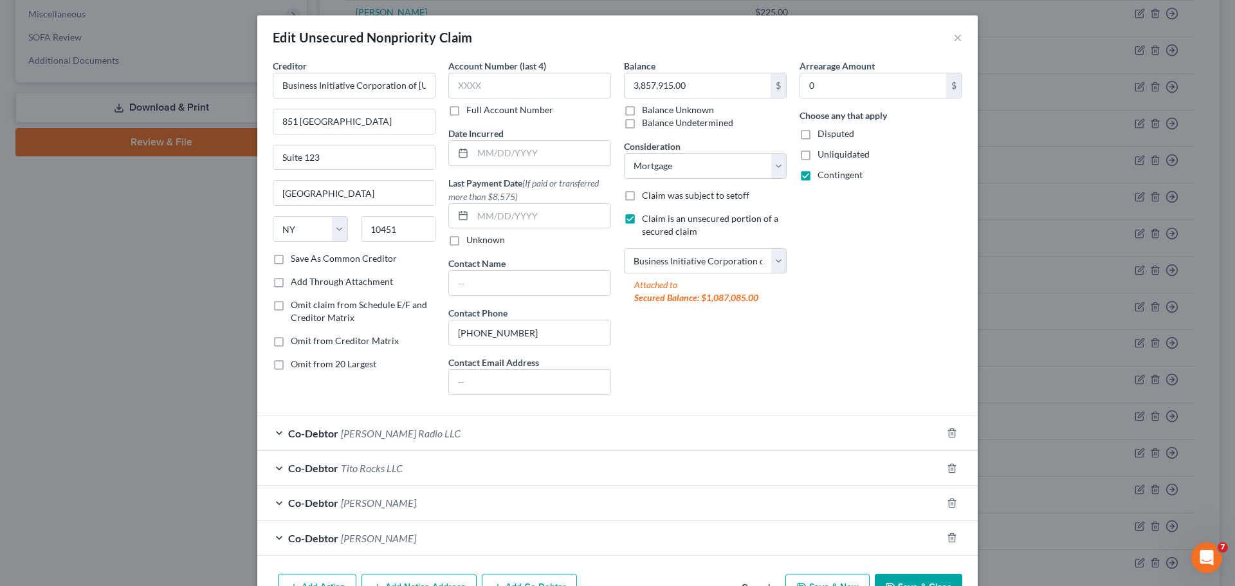
click at [817, 175] on label "Contingent" at bounding box center [839, 174] width 45 height 13
click at [822, 175] on input "Contingent" at bounding box center [826, 172] width 8 height 8
checkbox input "false"
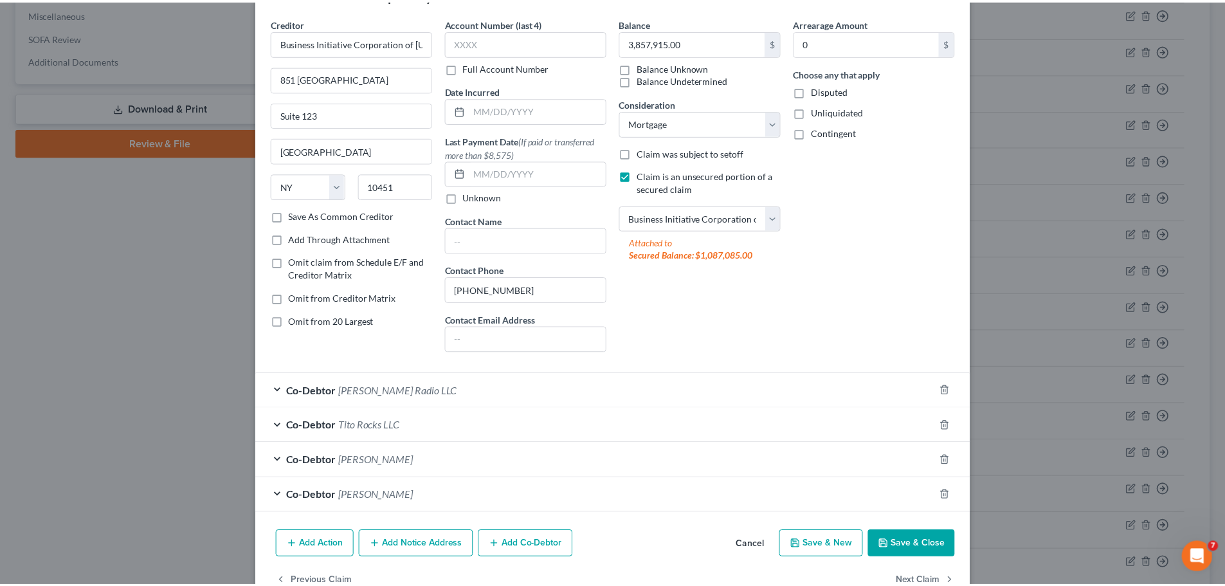
scroll to position [77, 0]
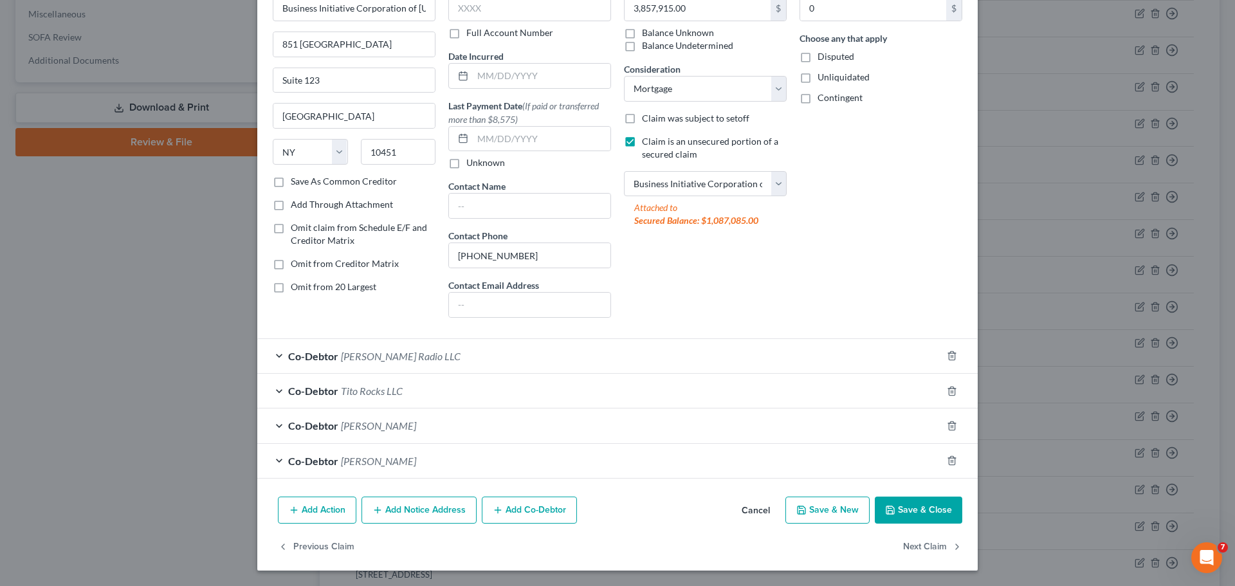
click at [912, 504] on button "Save & Close" at bounding box center [918, 509] width 87 height 27
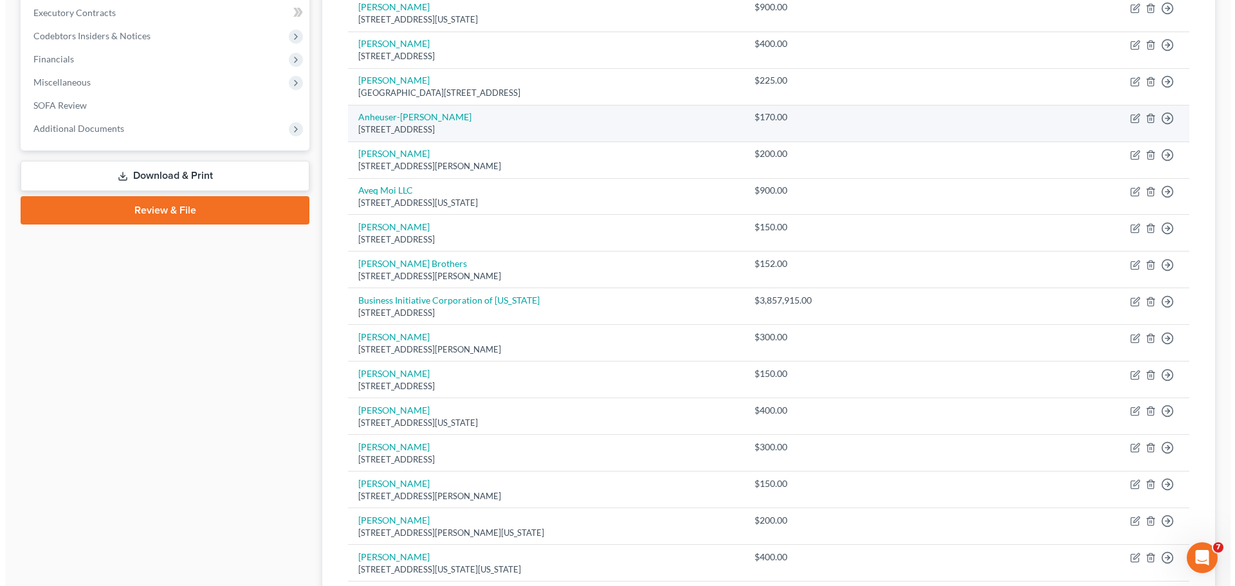
scroll to position [0, 0]
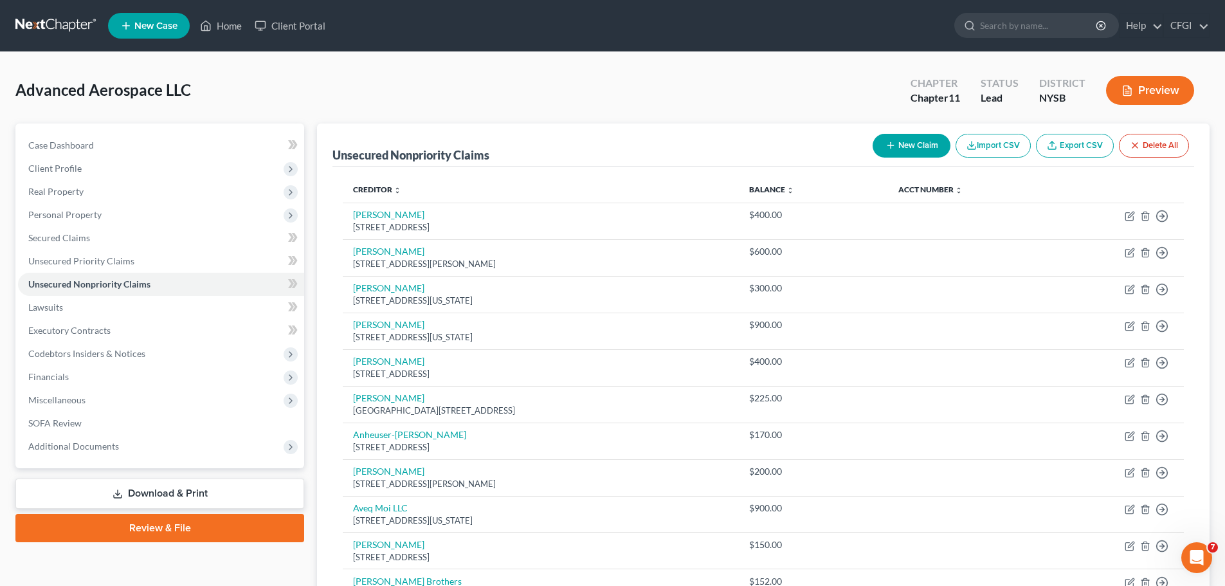
click at [1159, 86] on button "Preview" at bounding box center [1150, 90] width 88 height 29
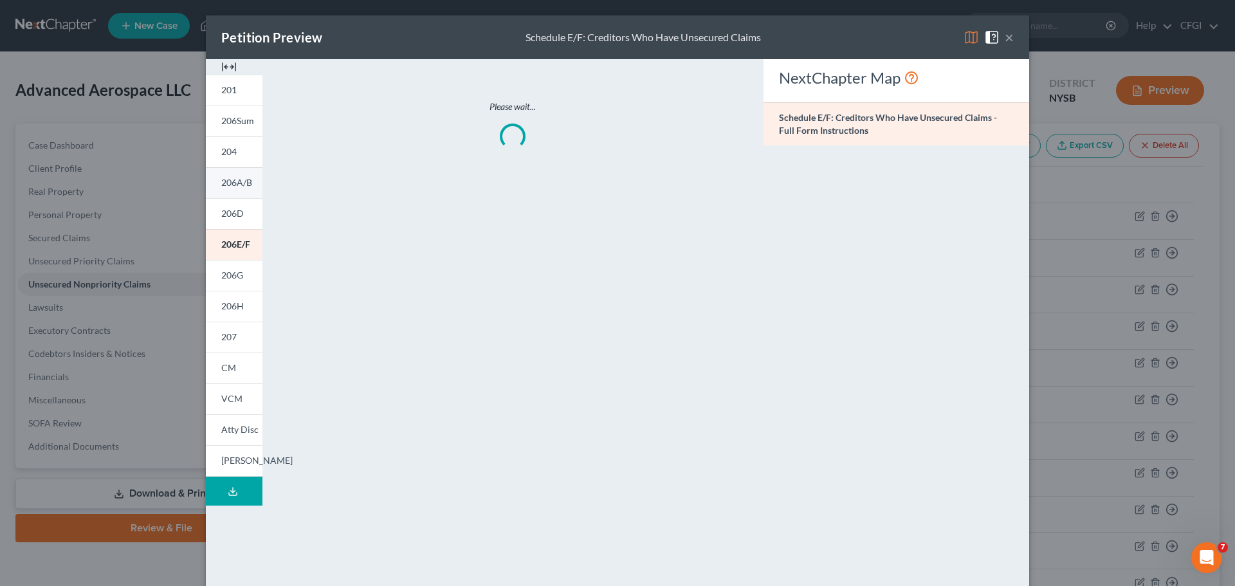
click at [237, 184] on span "206A/B" at bounding box center [236, 182] width 31 height 11
click at [223, 62] on img at bounding box center [228, 66] width 15 height 15
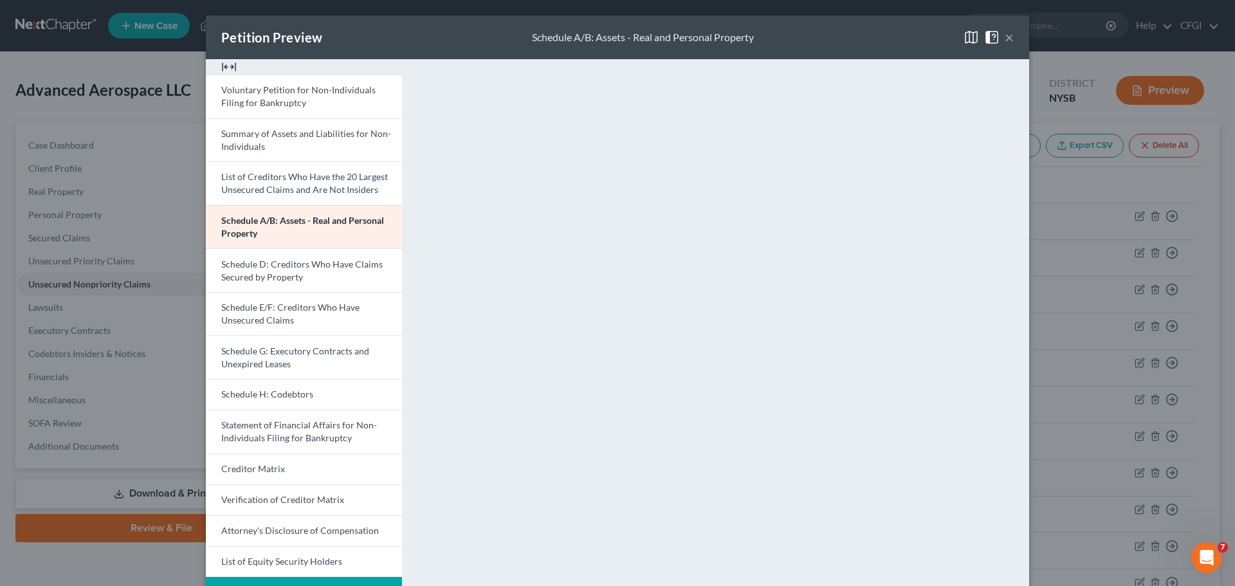
click at [222, 63] on img at bounding box center [228, 66] width 15 height 15
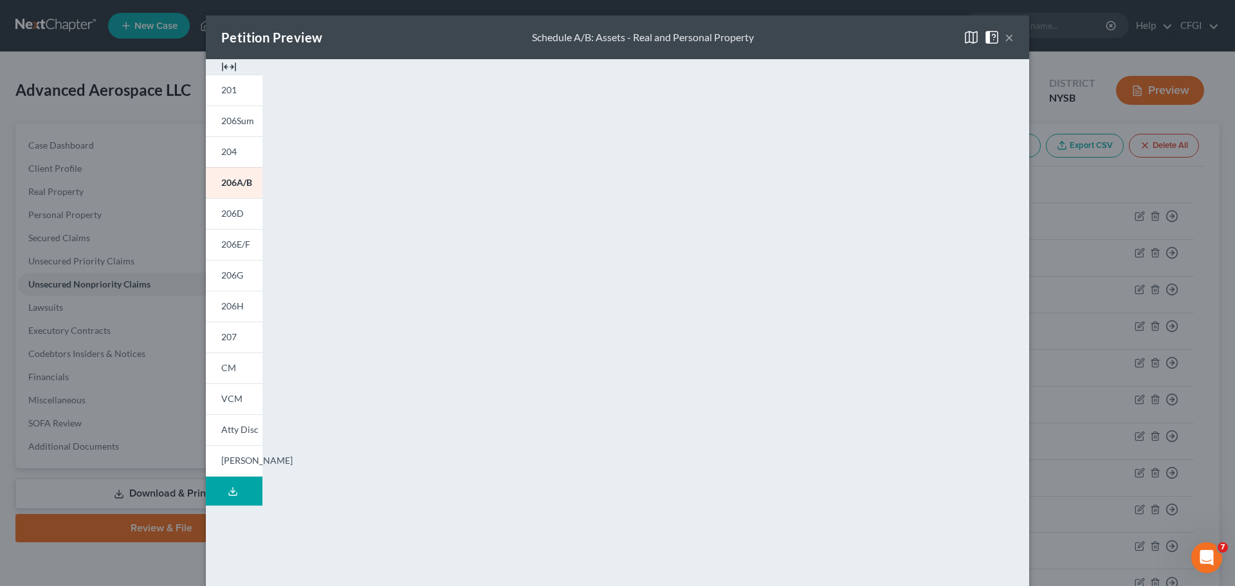
click at [1005, 37] on button "×" at bounding box center [1008, 37] width 9 height 15
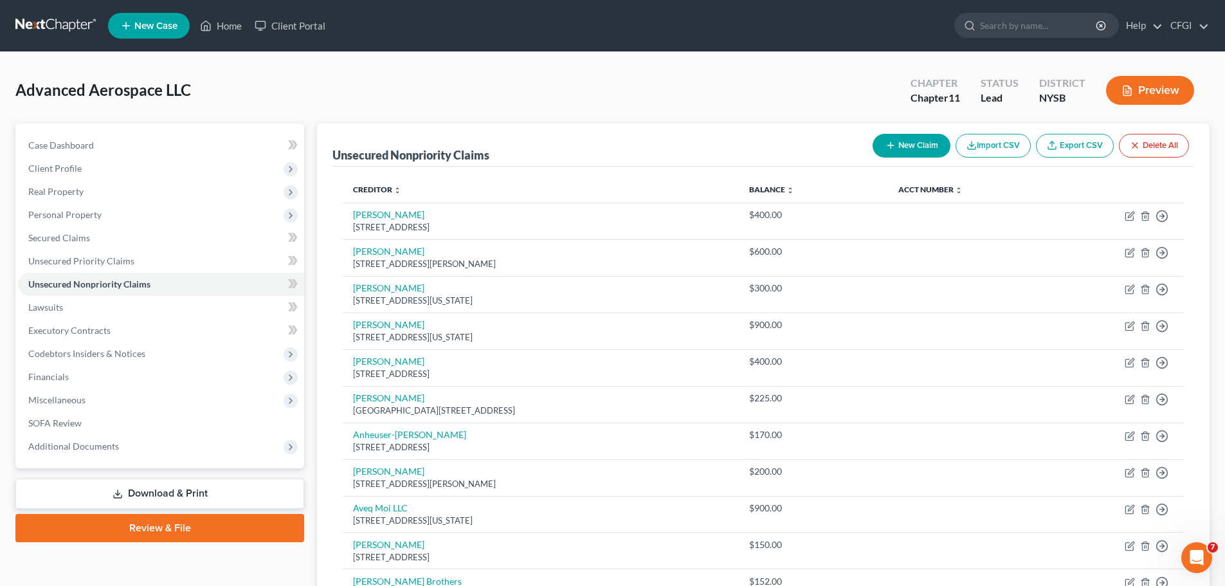
click at [222, 485] on link "Download & Print" at bounding box center [159, 493] width 289 height 30
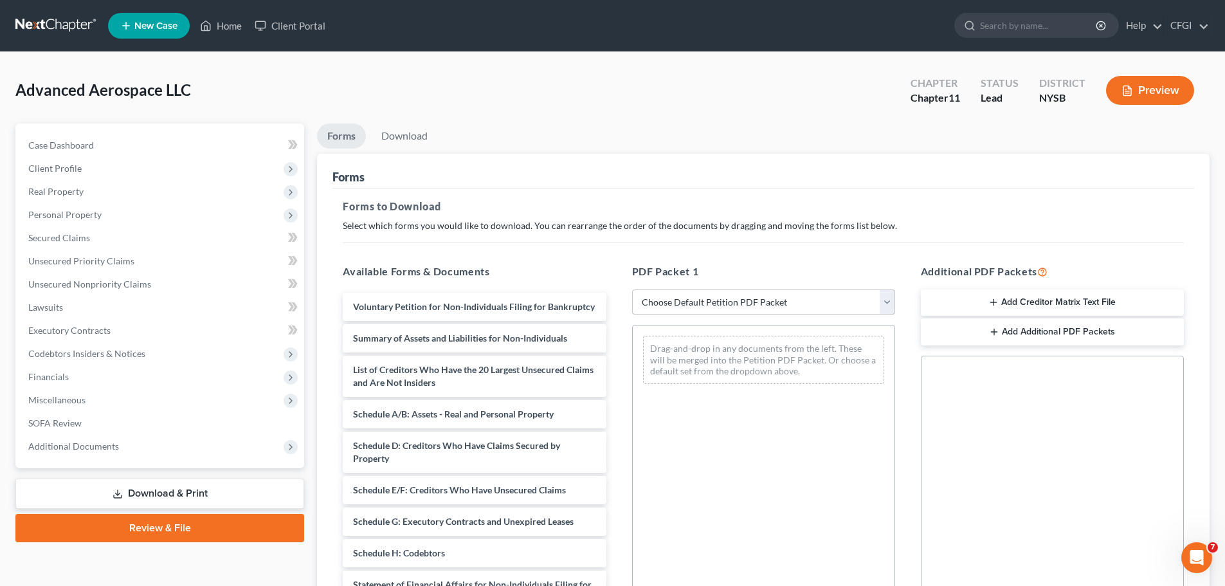
click at [854, 304] on select "Choose Default Petition PDF Packet Complete Bankruptcy Petition (all forms and …" at bounding box center [763, 302] width 263 height 26
select select "4"
click at [632, 289] on select "Choose Default Petition PDF Packet Complete Bankruptcy Petition (all forms and …" at bounding box center [763, 302] width 263 height 26
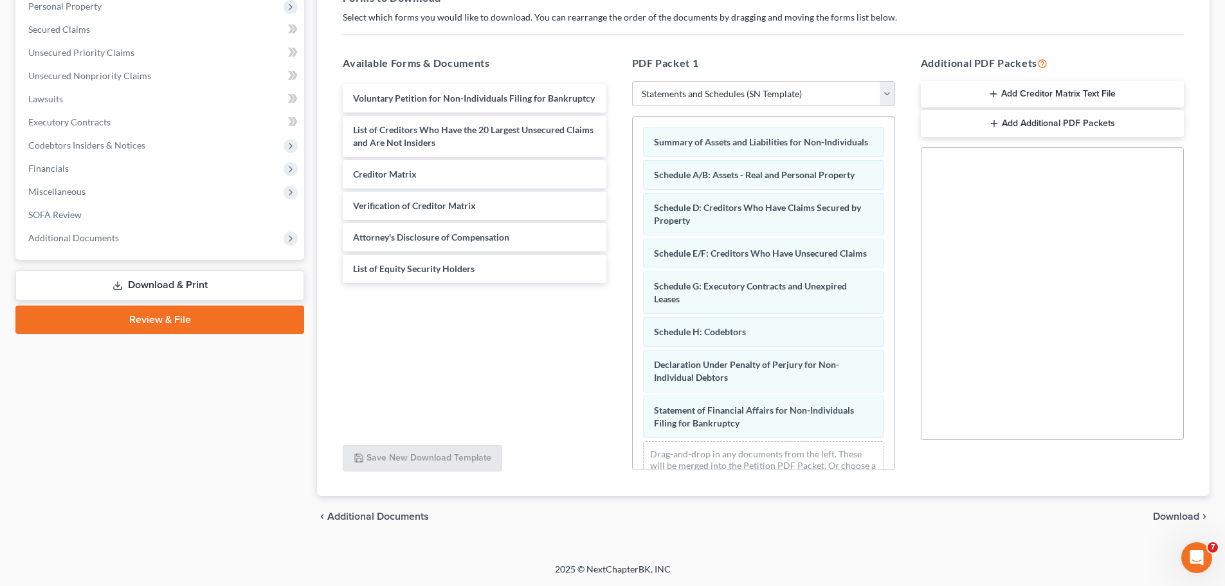
click at [1175, 517] on span "Download" at bounding box center [1176, 516] width 46 height 10
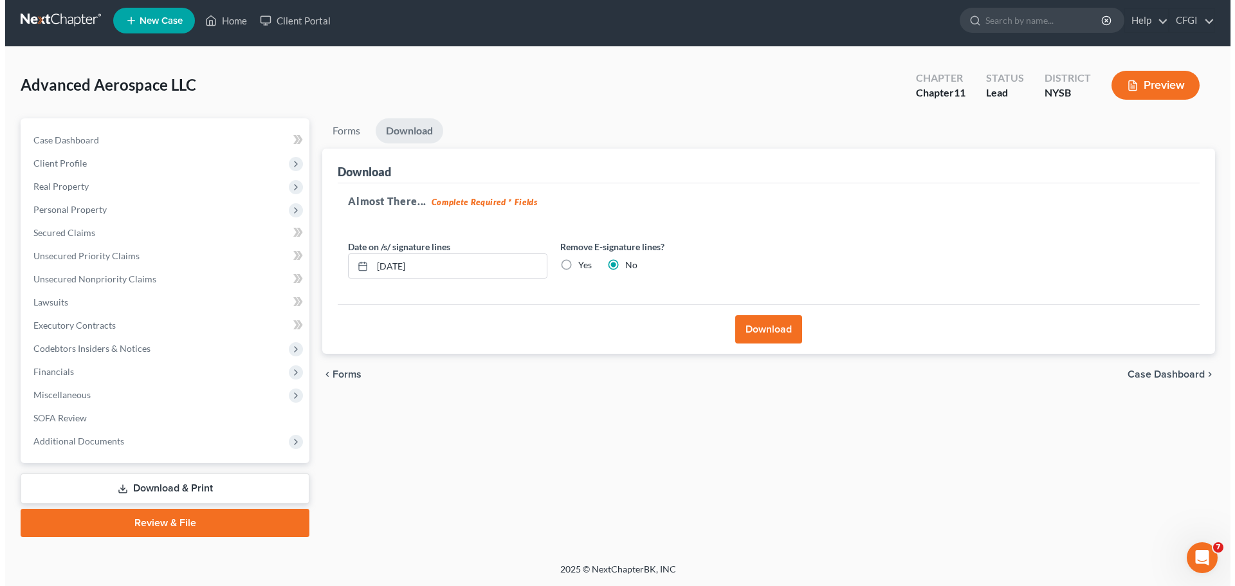
scroll to position [5, 0]
click at [413, 266] on input "[DATE]" at bounding box center [454, 266] width 174 height 24
click at [395, 269] on input "[DATE]" at bounding box center [454, 266] width 174 height 24
drag, startPoint x: 397, startPoint y: 268, endPoint x: 386, endPoint y: 268, distance: 10.3
click at [386, 268] on input "[DATE]" at bounding box center [454, 266] width 174 height 24
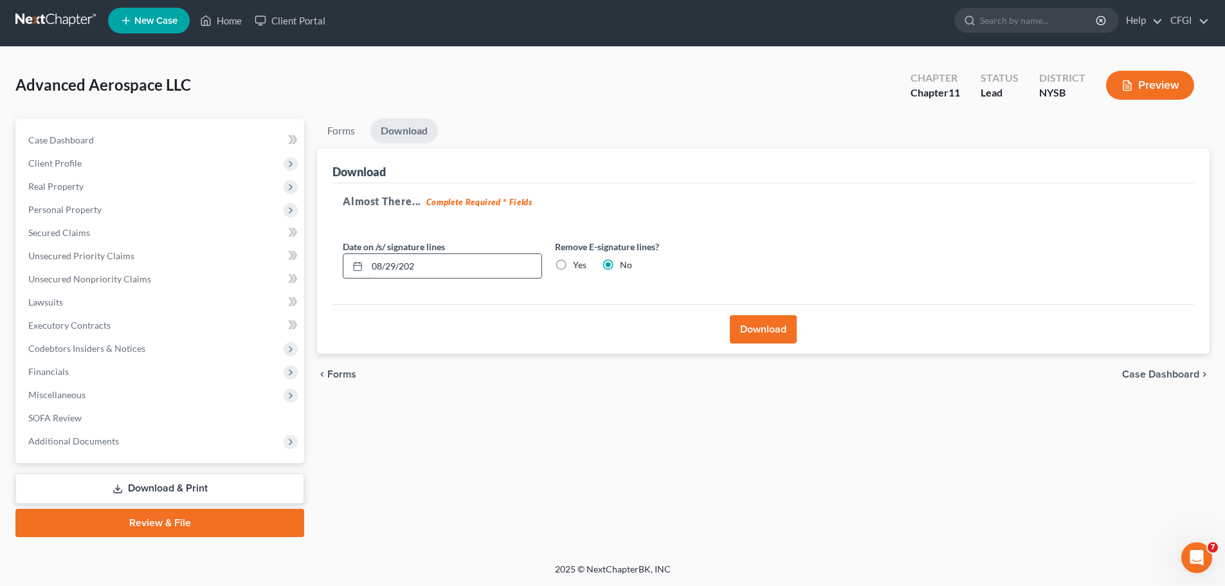
click at [424, 266] on input "08/29/202" at bounding box center [454, 266] width 174 height 24
type input "[DATE]"
click at [573, 260] on label "Yes" at bounding box center [580, 264] width 14 height 13
click at [578, 260] on input "Yes" at bounding box center [582, 262] width 8 height 8
radio input "true"
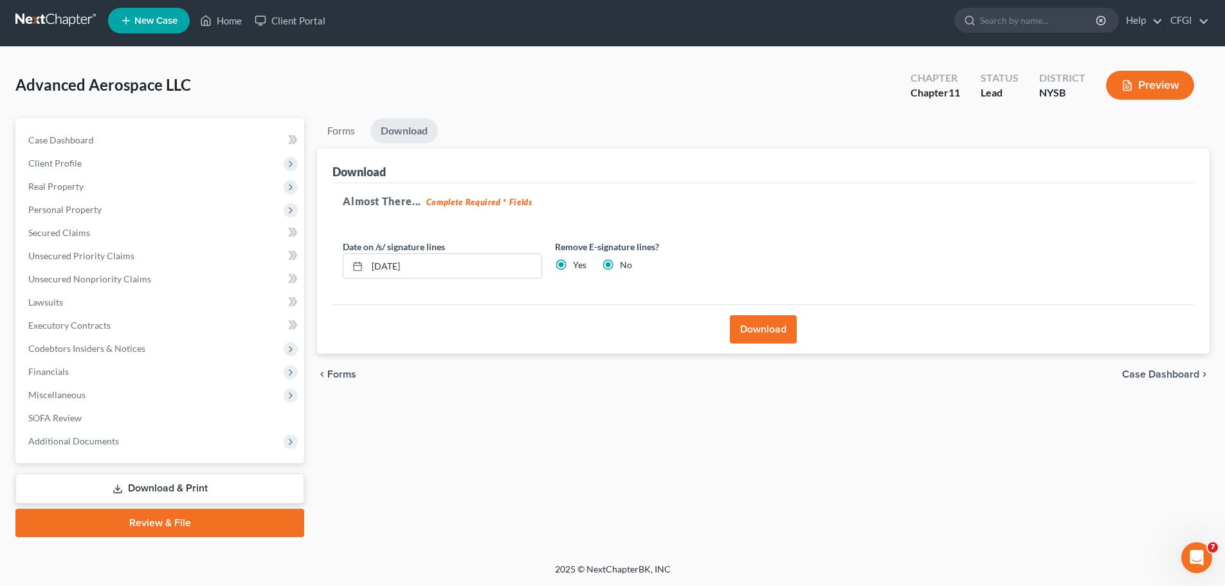
radio input "false"
click at [766, 327] on button "Download" at bounding box center [763, 329] width 67 height 28
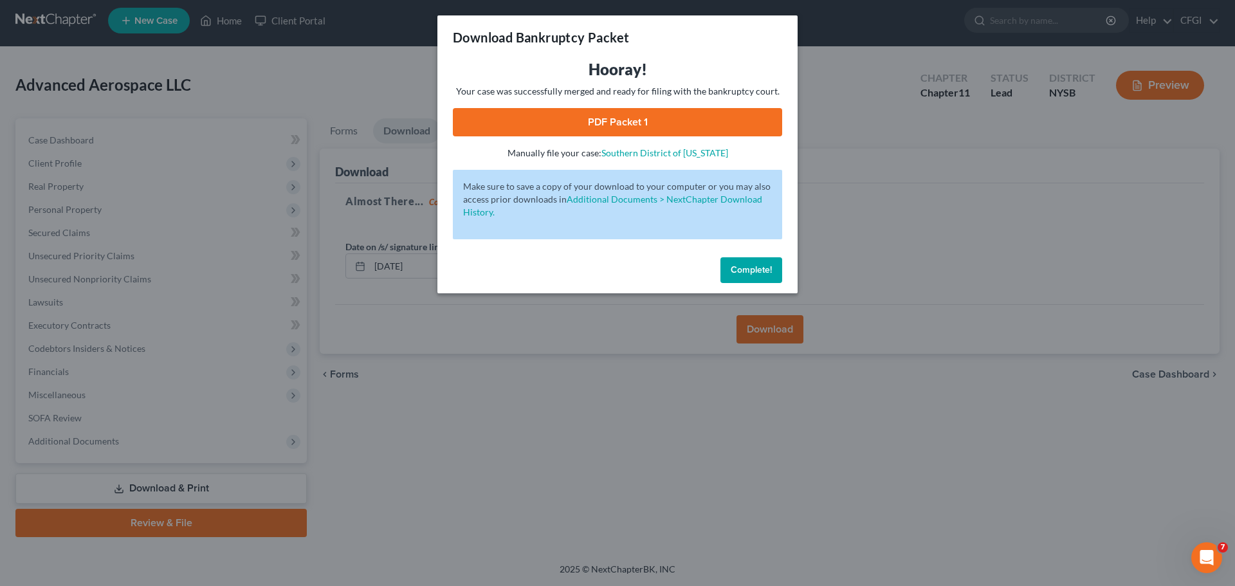
click at [651, 117] on link "PDF Packet 1" at bounding box center [617, 122] width 329 height 28
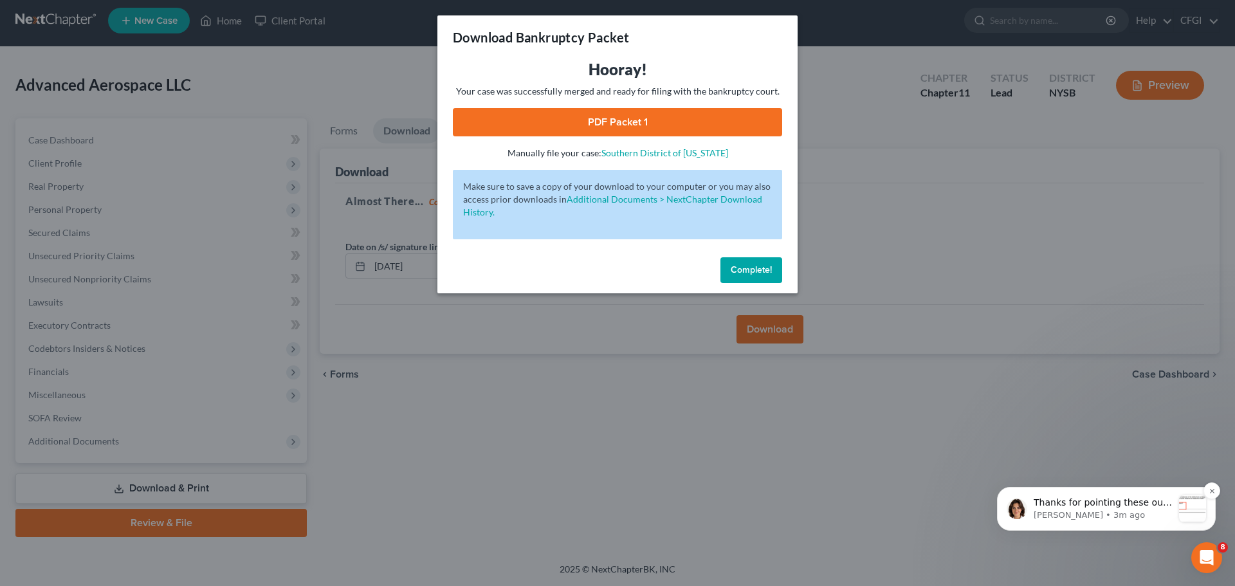
scroll to position [749, 0]
click at [1103, 502] on p "Thanks for pointing these out, [PERSON_NAME]. I'll see if our dev team can corr…" at bounding box center [1102, 502] width 139 height 13
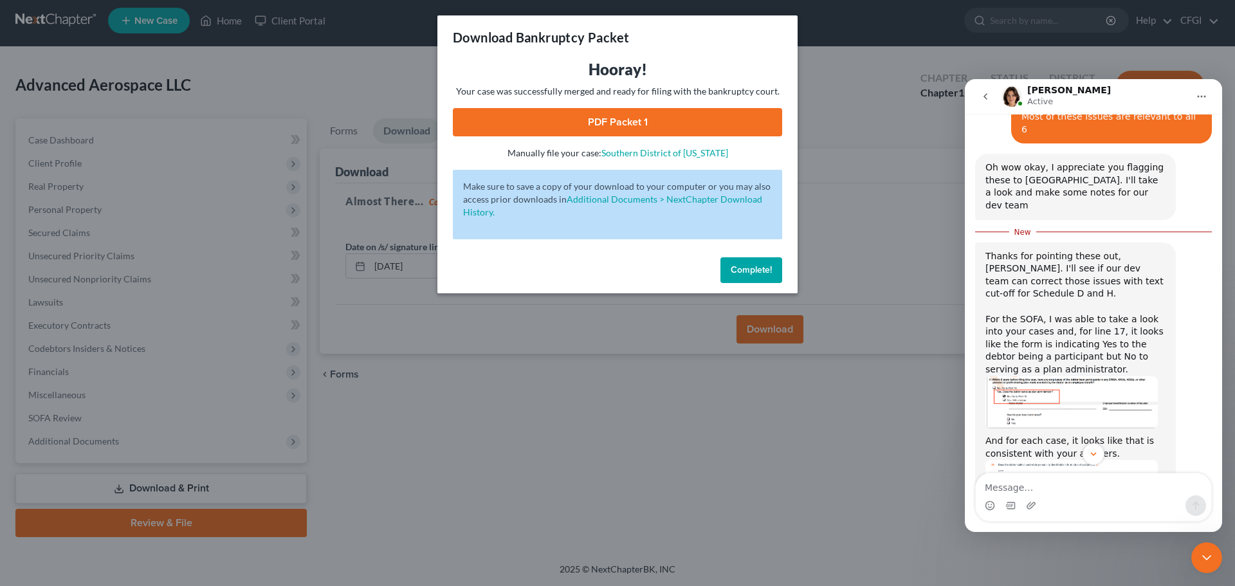
scroll to position [770, 0]
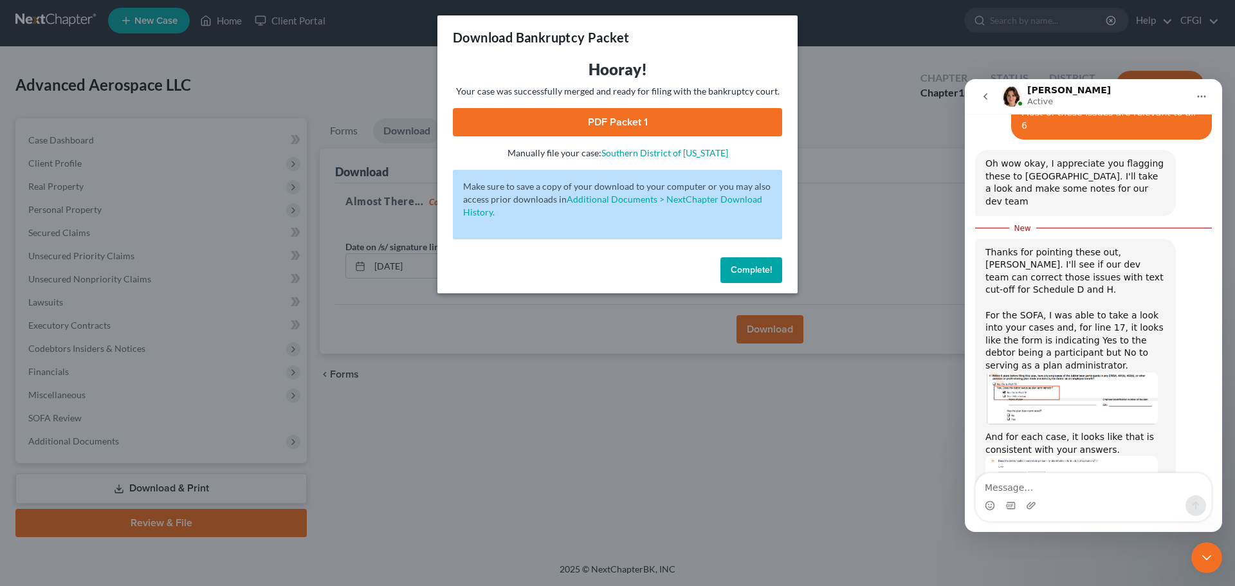
click at [1037, 456] on img "Emma says…" at bounding box center [1071, 493] width 172 height 75
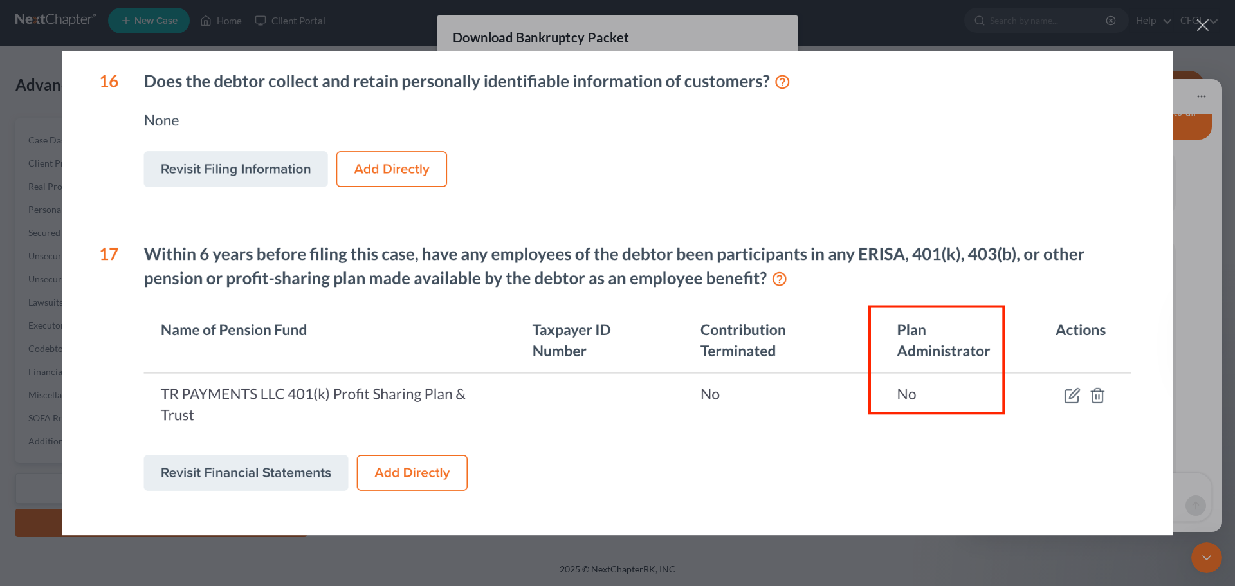
scroll to position [0, 0]
click at [1206, 31] on div "Close" at bounding box center [1203, 25] width 12 height 12
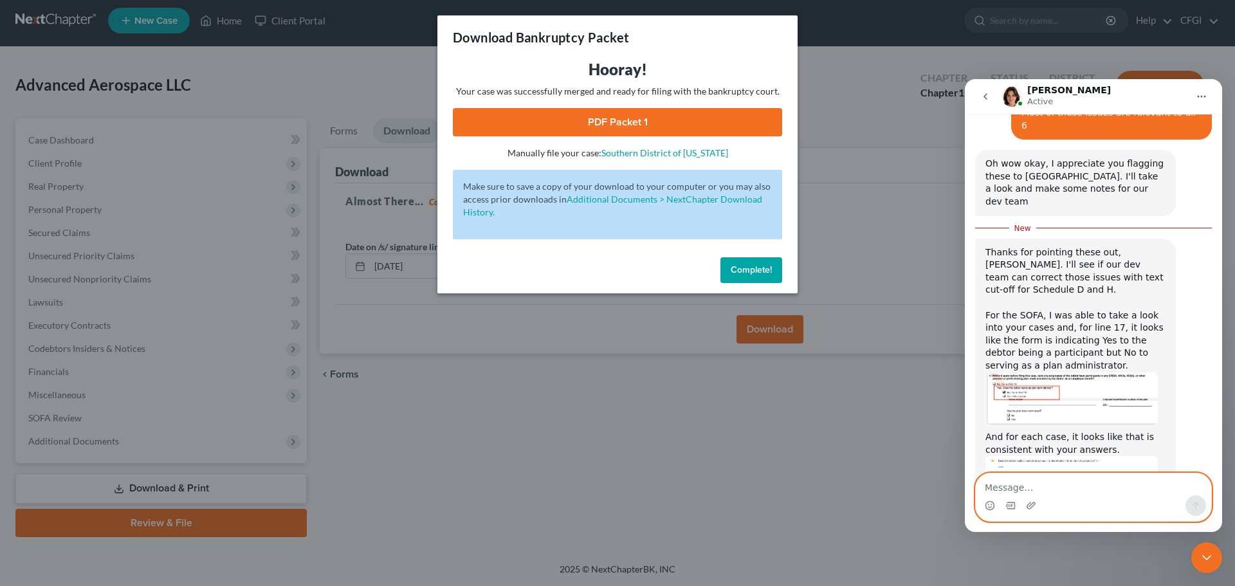
click at [1036, 484] on textarea "Message…" at bounding box center [1092, 484] width 235 height 22
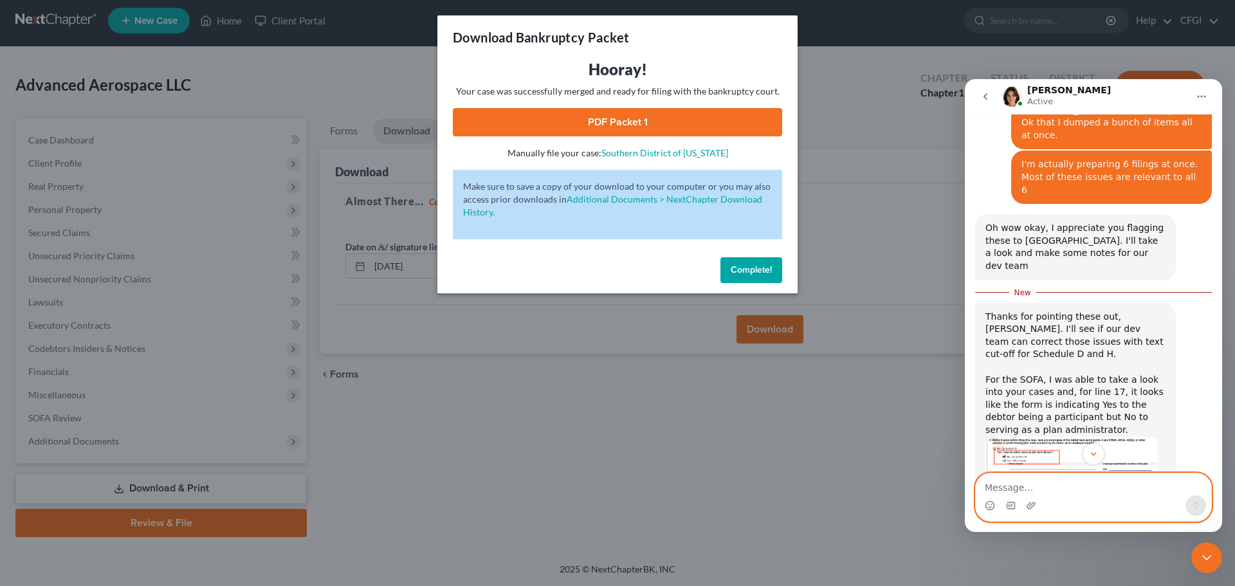
scroll to position [770, 0]
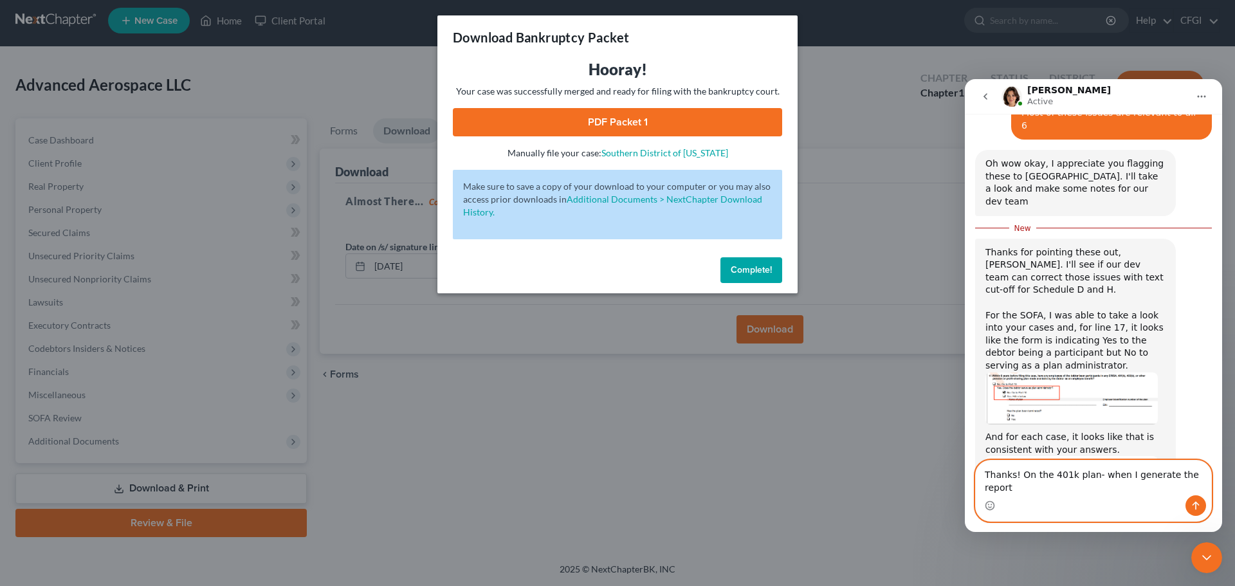
drag, startPoint x: 1163, startPoint y: 490, endPoint x: 1184, endPoint y: 488, distance: 21.9
click at [1163, 490] on textarea "Thanks! On the 401k plan- when I generate the report" at bounding box center [1092, 477] width 235 height 35
click at [1199, 484] on textarea "Thanks! On the 401k plan- when I generate the report" at bounding box center [1092, 477] width 235 height 35
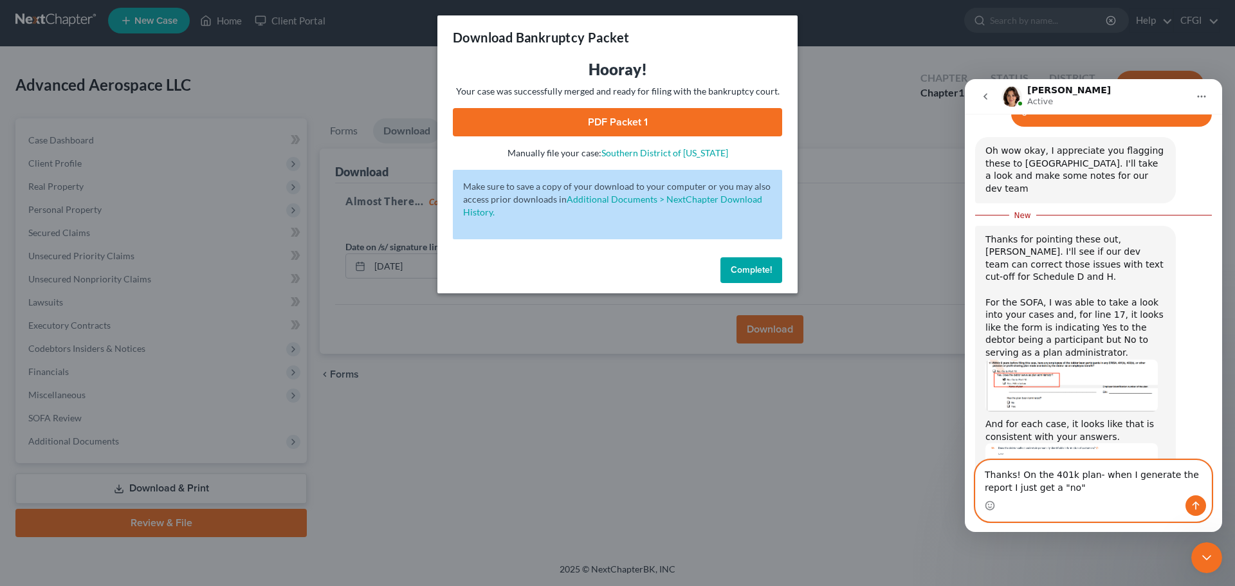
type textarea "Thanks! On the 401k plan- when I generate the report I just get a "no""
click at [1063, 497] on div "Intercom messenger" at bounding box center [1092, 505] width 235 height 21
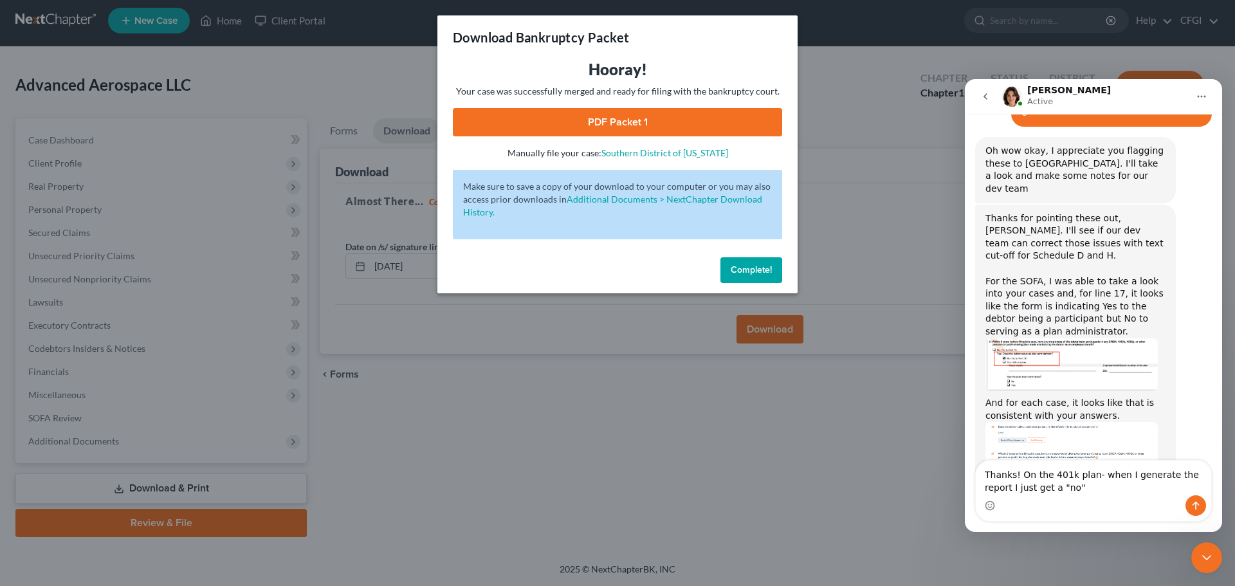
scroll to position [872, 0]
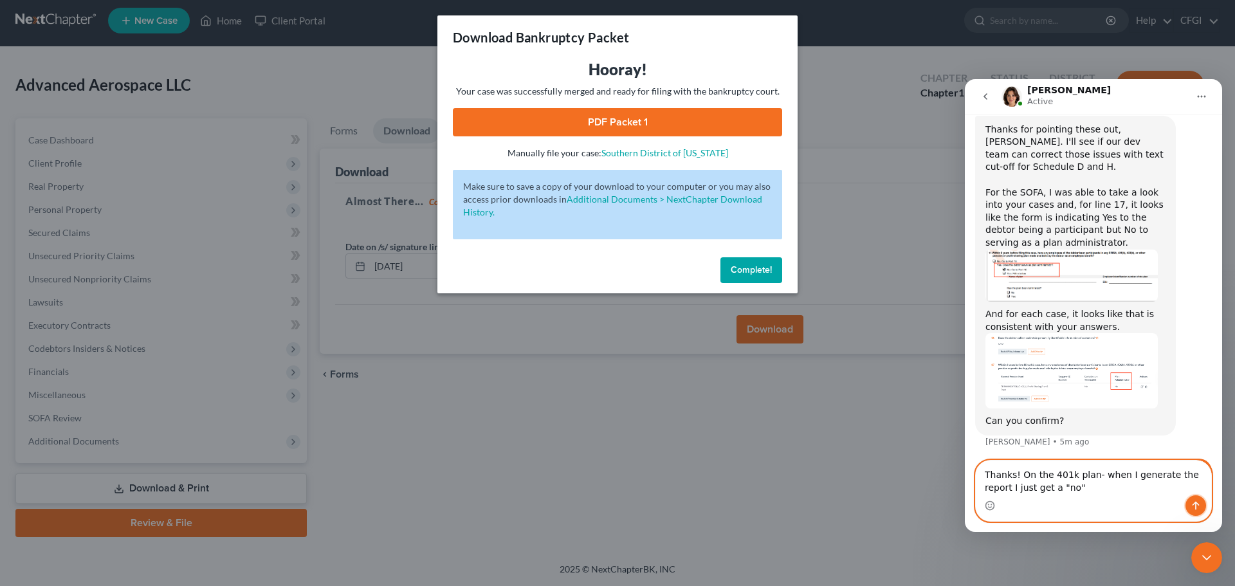
click at [1191, 507] on icon "Send a message…" at bounding box center [1195, 505] width 10 height 10
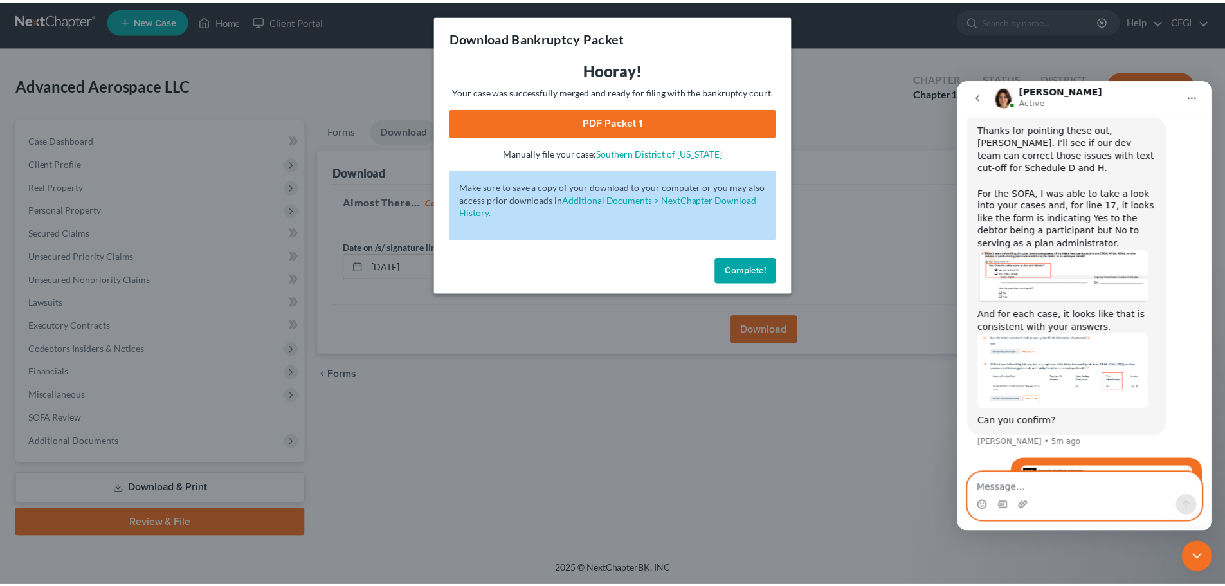
scroll to position [901, 0]
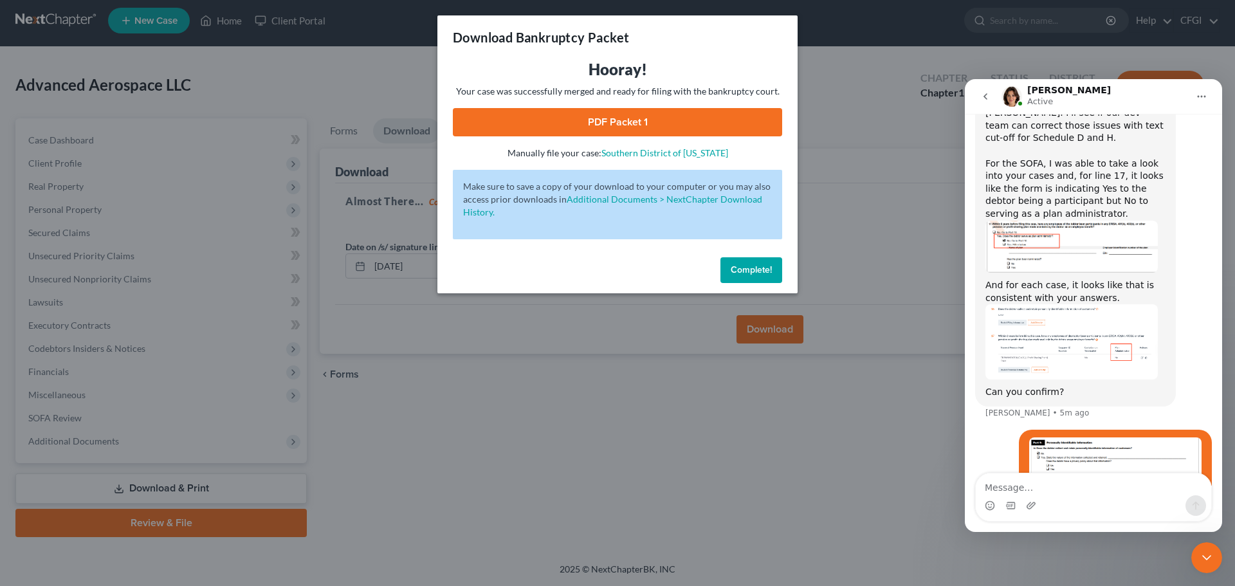
click at [750, 269] on span "Complete!" at bounding box center [750, 269] width 41 height 11
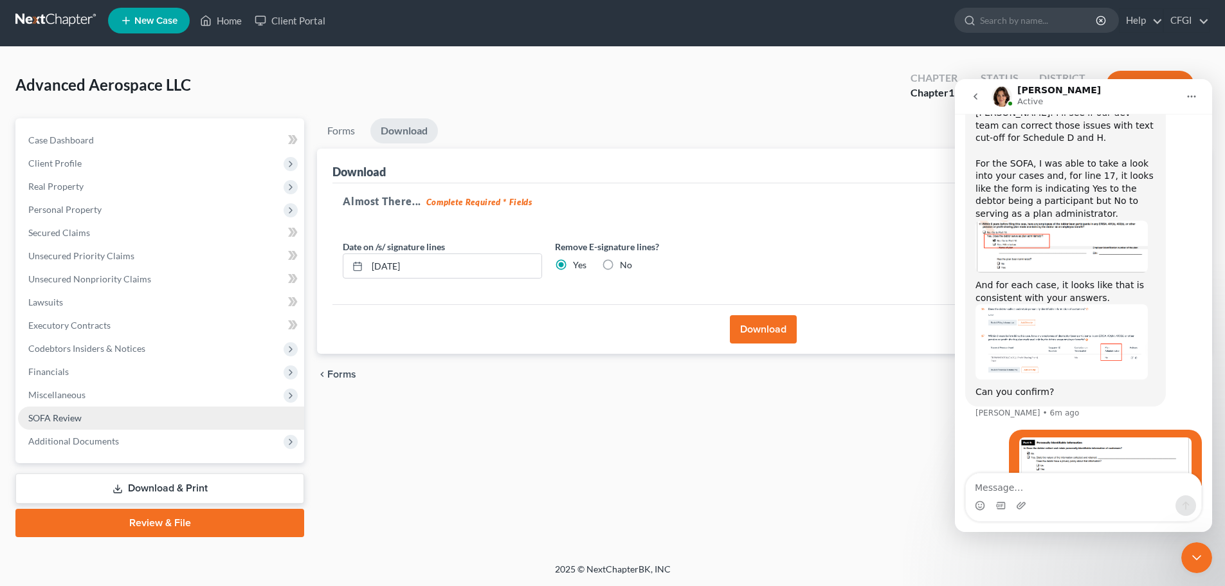
click at [74, 423] on link "SOFA Review" at bounding box center [161, 417] width 286 height 23
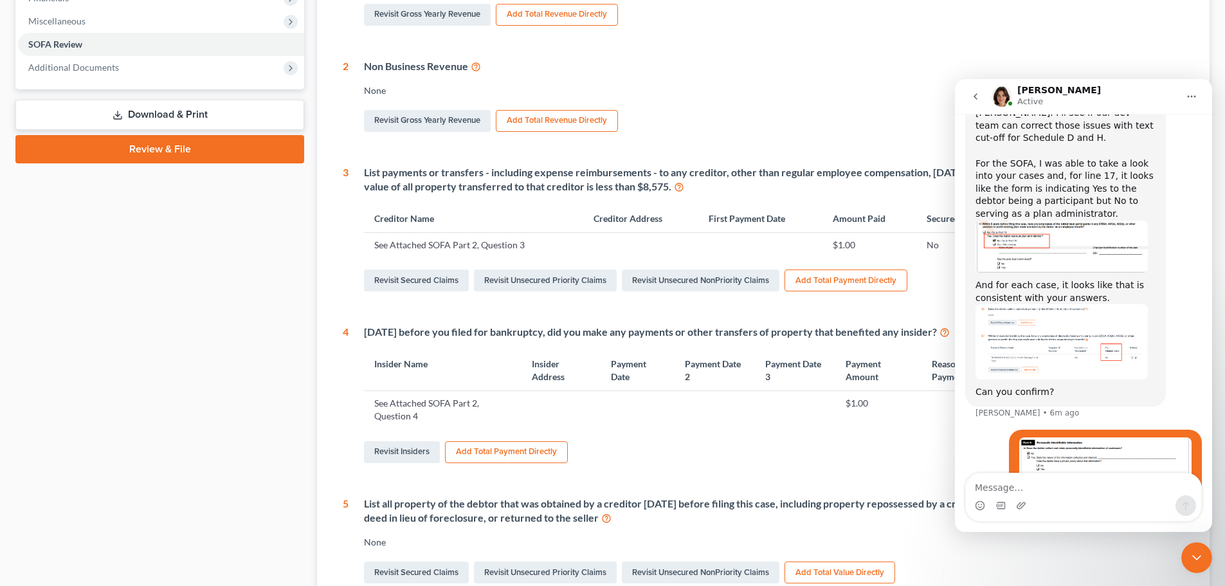
scroll to position [450, 0]
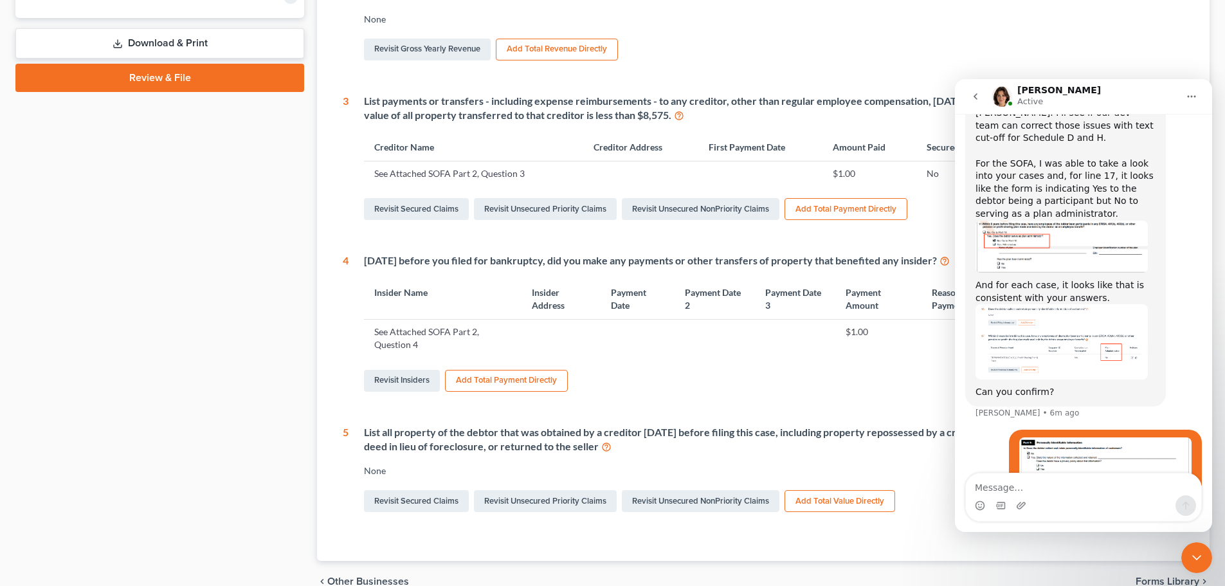
click at [1070, 304] on img "Emma says…" at bounding box center [1061, 341] width 172 height 75
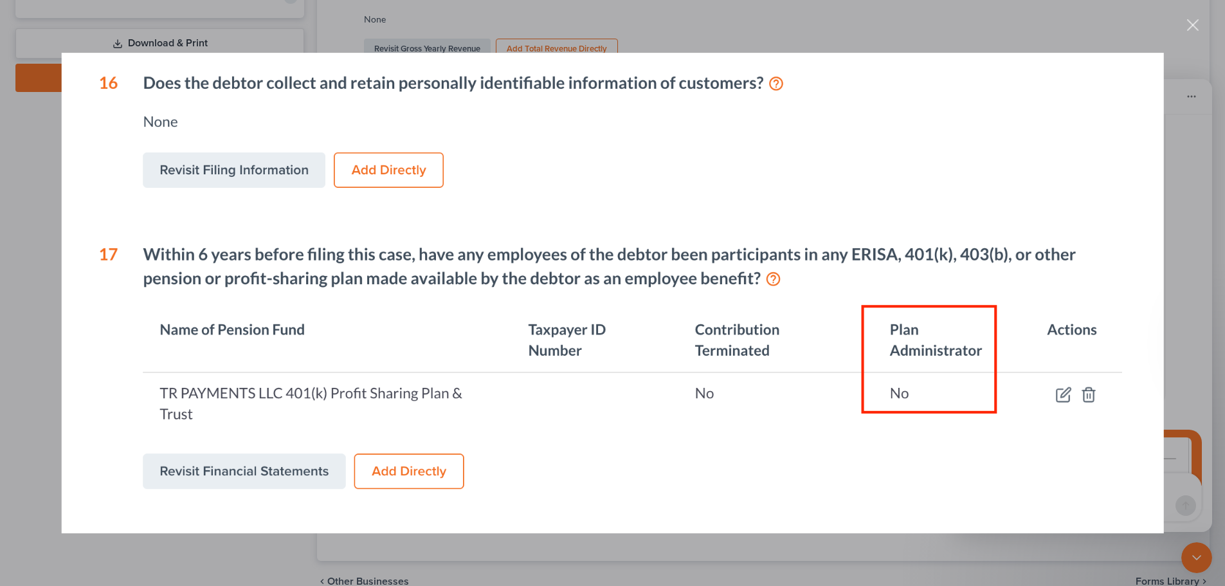
scroll to position [0, 0]
click at [1196, 5] on div "Intercom messenger" at bounding box center [612, 293] width 1225 height 586
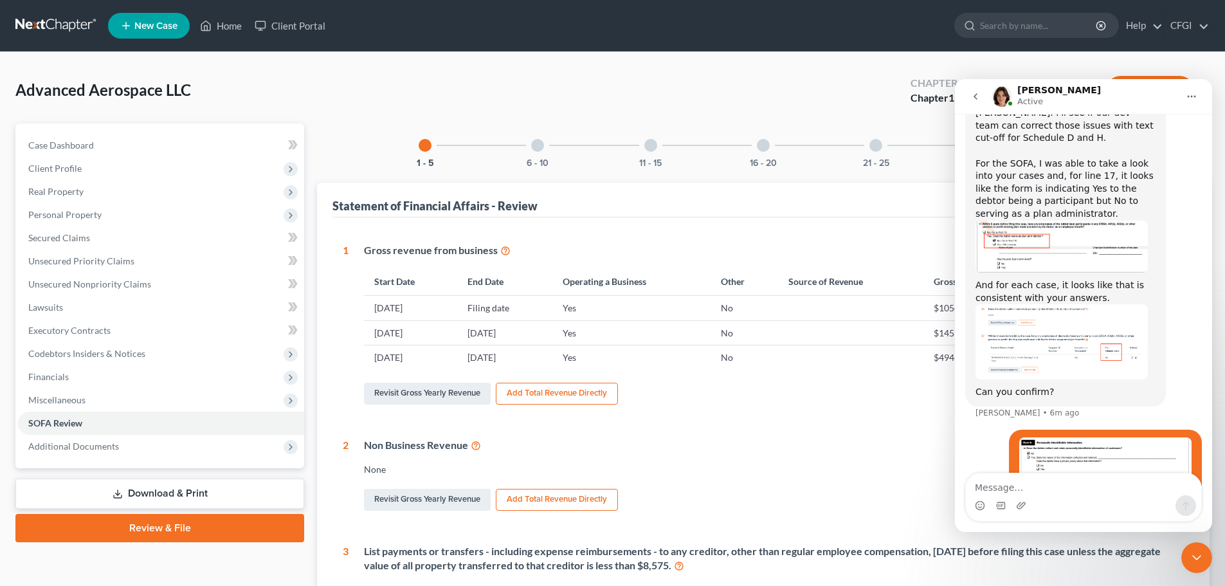
click at [761, 149] on div at bounding box center [763, 145] width 13 height 13
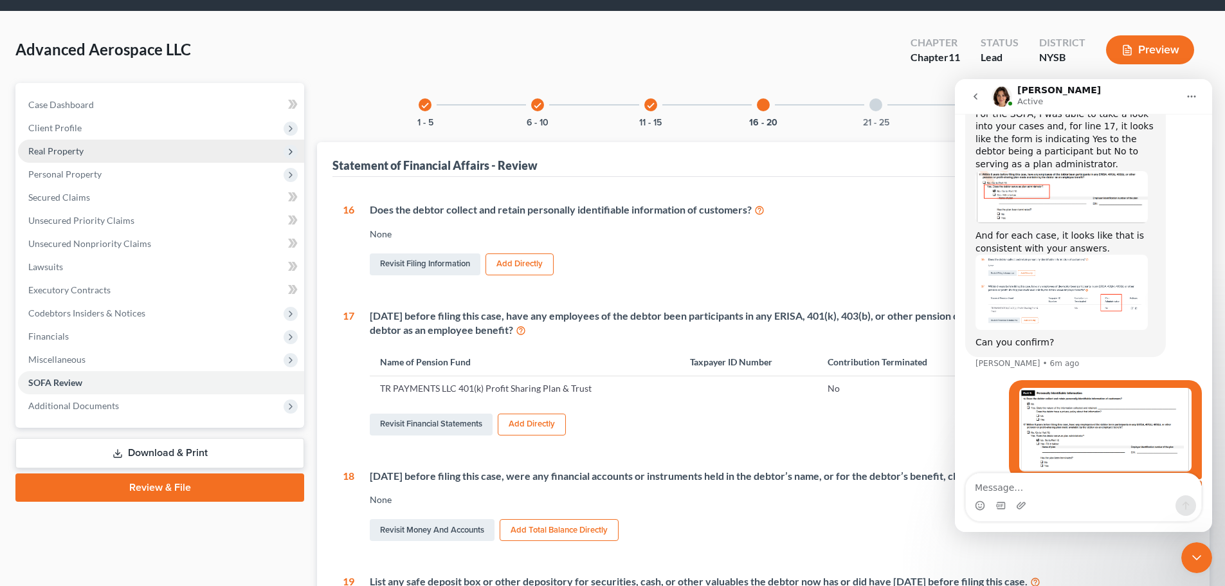
scroll to position [40, 0]
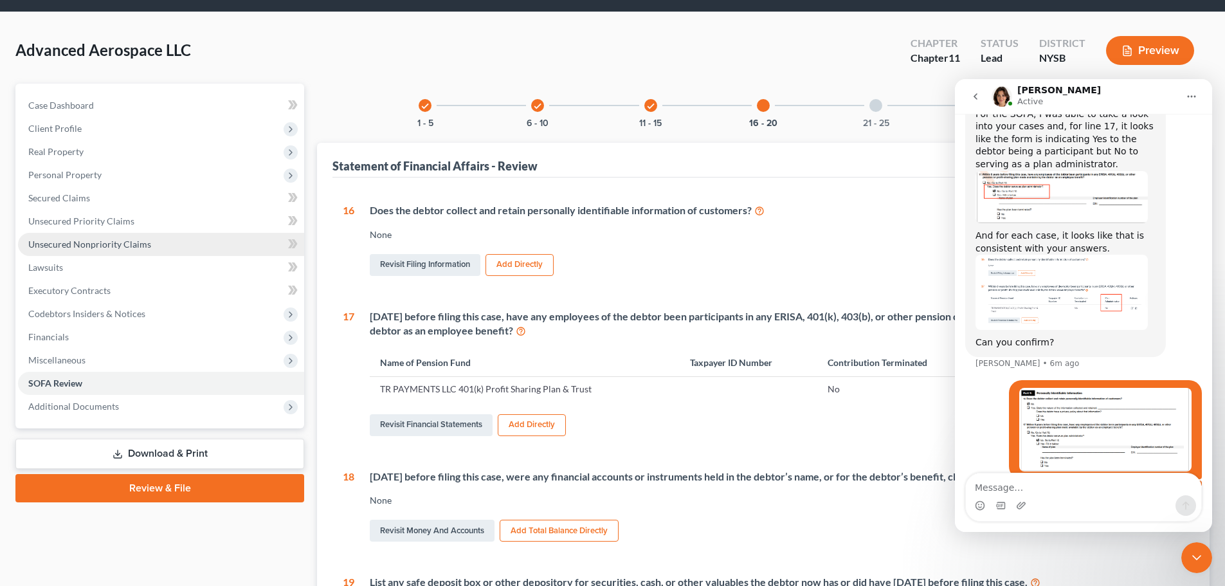
click at [82, 251] on link "Unsecured Nonpriority Claims" at bounding box center [161, 244] width 286 height 23
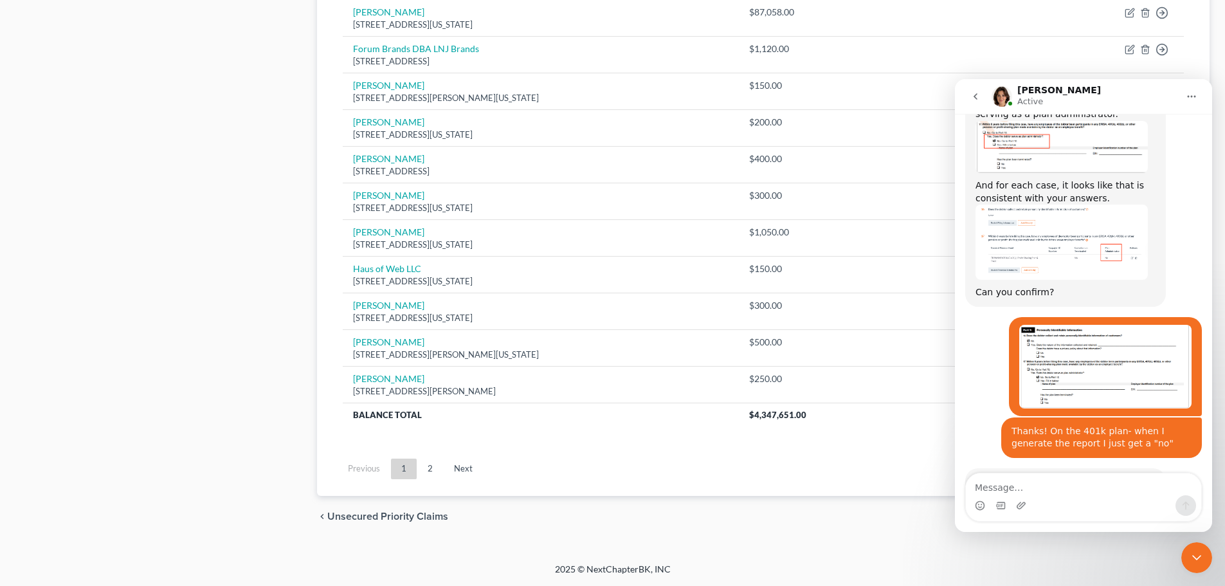
scroll to position [1002, 0]
click at [1071, 323] on img "Steve says…" at bounding box center [1105, 365] width 172 height 84
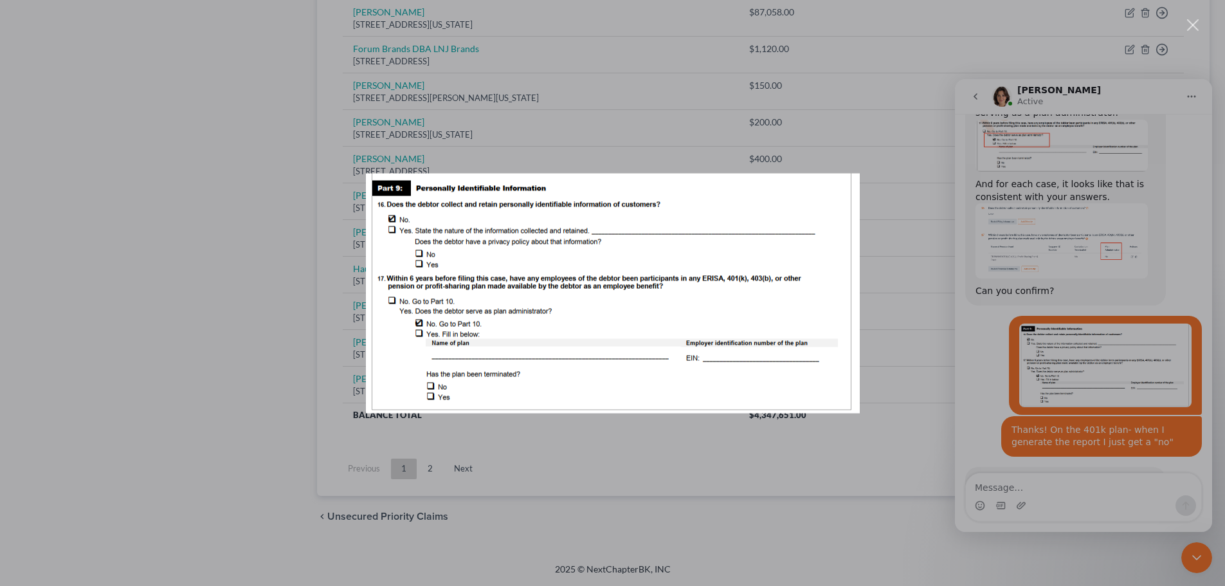
click at [1060, 483] on div "Intercom messenger" at bounding box center [612, 293] width 1225 height 586
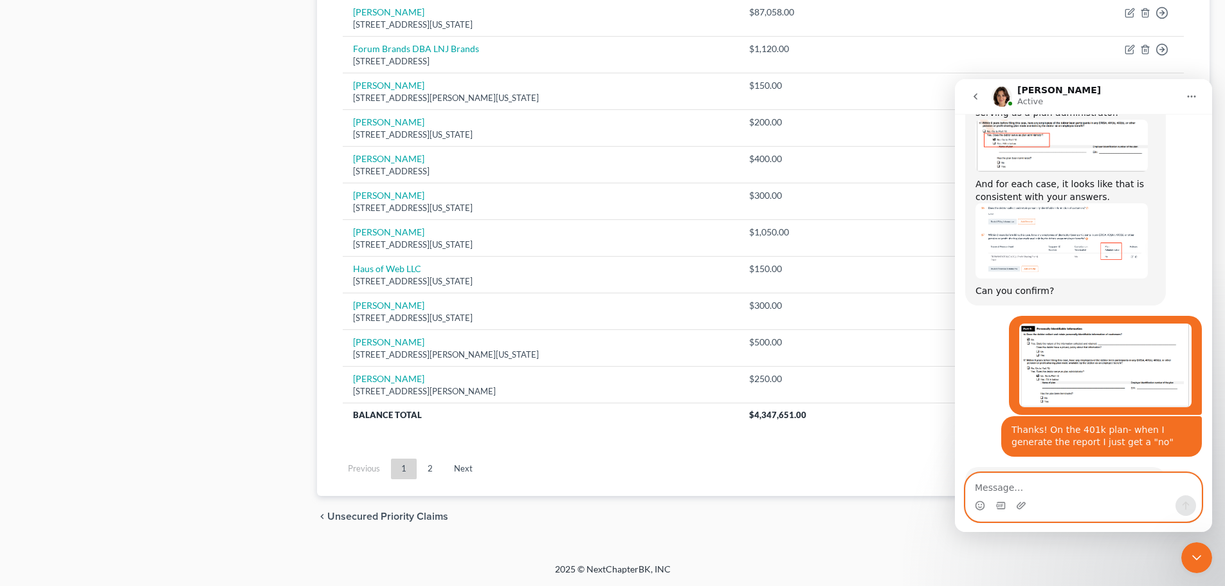
click at [1017, 487] on textarea "Message…" at bounding box center [1083, 484] width 235 height 22
drag, startPoint x: 1011, startPoint y: 490, endPoint x: 1157, endPoint y: 488, distance: 146.0
click at [1157, 488] on textarea "ah, I see. There's no "check" which is throwing me off." at bounding box center [1083, 477] width 235 height 35
click at [1116, 489] on textarea "ah, I see. There's no "check" which is throwing me off." at bounding box center [1083, 477] width 235 height 35
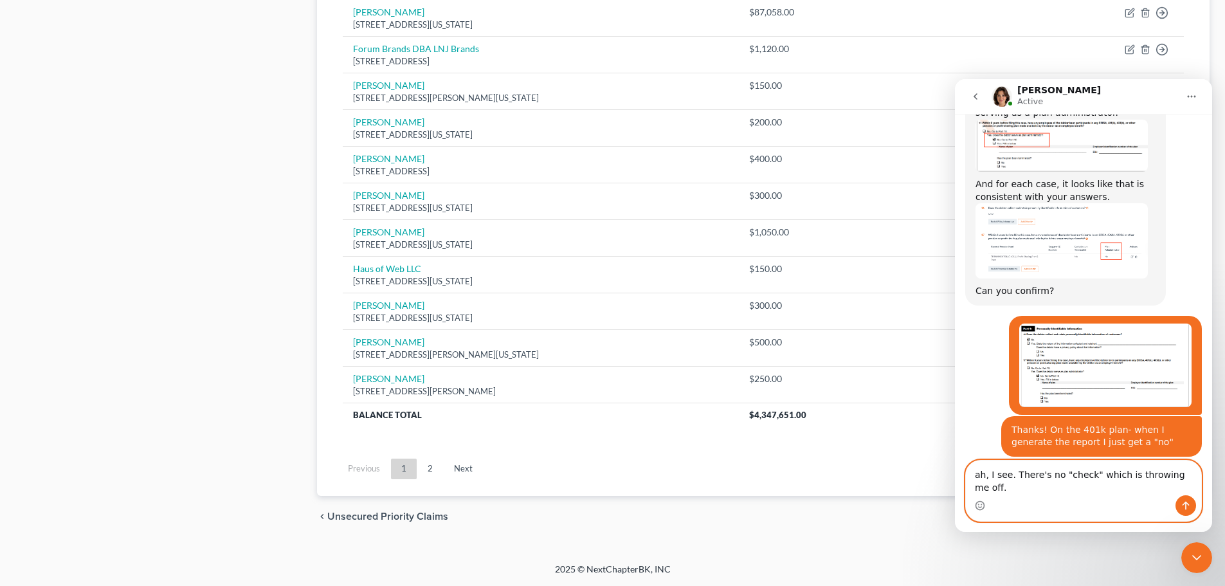
click at [1192, 484] on textarea "ah, I see. There's no "check" which is throwing me off." at bounding box center [1083, 477] width 235 height 35
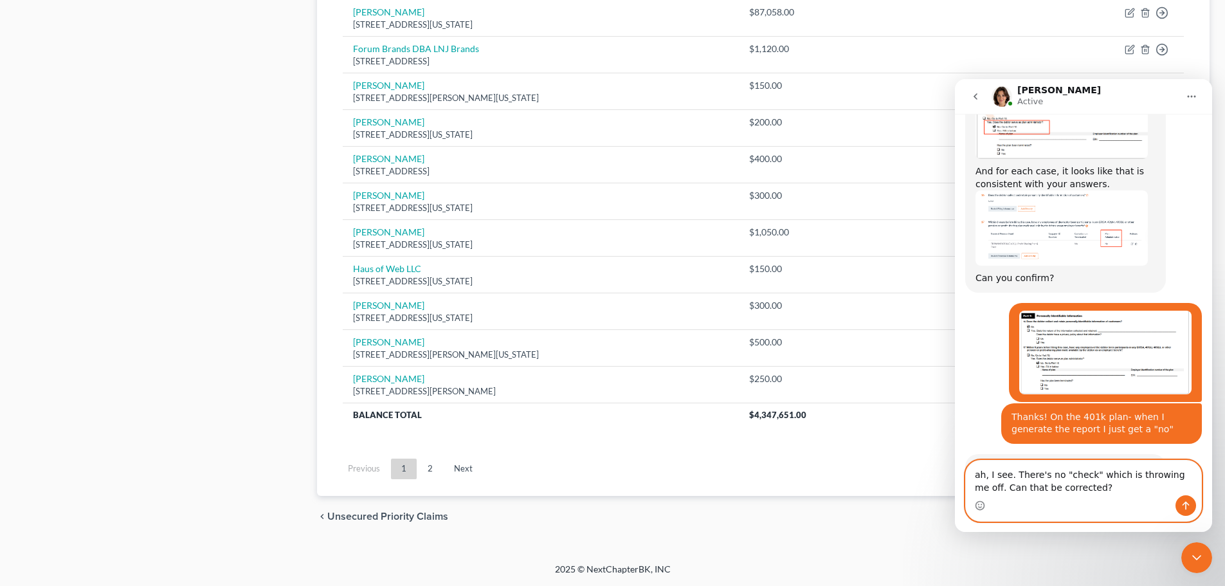
type textarea "ah, I see. There's no "check" which is throwing me off. Can that be corrected?"
click at [1183, 502] on icon "Send a message…" at bounding box center [1186, 505] width 10 height 10
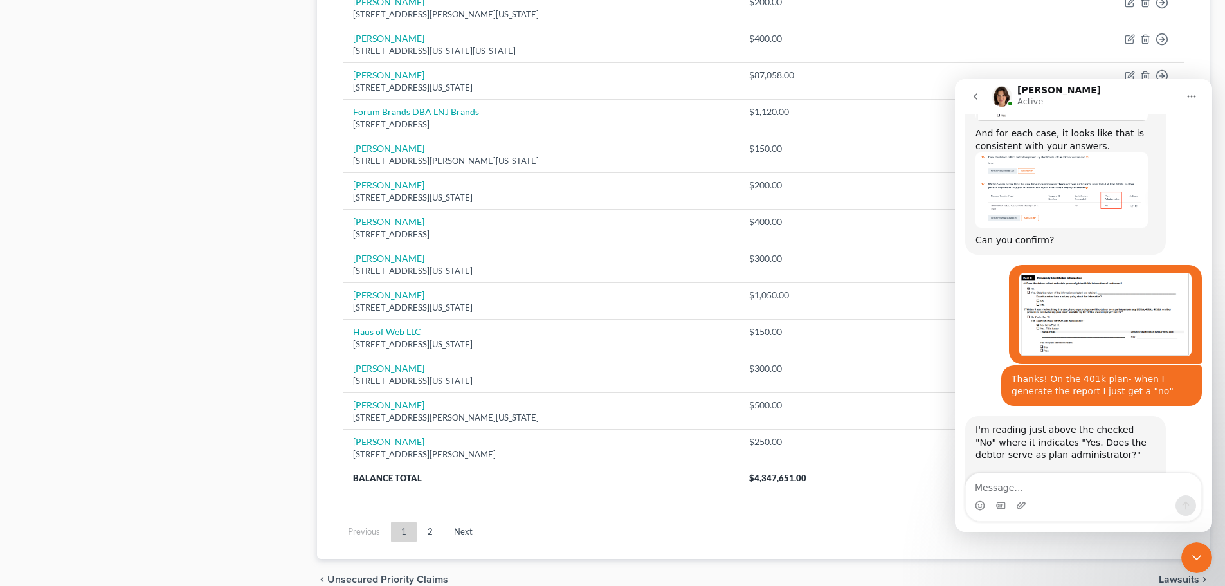
scroll to position [1102, 0]
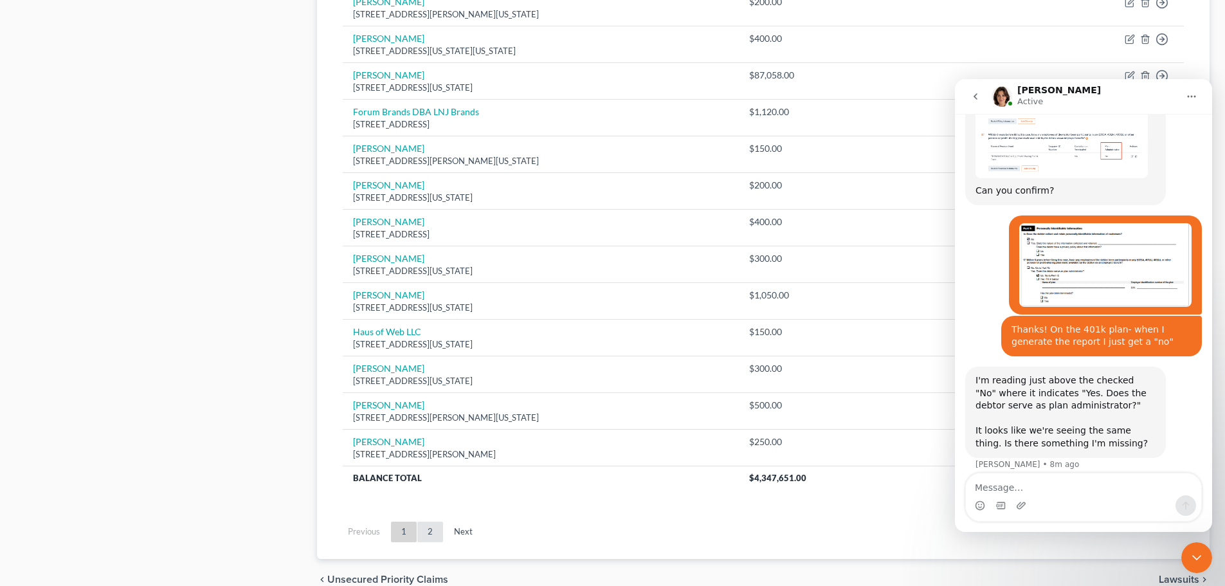
click at [425, 533] on link "2" at bounding box center [430, 532] width 26 height 21
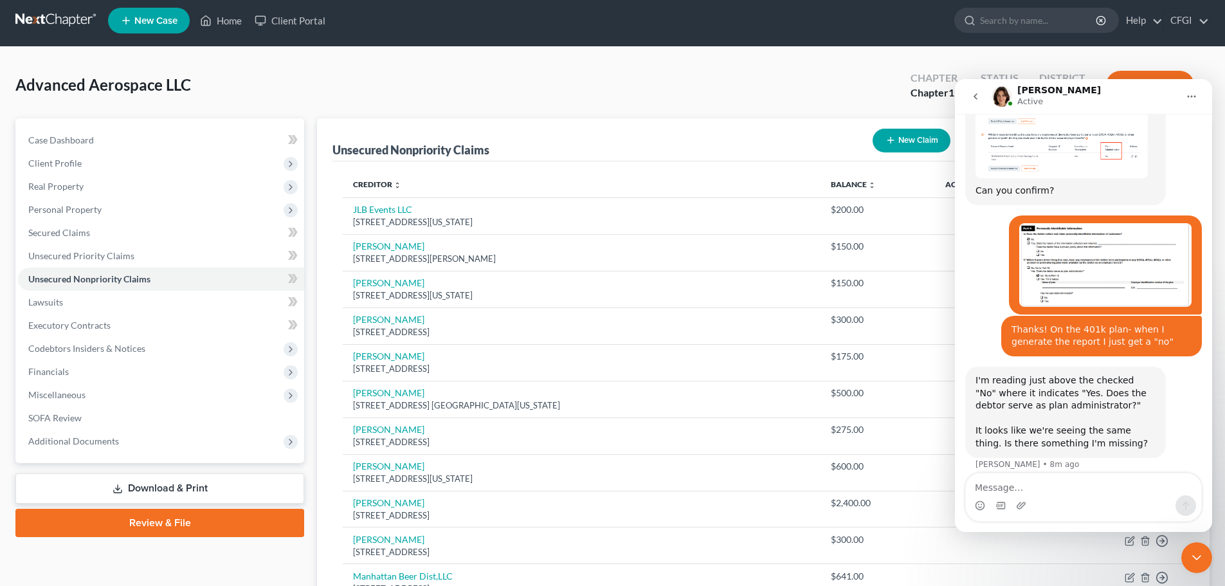
scroll to position [716, 0]
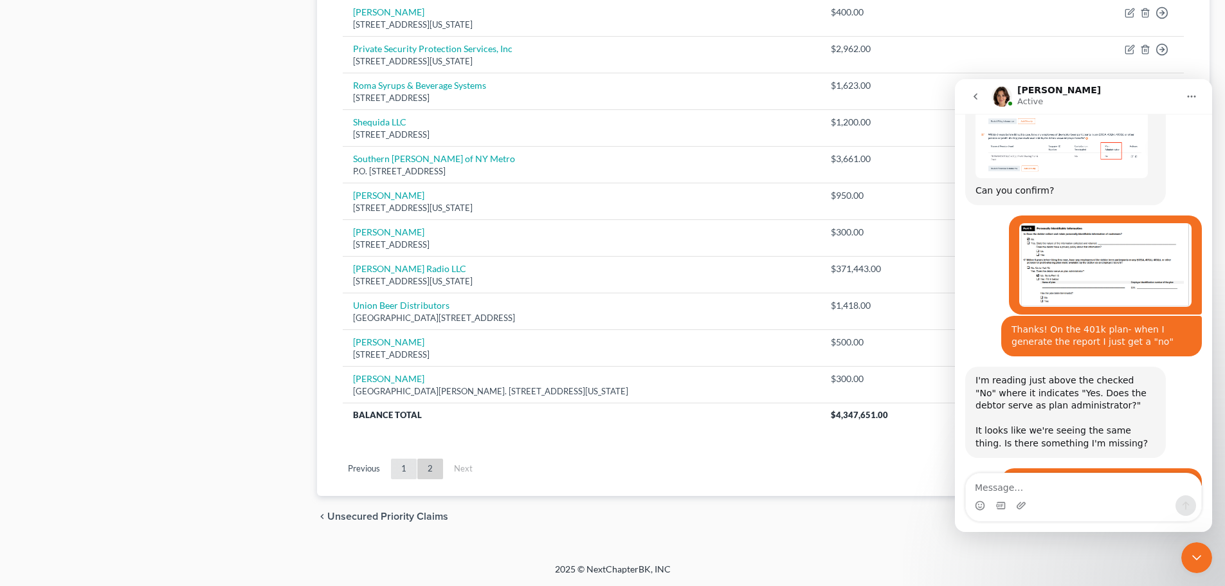
click at [401, 468] on link "1" at bounding box center [404, 468] width 26 height 21
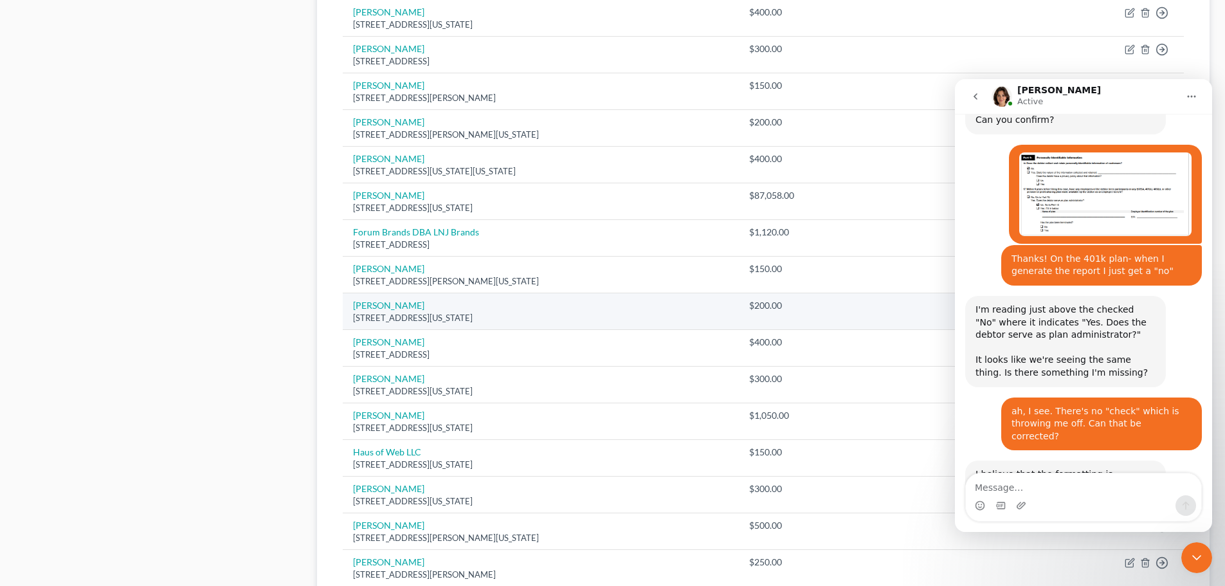
scroll to position [1175, 0]
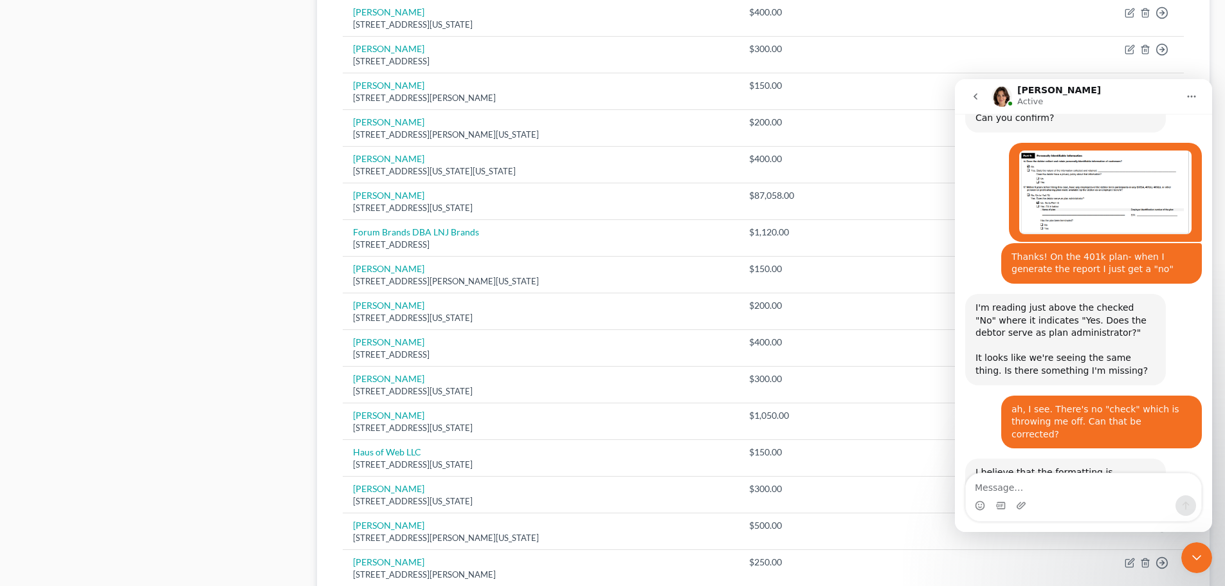
drag, startPoint x: 1100, startPoint y: 409, endPoint x: 1116, endPoint y: 414, distance: 16.9
click at [1116, 466] on div "I believe that the formatting is consistent with the official form from the cou…" at bounding box center [1065, 510] width 180 height 88
click at [1036, 561] on div "Official F...rm 207.pdf" at bounding box center [1036, 568] width 96 height 14
click at [1069, 489] on textarea "Message…" at bounding box center [1083, 484] width 235 height 22
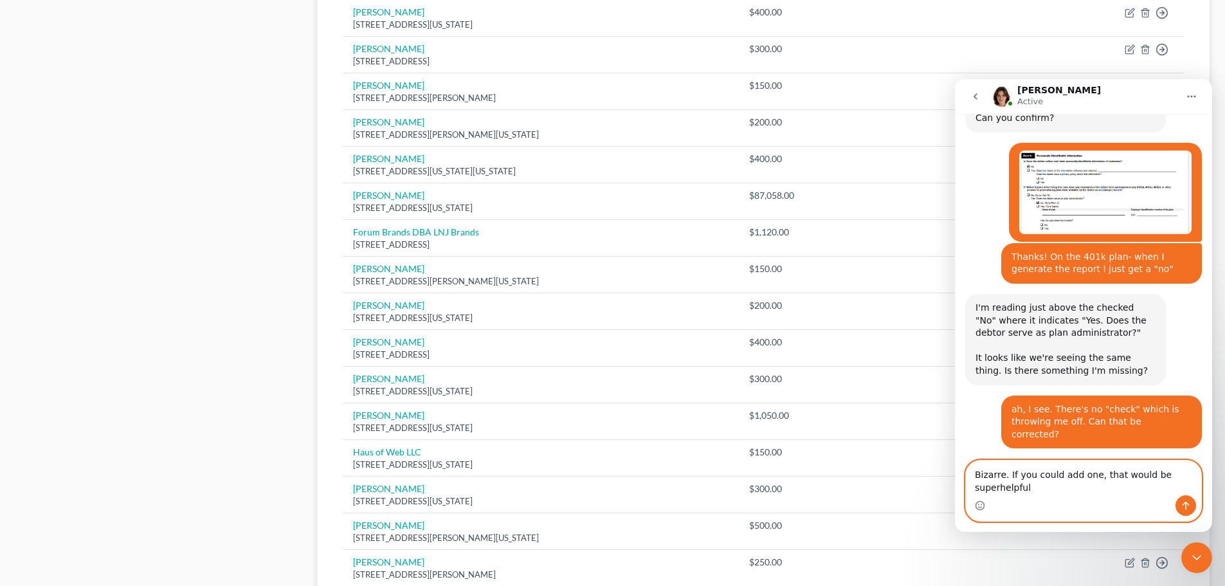
scroll to position [1188, 0]
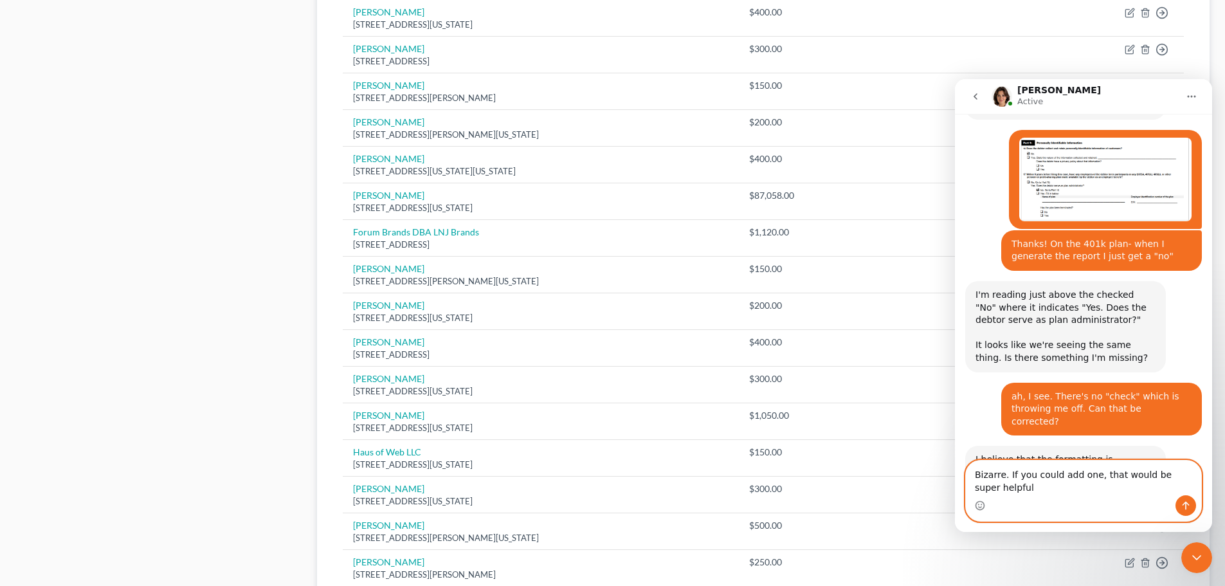
type textarea "Bizarre. If you could add one, that would be super helpful."
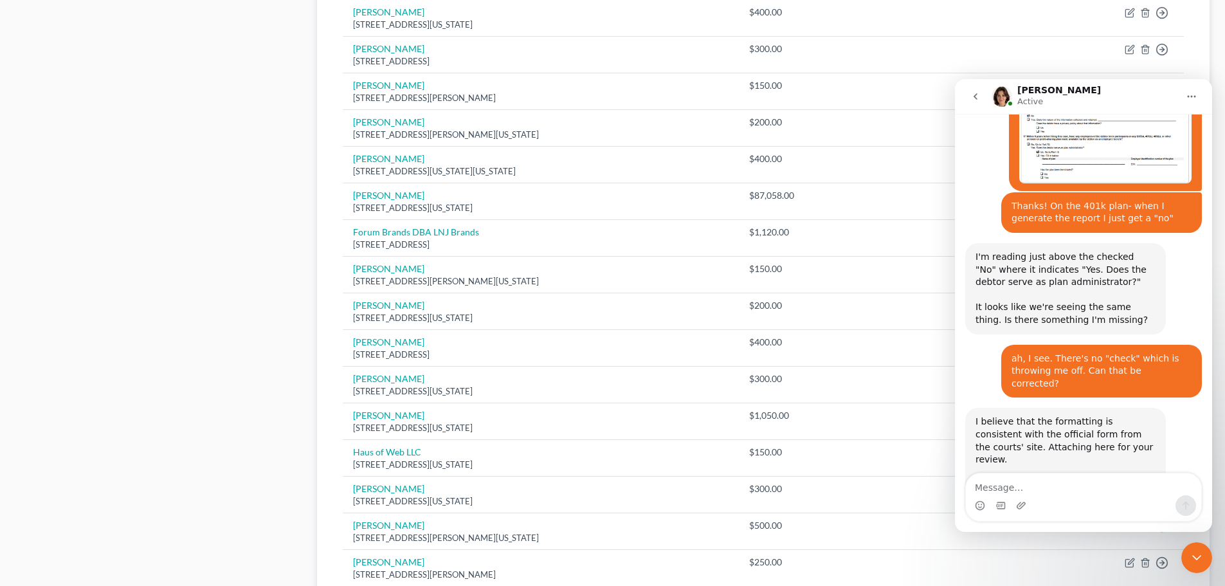
drag, startPoint x: 1038, startPoint y: 434, endPoint x: 1096, endPoint y: 451, distance: 60.2
click at [1096, 556] on div "Bizarre. If you could add one, that would be super helpful. [PERSON_NAME] • Jus…" at bounding box center [1101, 576] width 201 height 41
click at [1082, 563] on div "Bizarre. If you could add one, that would be super helpful." at bounding box center [1101, 575] width 180 height 25
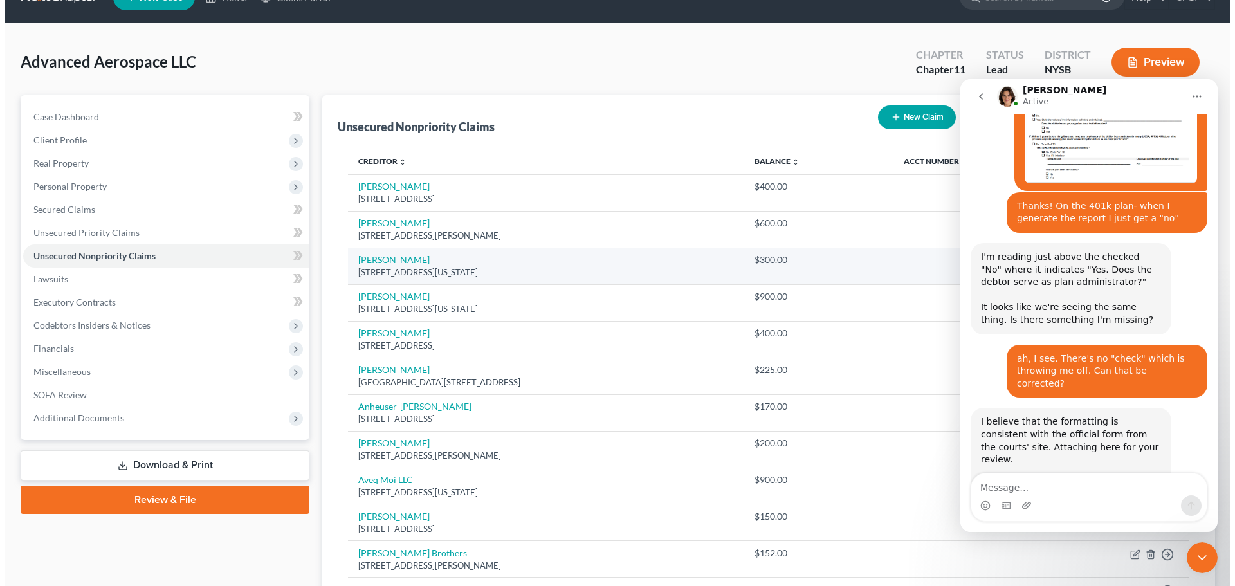
scroll to position [0, 0]
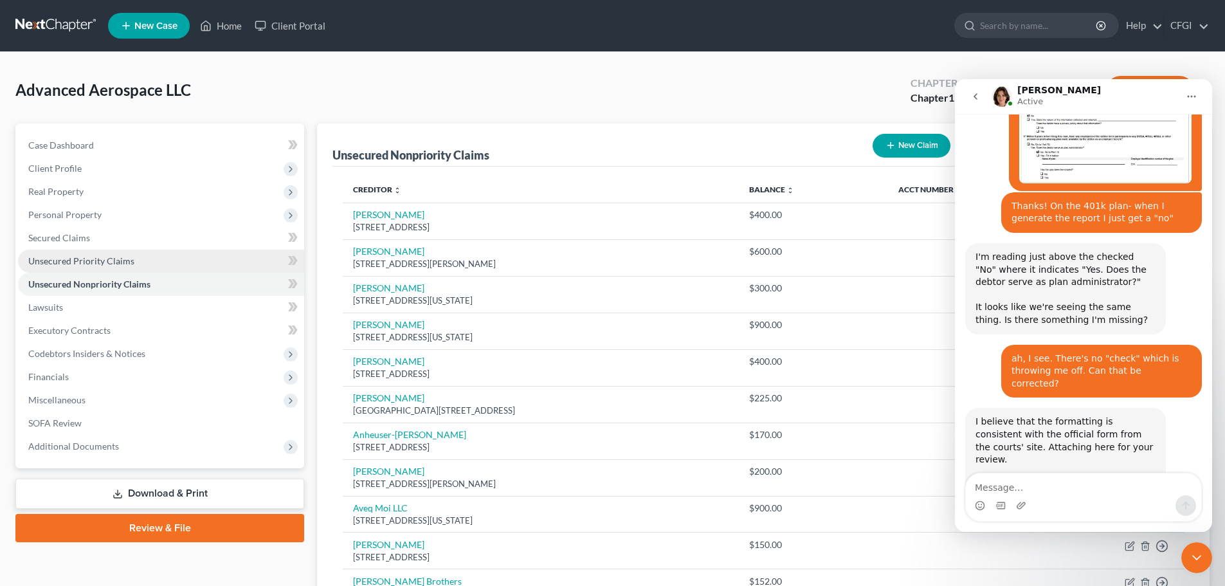
click at [75, 258] on span "Unsecured Priority Claims" at bounding box center [81, 260] width 106 height 11
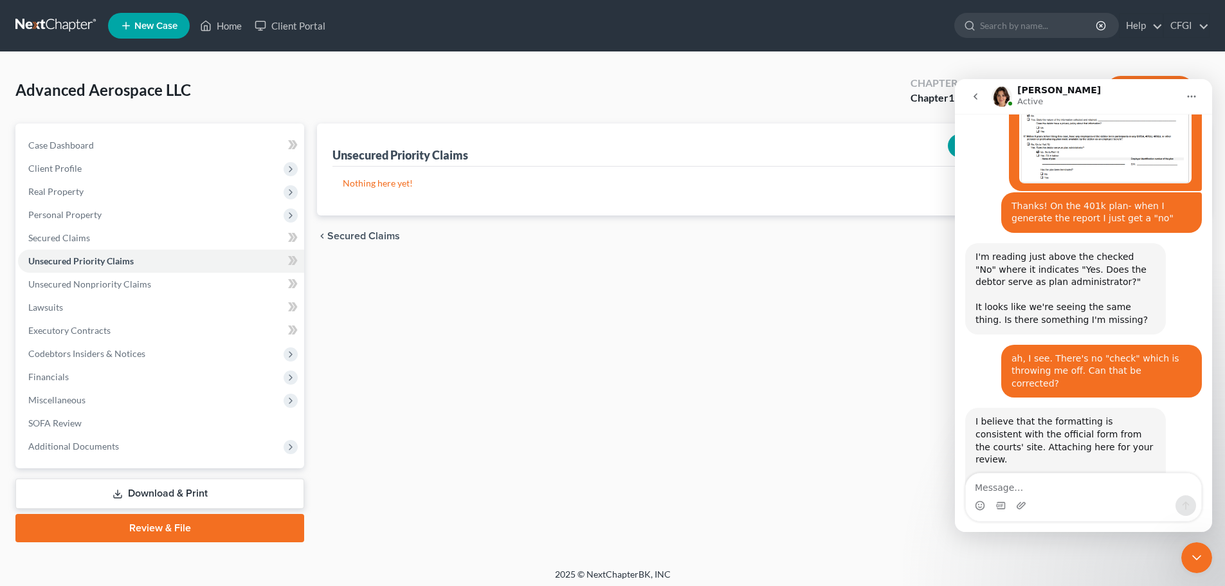
click at [1191, 549] on div "Close Intercom Messenger" at bounding box center [1196, 557] width 31 height 31
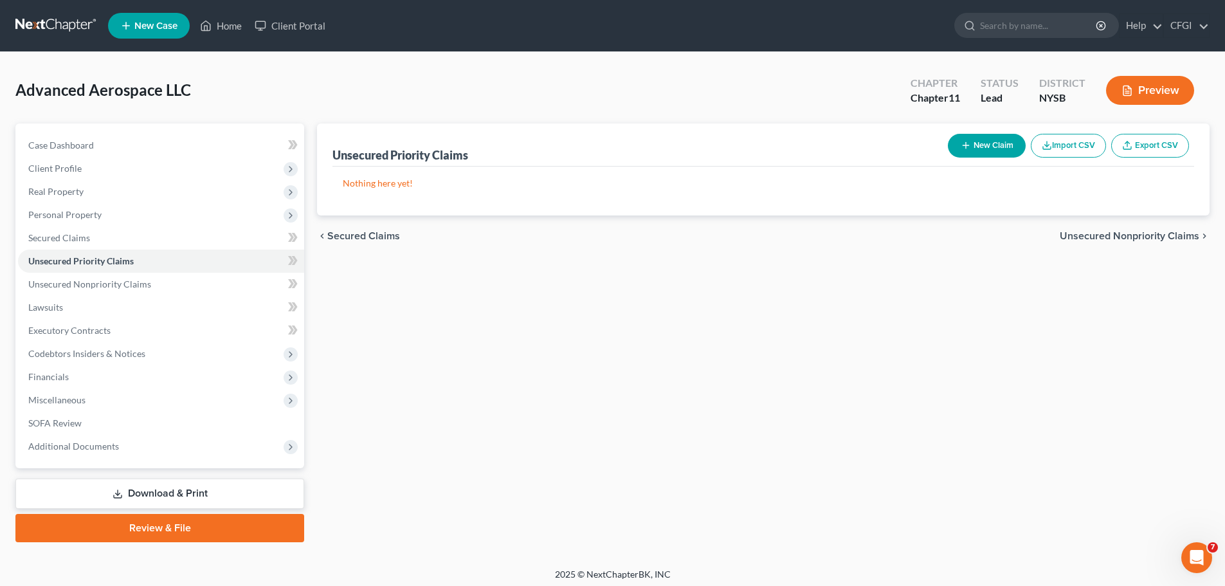
click at [979, 143] on button "New Claim" at bounding box center [987, 146] width 78 height 24
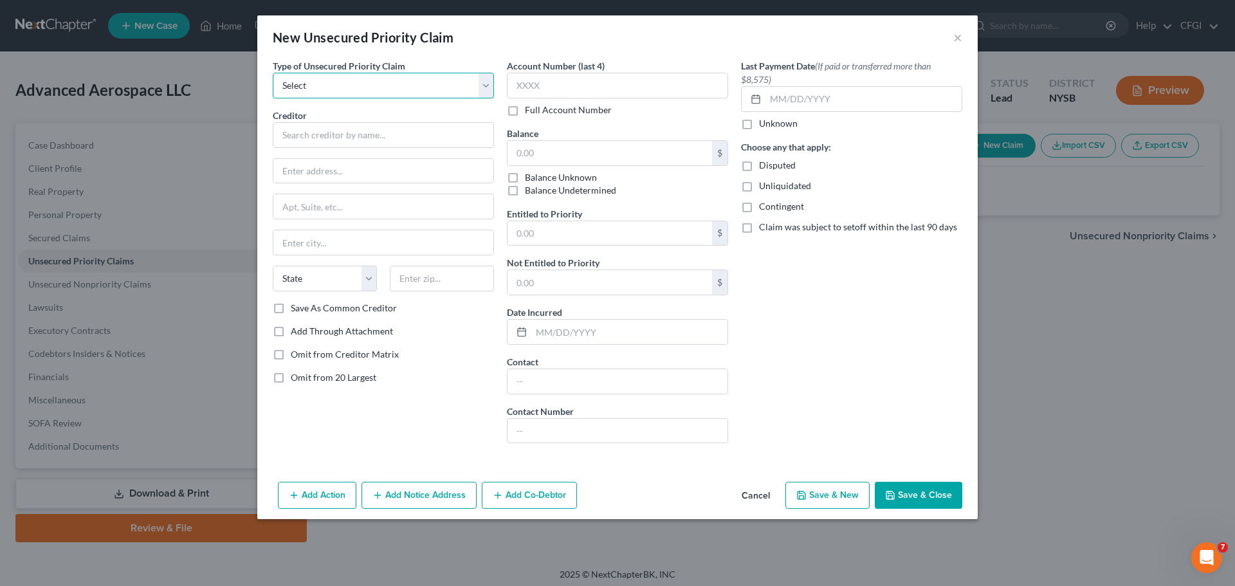
click at [314, 80] on select "Select Taxes & Other Government Units Domestic Support Obligations Extensions o…" at bounding box center [383, 86] width 221 height 26
select select "0"
click at [273, 73] on select "Select Taxes & Other Government Units Domestic Support Obligations Extensions o…" at bounding box center [383, 86] width 221 height 26
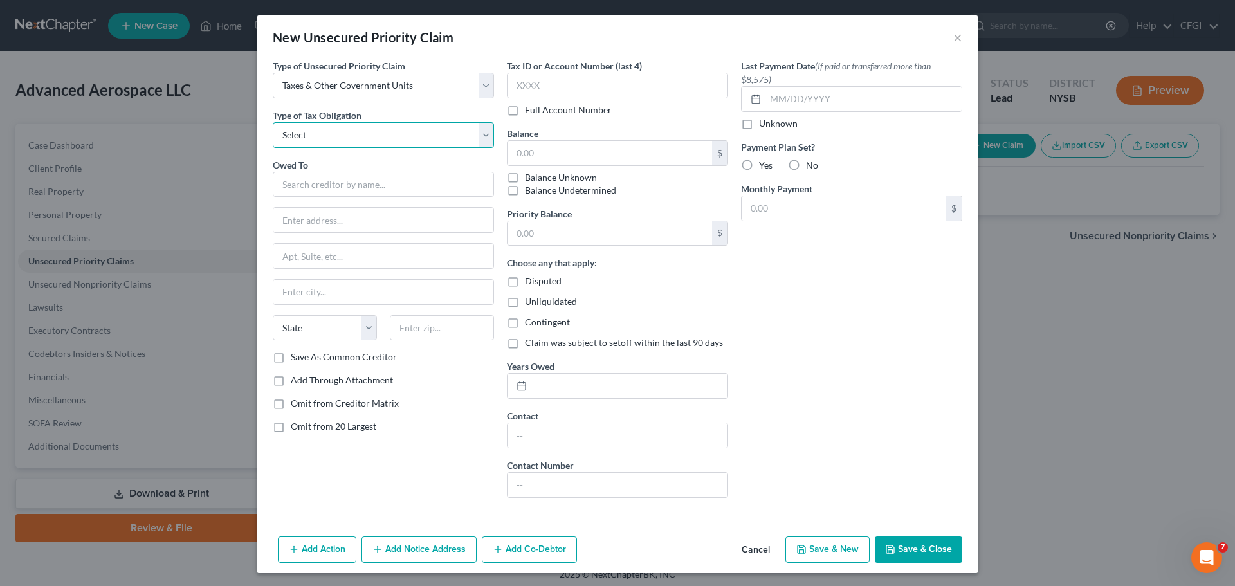
click at [316, 143] on select "Select Federal City State Franchise Tax Board Other" at bounding box center [383, 135] width 221 height 26
select select "2"
click at [273, 122] on select "Select Federal City State Franchise Tax Board Other" at bounding box center [383, 135] width 221 height 26
click at [313, 187] on input "text" at bounding box center [383, 185] width 221 height 26
drag, startPoint x: 325, startPoint y: 125, endPoint x: 328, endPoint y: 147, distance: 22.1
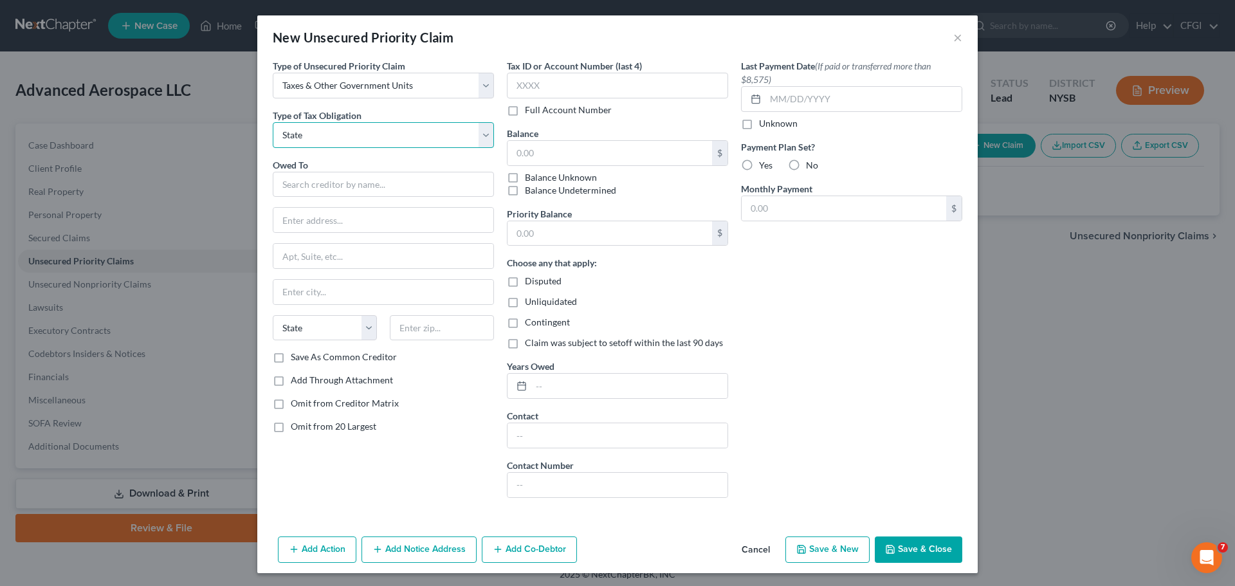
click at [325, 125] on select "Select Federal City State Franchise Tax Board Other" at bounding box center [383, 135] width 221 height 26
click at [376, 183] on input "text" at bounding box center [383, 185] width 221 height 26
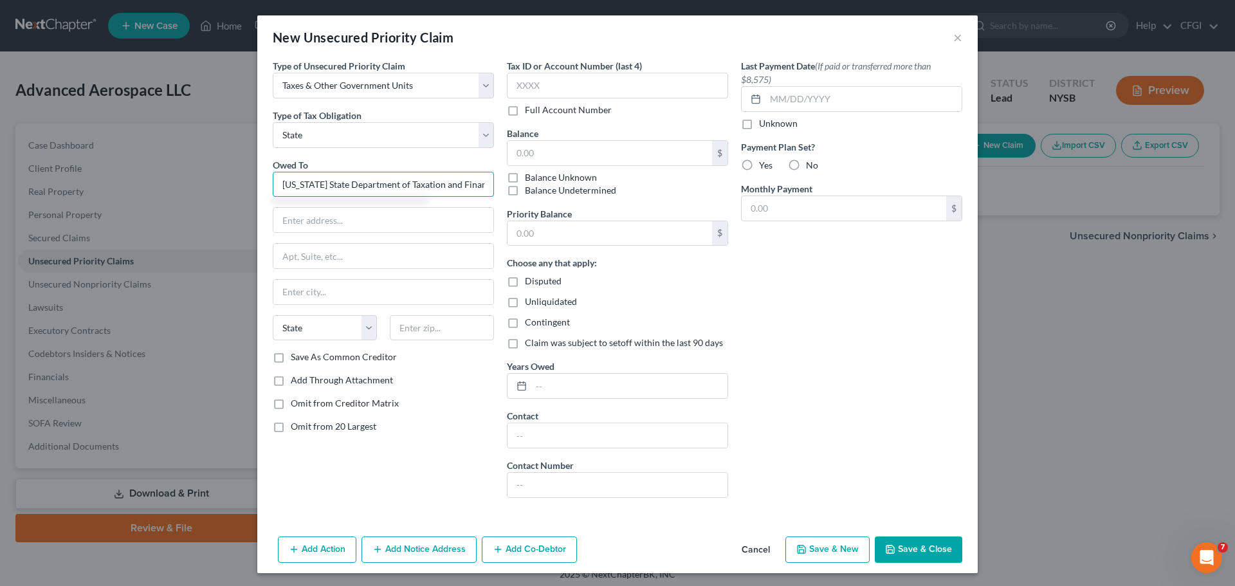
scroll to position [0, 3]
click at [341, 219] on input "text" at bounding box center [383, 220] width 220 height 24
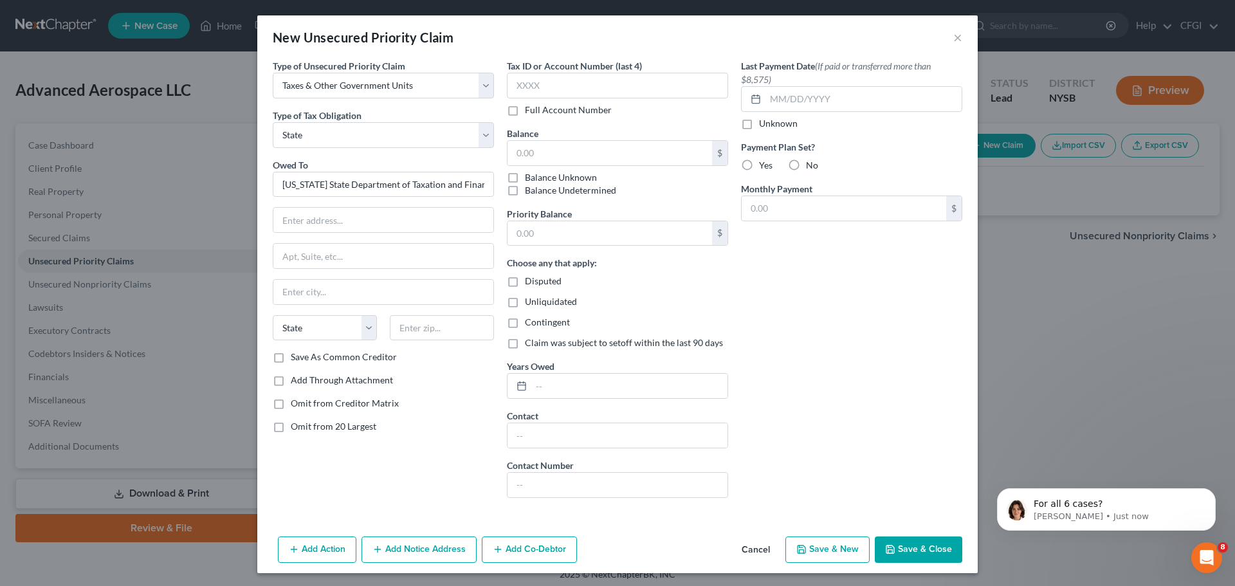
scroll to position [0, 0]
click at [395, 190] on input "[US_STATE] State Department of Taxation and Finance" at bounding box center [383, 185] width 221 height 26
drag, startPoint x: 381, startPoint y: 184, endPoint x: 753, endPoint y: 191, distance: 371.7
click at [753, 191] on div "Type of Unsecured Priority Claim * Select Taxes & Other Government Units Domest…" at bounding box center [617, 283] width 702 height 449
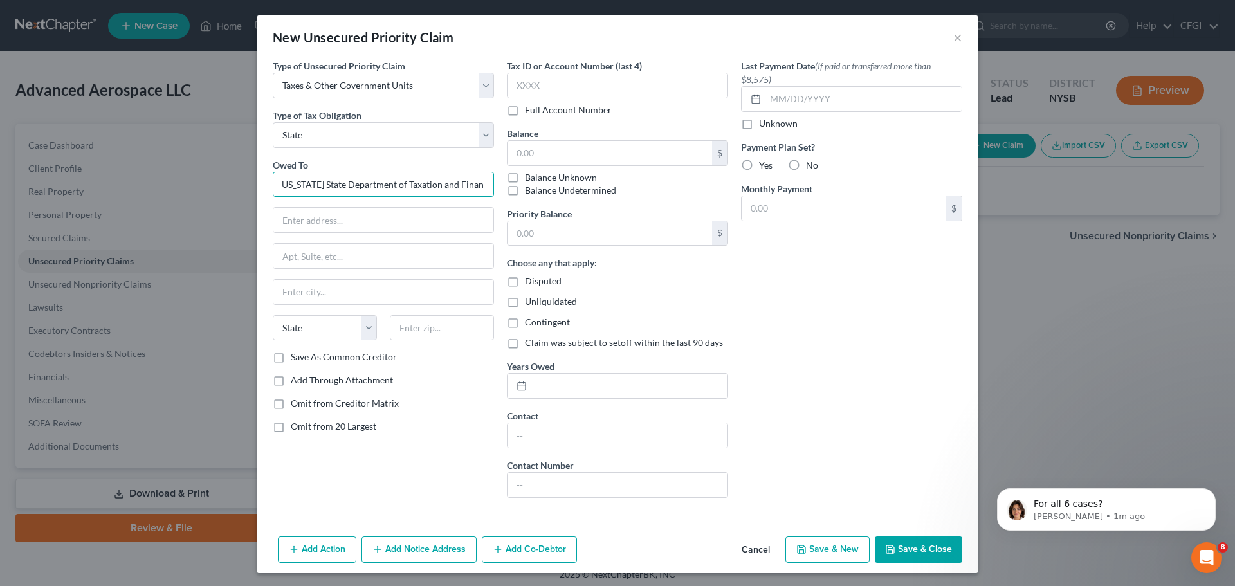
click at [478, 186] on input "[US_STATE] State Department of Taxation and Finance" at bounding box center [383, 185] width 221 height 26
drag, startPoint x: 476, startPoint y: 178, endPoint x: 529, endPoint y: 184, distance: 53.0
click at [538, 184] on div "Type of Unsecured Priority Claim * Select Taxes & Other Government Units Domest…" at bounding box center [617, 283] width 702 height 449
click at [468, 184] on input "[US_STATE] State Department of Taxation and Finance att:" at bounding box center [383, 185] width 221 height 26
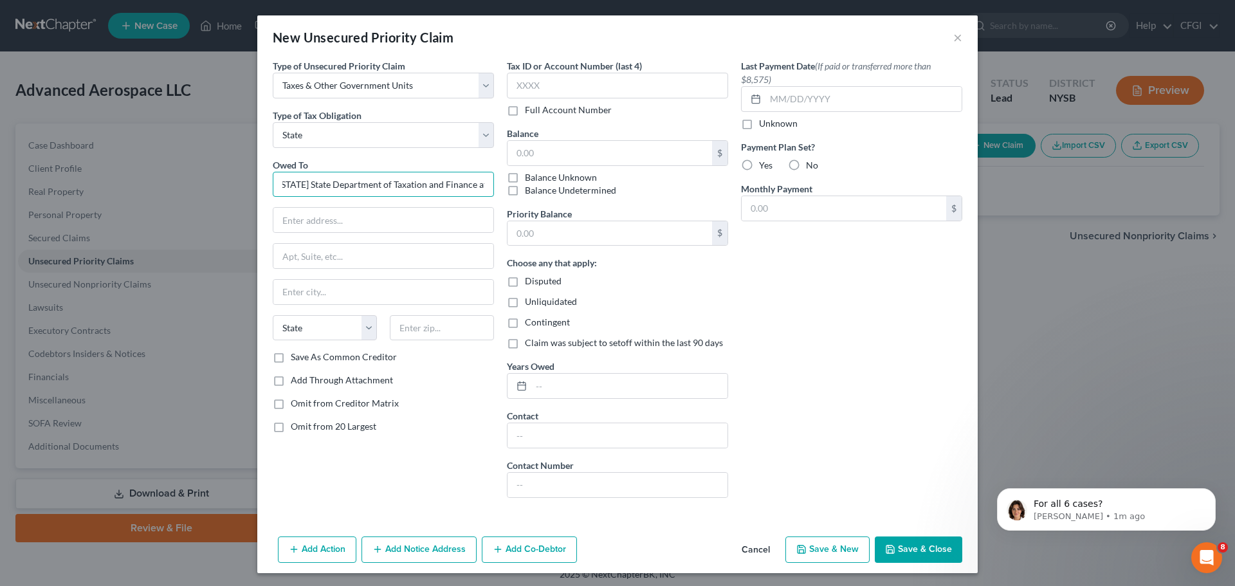
click at [480, 186] on input "[US_STATE] State Department of Taxation and Finance att:" at bounding box center [383, 185] width 221 height 26
paste input "Bankruptcy Section"
type input "[US_STATE] State Department of Taxation and Finance att: Bankruptcy Section"
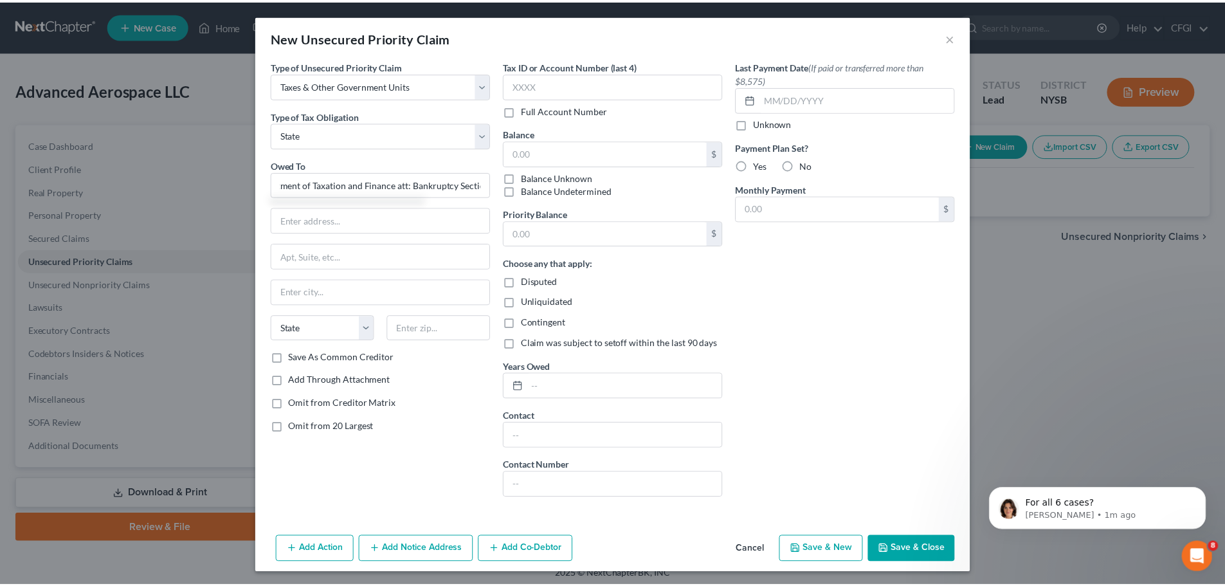
scroll to position [0, 0]
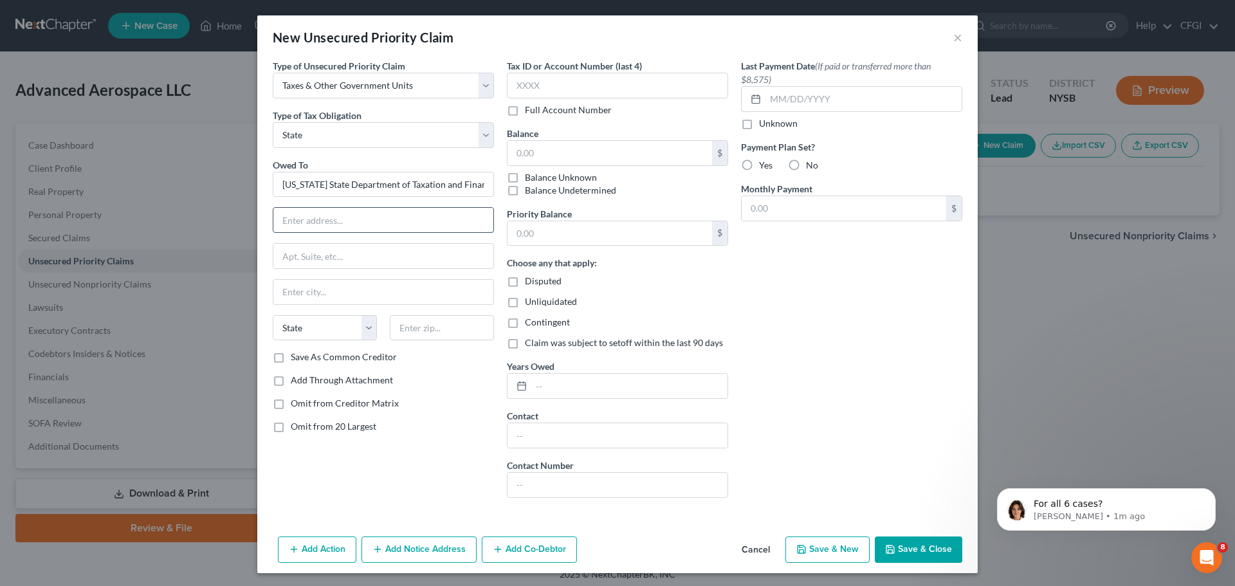
click at [335, 226] on input "text" at bounding box center [383, 220] width 220 height 24
paste input "PO Box 5300"
type input "PO Box 5300"
click at [305, 298] on input "text" at bounding box center [383, 292] width 220 height 24
type input "[GEOGRAPHIC_DATA]"
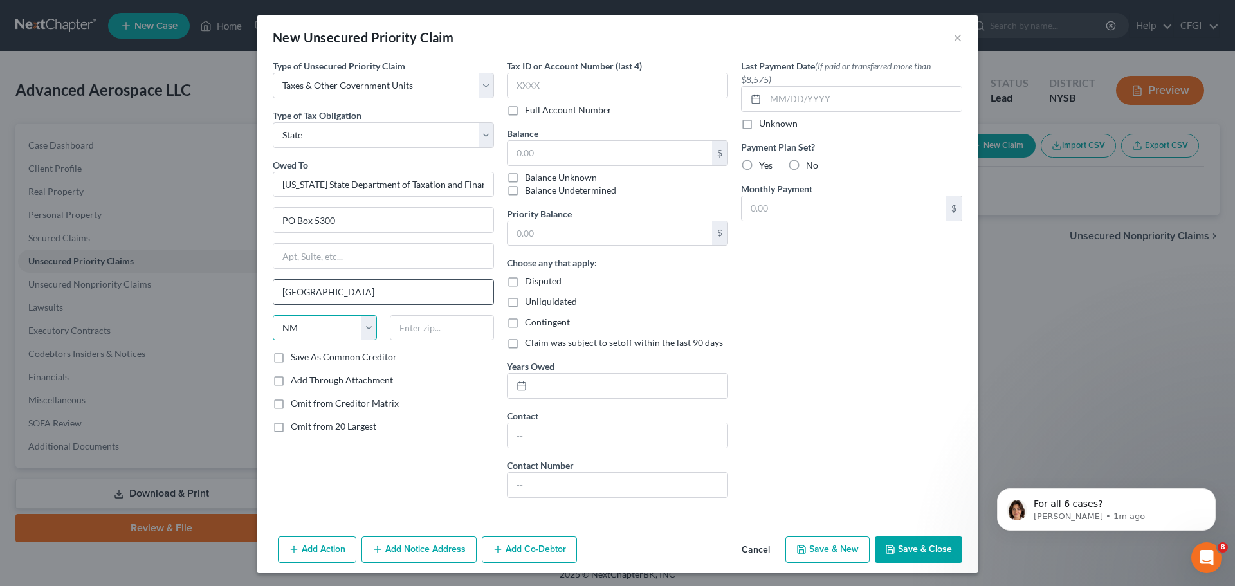
select select "35"
type input "12205"
drag, startPoint x: 594, startPoint y: 87, endPoint x: 595, endPoint y: 98, distance: 11.0
click at [594, 87] on input "text" at bounding box center [617, 86] width 221 height 26
type input "6704"
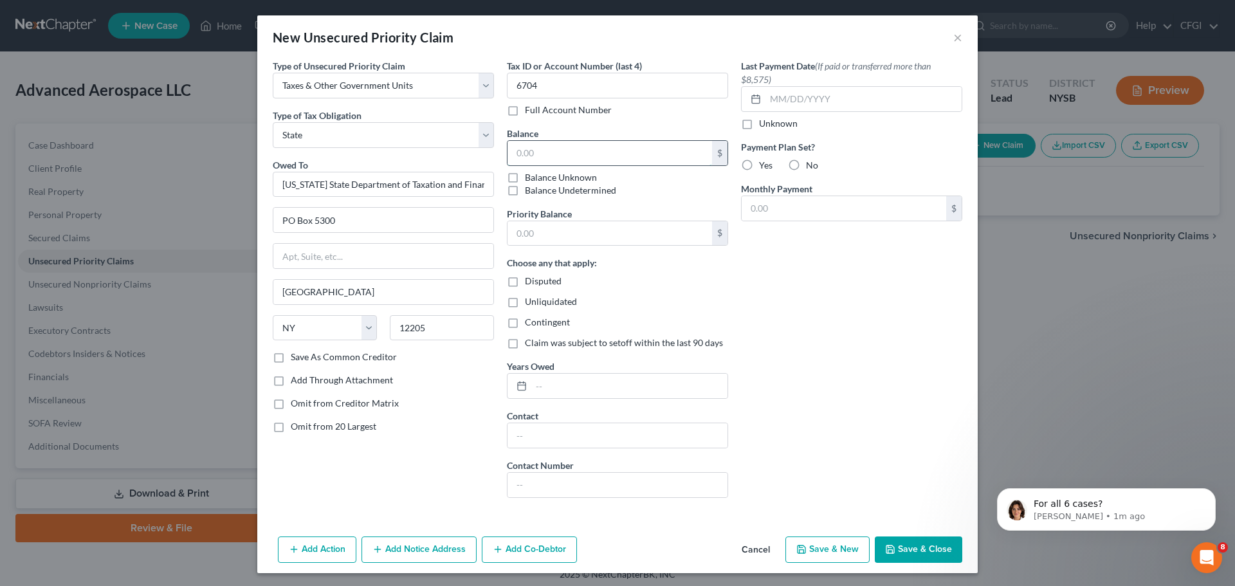
click at [572, 161] on input "text" at bounding box center [609, 153] width 204 height 24
click at [650, 150] on input "text" at bounding box center [609, 153] width 204 height 24
type input "10,907.49"
click at [546, 239] on input "text" at bounding box center [609, 233] width 204 height 24
type input "10,907.49"
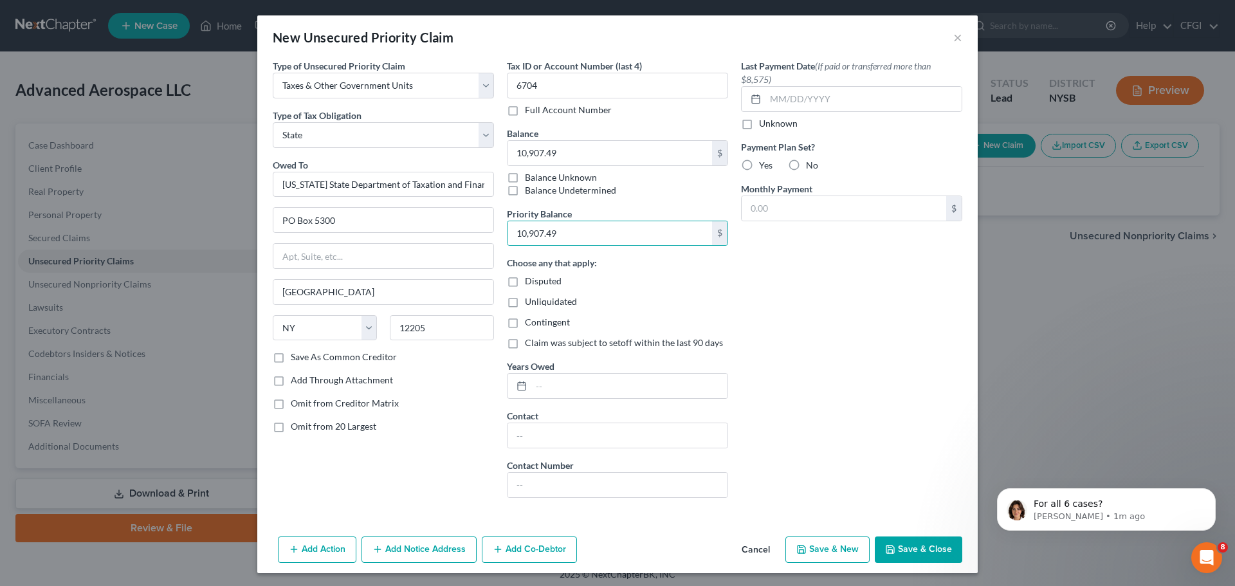
click at [703, 318] on div "Contingent" at bounding box center [617, 322] width 221 height 13
click at [931, 554] on button "Save & Close" at bounding box center [918, 549] width 87 height 27
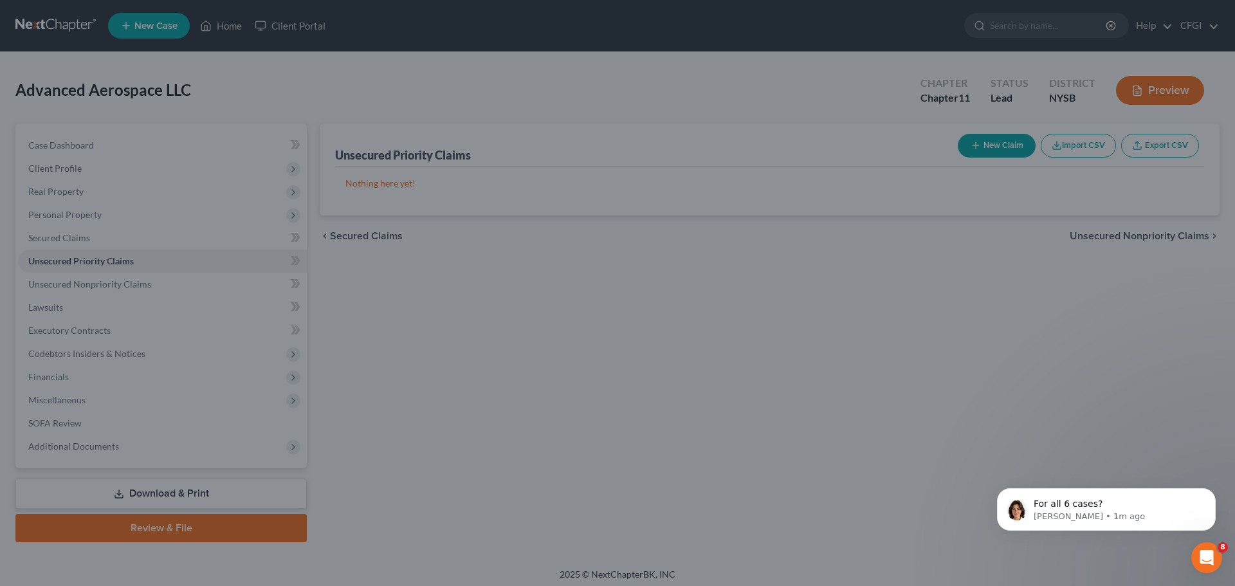
type input "0.00"
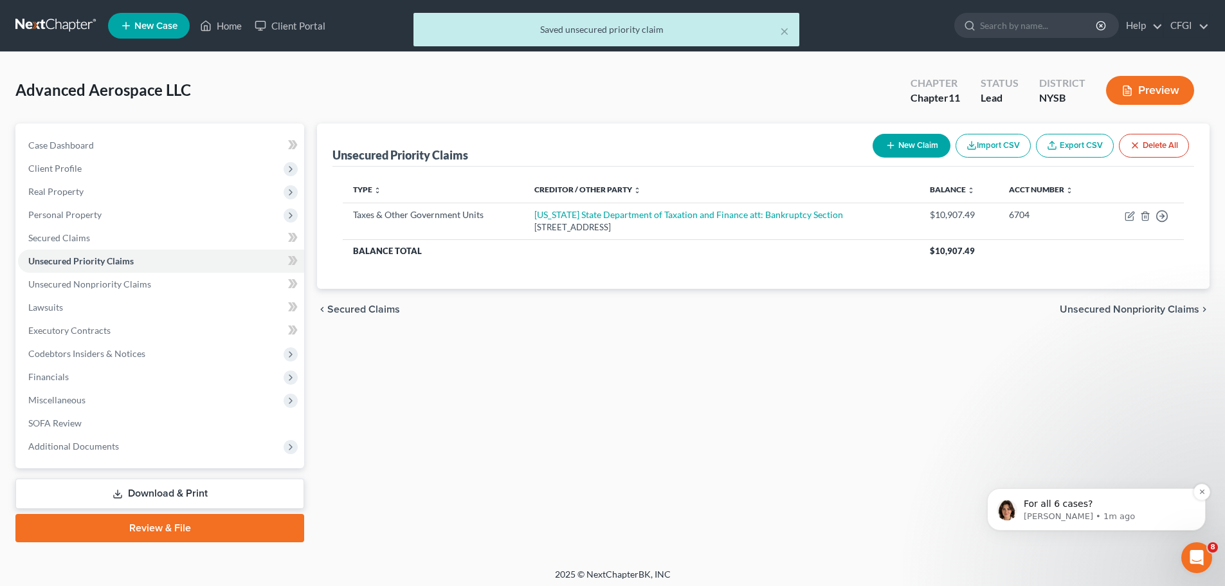
click p "For all 6 cases?"
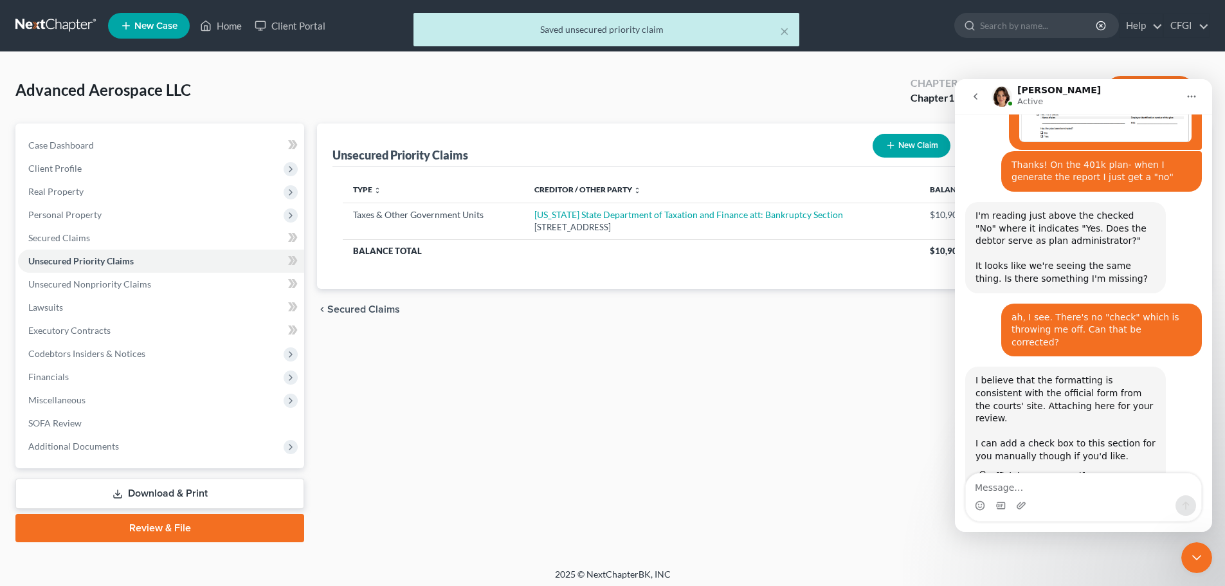
scroll to position [1285, 0]
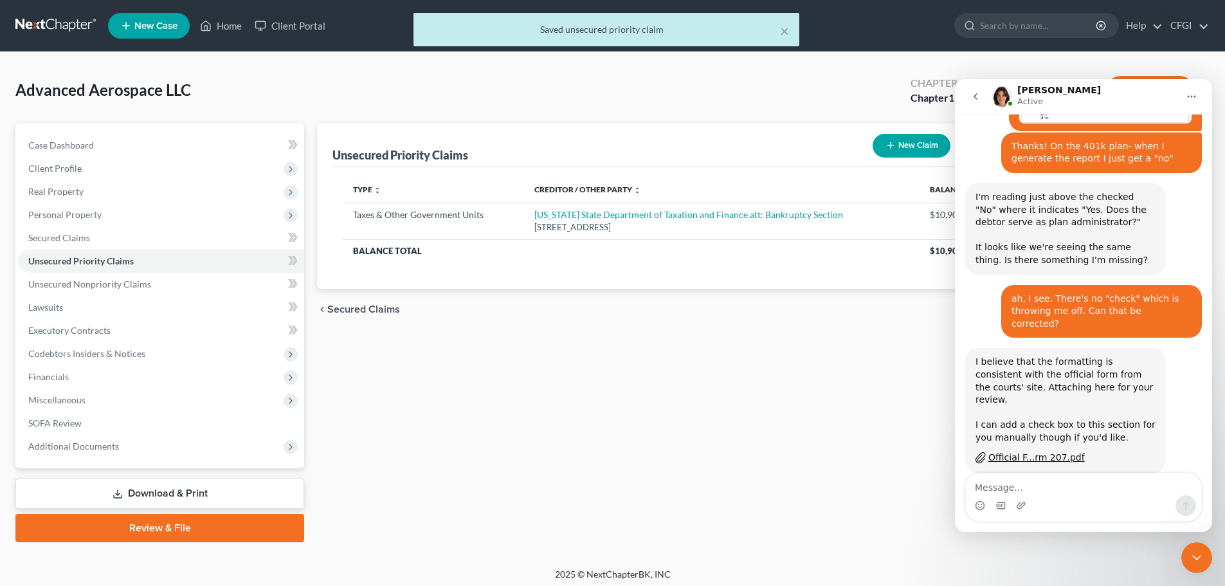
click at [1004, 473] on textarea "Message…" at bounding box center [1083, 484] width 235 height 22
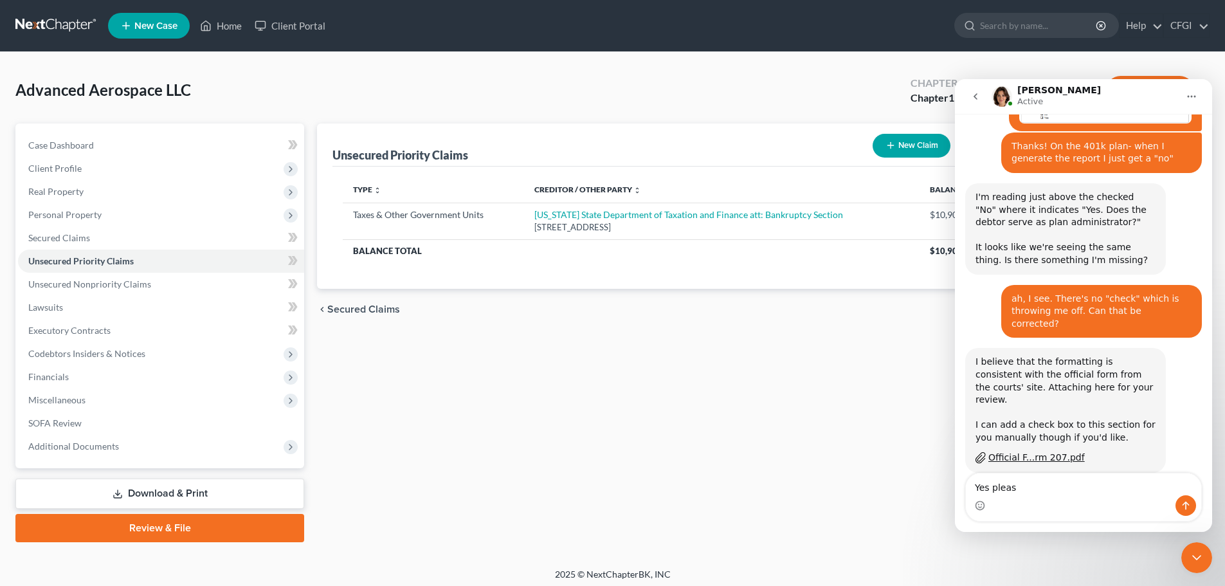
type textarea "Yes please"
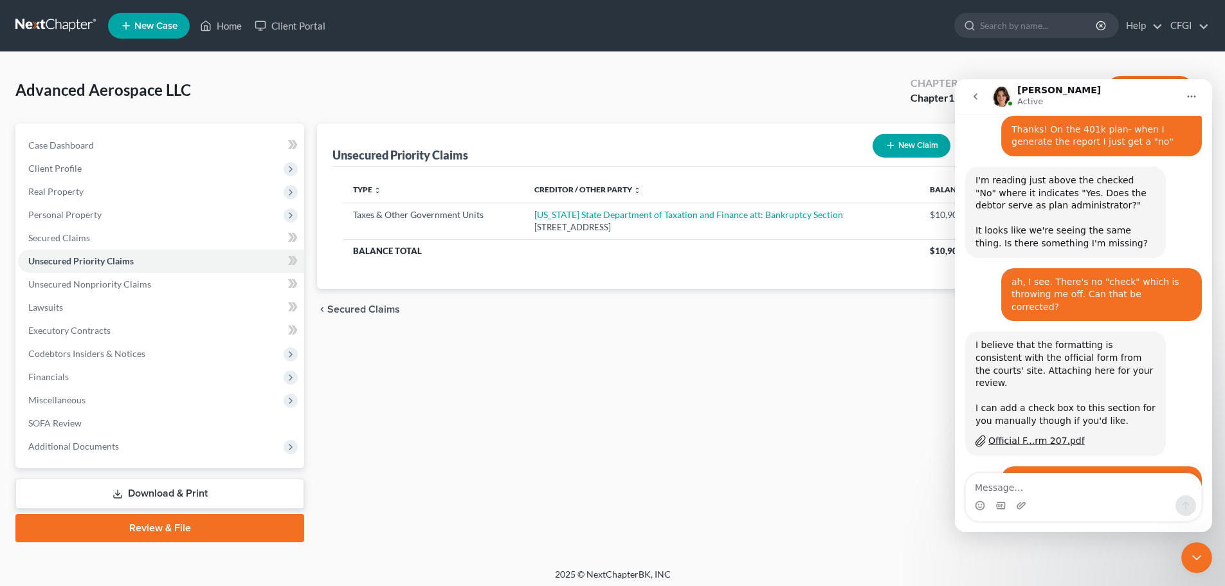
click at [1190, 547] on div "Close Intercom Messenger" at bounding box center [1196, 557] width 31 height 31
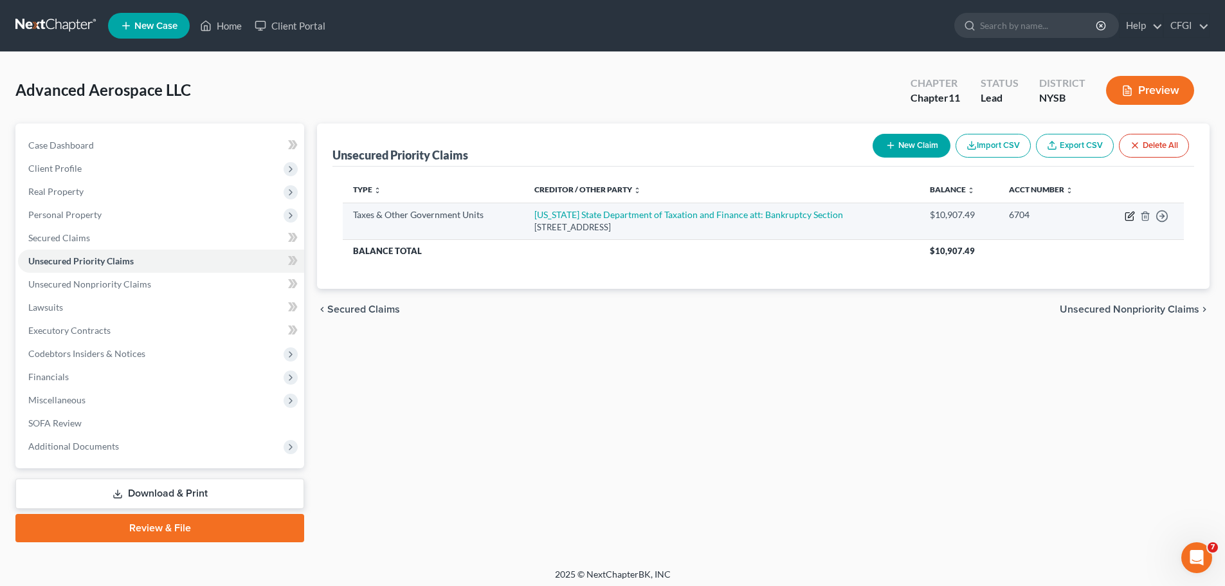
click at [1130, 216] on icon "button" at bounding box center [1130, 216] width 10 height 10
select select "2"
select select "35"
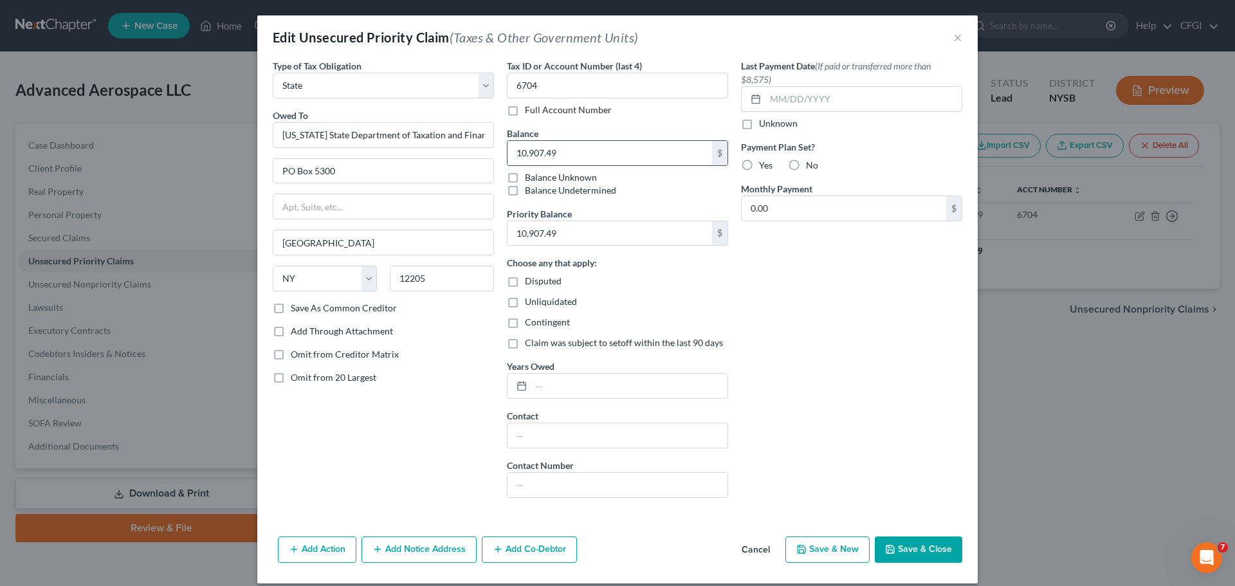
drag, startPoint x: 566, startPoint y: 156, endPoint x: 583, endPoint y: 154, distance: 16.9
click at [566, 156] on input "10,907.49" at bounding box center [609, 153] width 204 height 24
type input "11,155.99"
click at [591, 222] on input "10,907.49" at bounding box center [609, 233] width 204 height 24
type input "11,155.99"
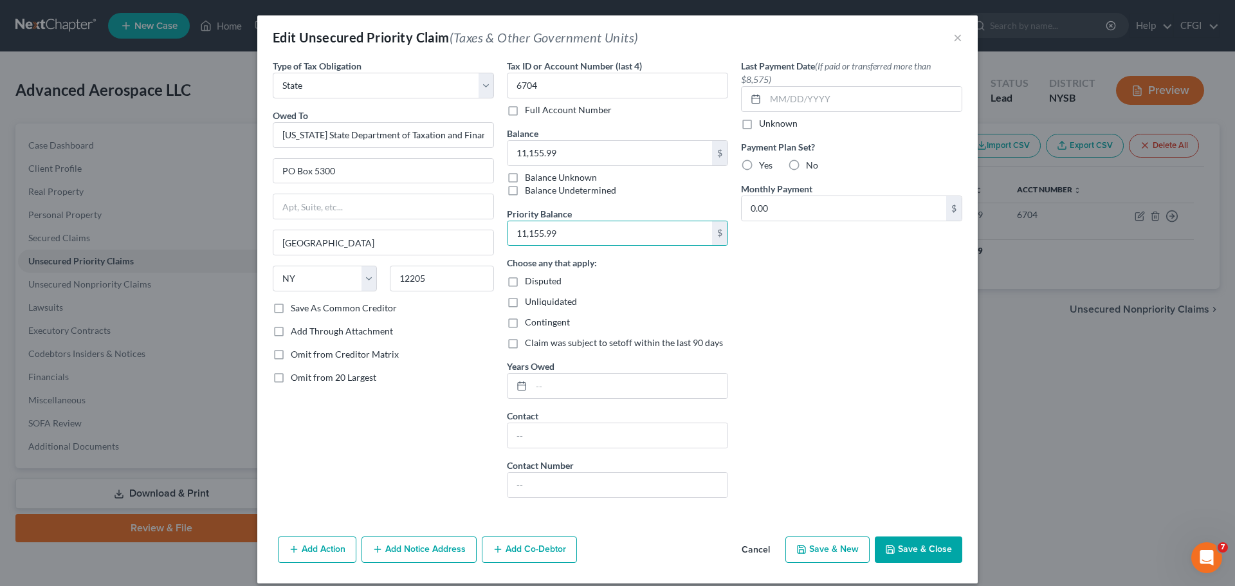
click at [839, 399] on div "Last Payment Date (If paid or transferred more than $8,575) Unknown Payment Pla…" at bounding box center [851, 283] width 234 height 449
click at [902, 544] on button "Save & Close" at bounding box center [918, 549] width 87 height 27
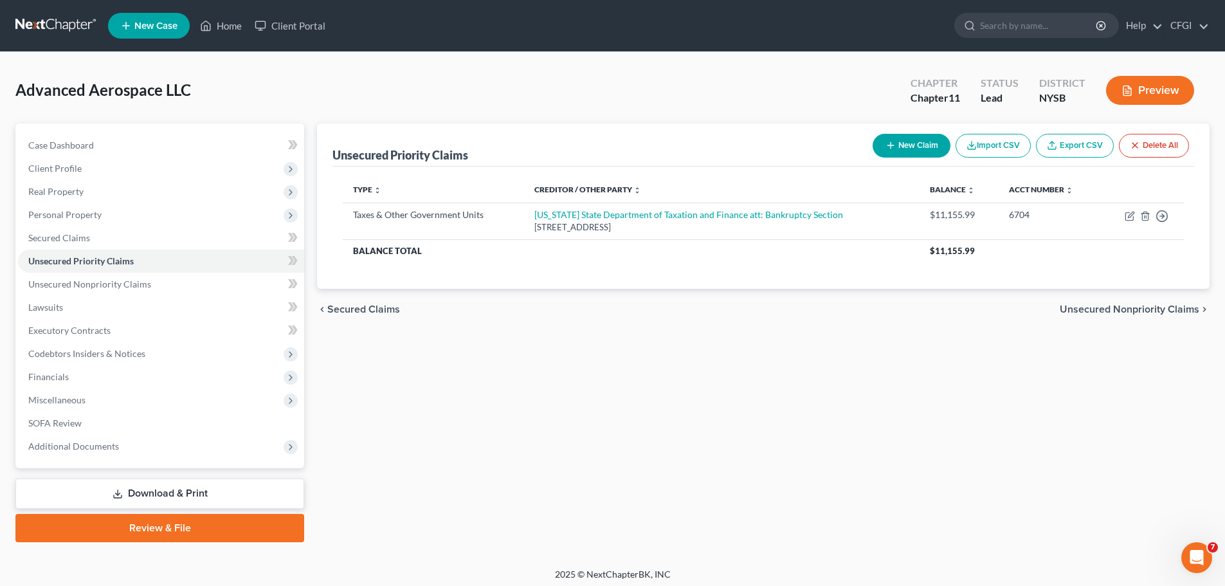
click at [1195, 559] on icon "Open Intercom Messenger" at bounding box center [1196, 557] width 9 height 10
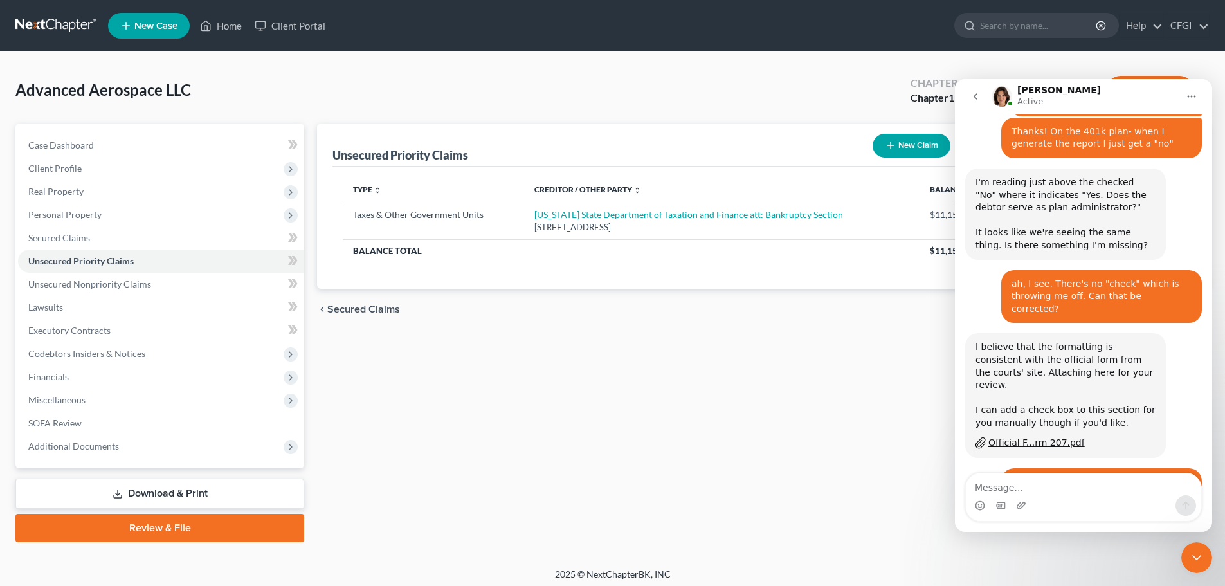
click at [714, 386] on div "Unsecured Priority Claims New Claim Import CSV Export CSV Delete All Type expan…" at bounding box center [763, 332] width 905 height 419
click at [95, 284] on span "Unsecured Nonpriority Claims" at bounding box center [89, 283] width 123 height 11
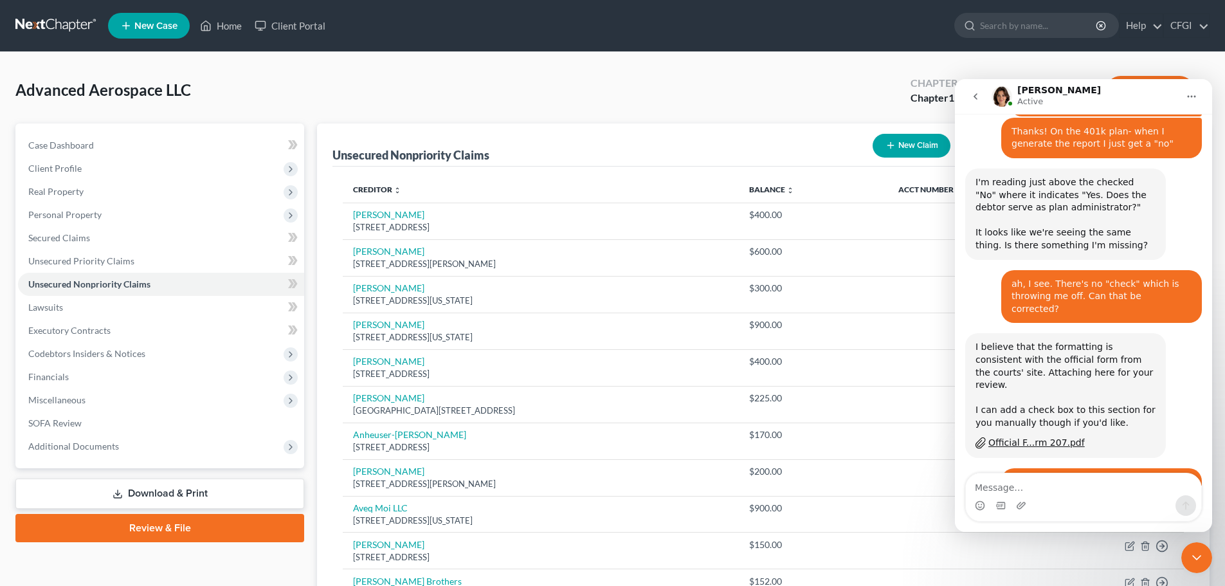
click at [1190, 549] on div "Close Intercom Messenger" at bounding box center [1196, 557] width 31 height 31
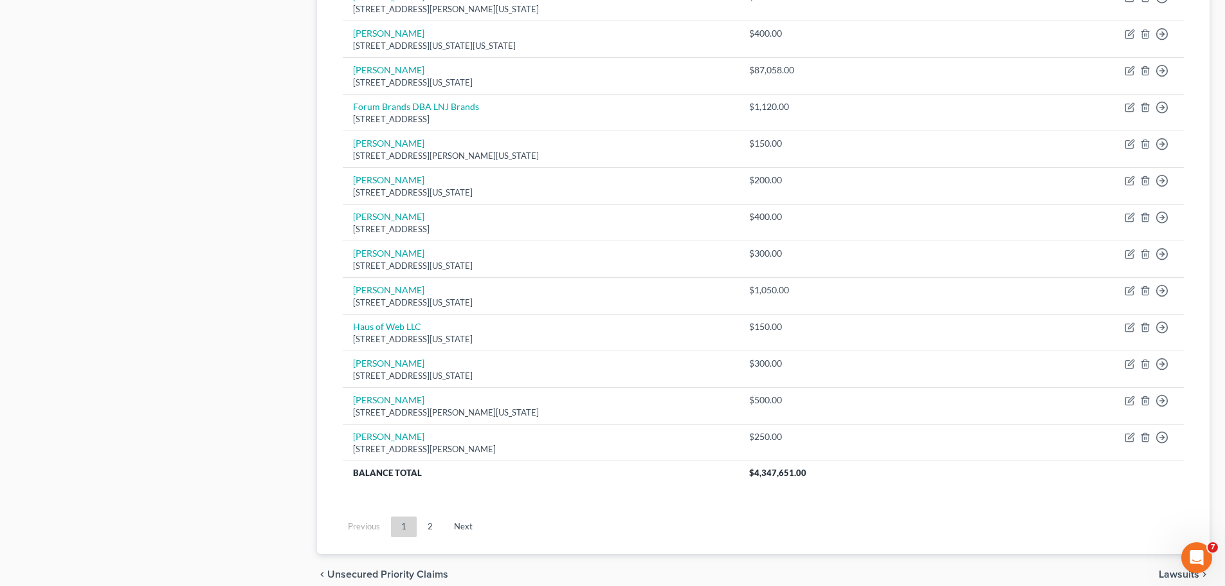
scroll to position [899, 0]
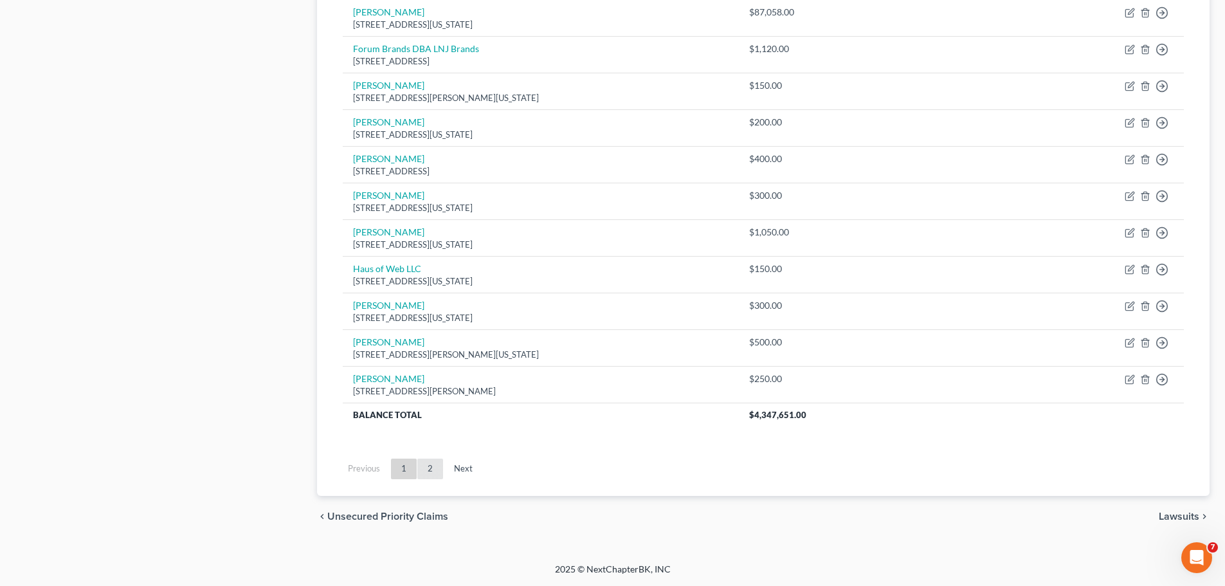
click at [430, 471] on link "2" at bounding box center [430, 468] width 26 height 21
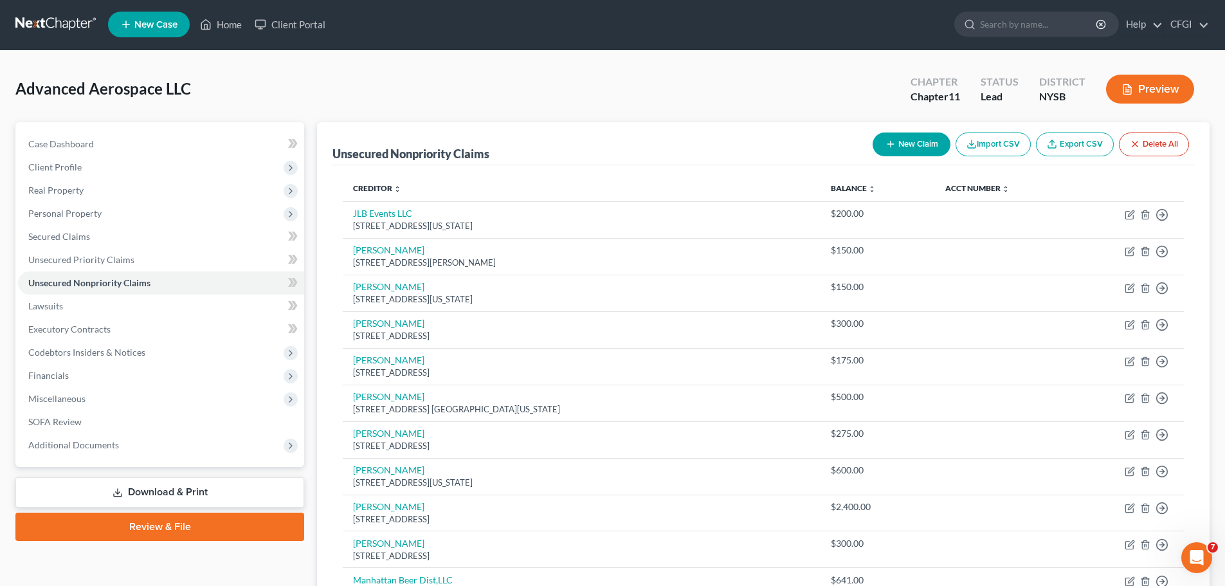
scroll to position [0, 0]
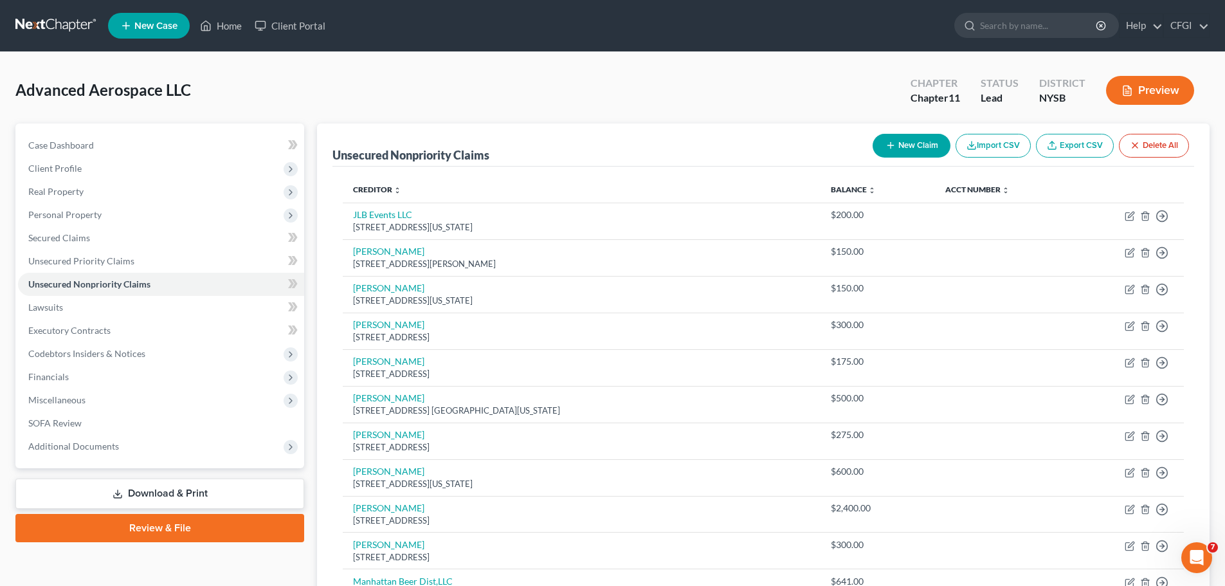
click at [929, 143] on button "New Claim" at bounding box center [912, 146] width 78 height 24
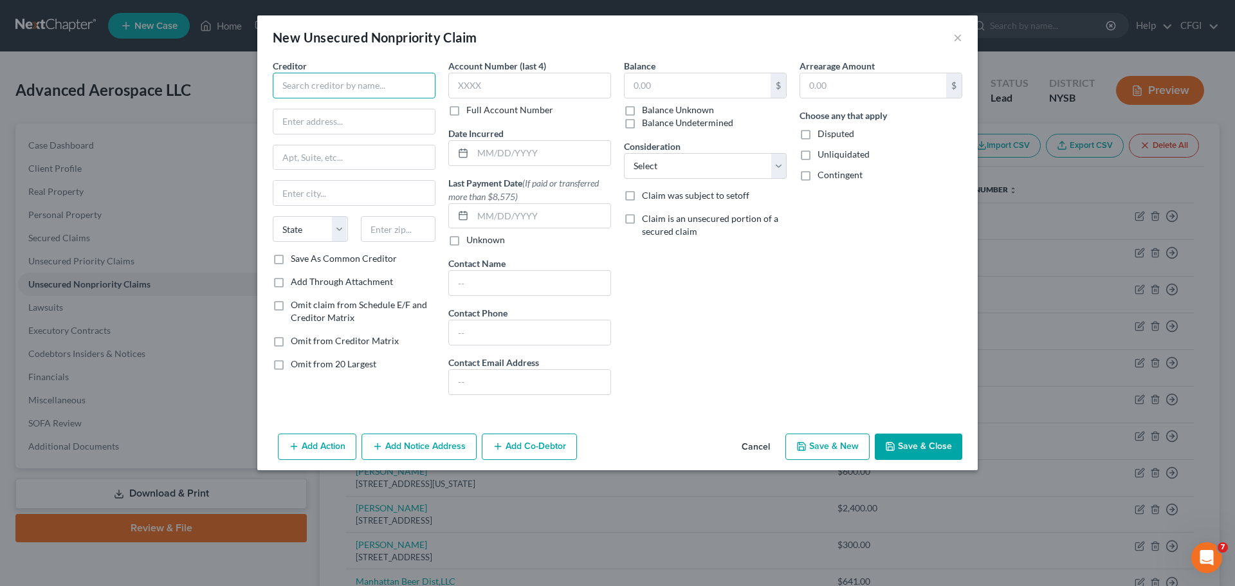
click at [343, 88] on input "text" at bounding box center [354, 86] width 163 height 26
click at [307, 95] on input "text" at bounding box center [354, 86] width 163 height 26
paste input "Saint Anique"
type input "Saint Anique"
click at [639, 80] on input "text" at bounding box center [697, 85] width 146 height 24
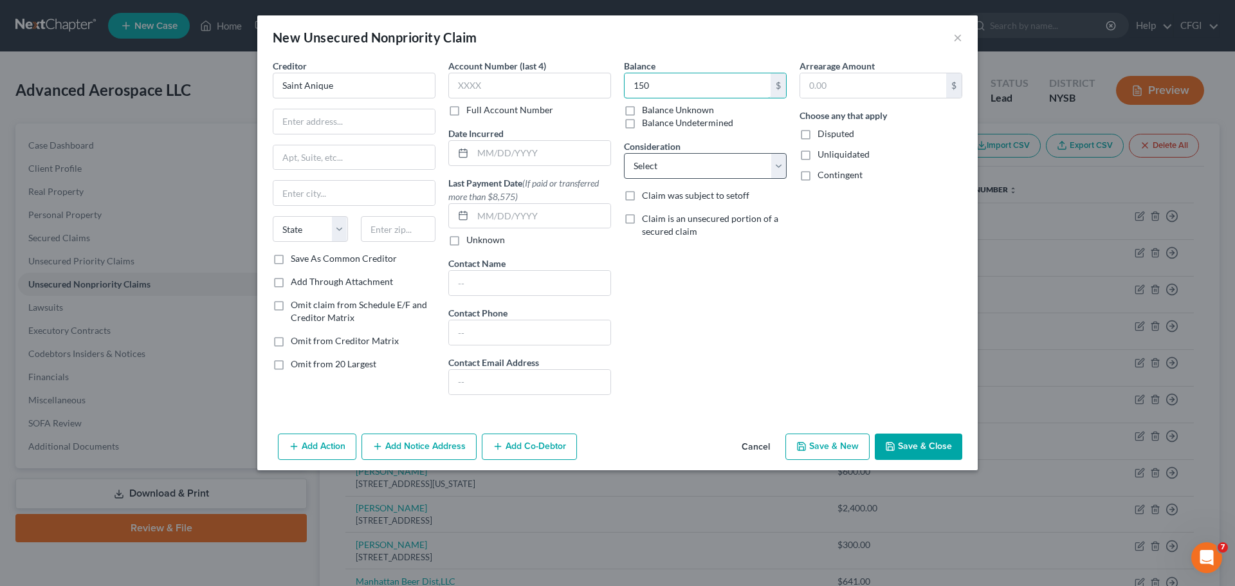
type input "150"
click at [695, 167] on select "Select Cable / Satellite Services Collection Agency Credit Card Debt Debt Couns…" at bounding box center [705, 166] width 163 height 26
select select "14"
click at [624, 153] on select "Select Cable / Satellite Services Collection Agency Credit Card Debt Debt Couns…" at bounding box center [705, 166] width 163 height 26
click at [905, 449] on button "Save & Close" at bounding box center [918, 446] width 87 height 27
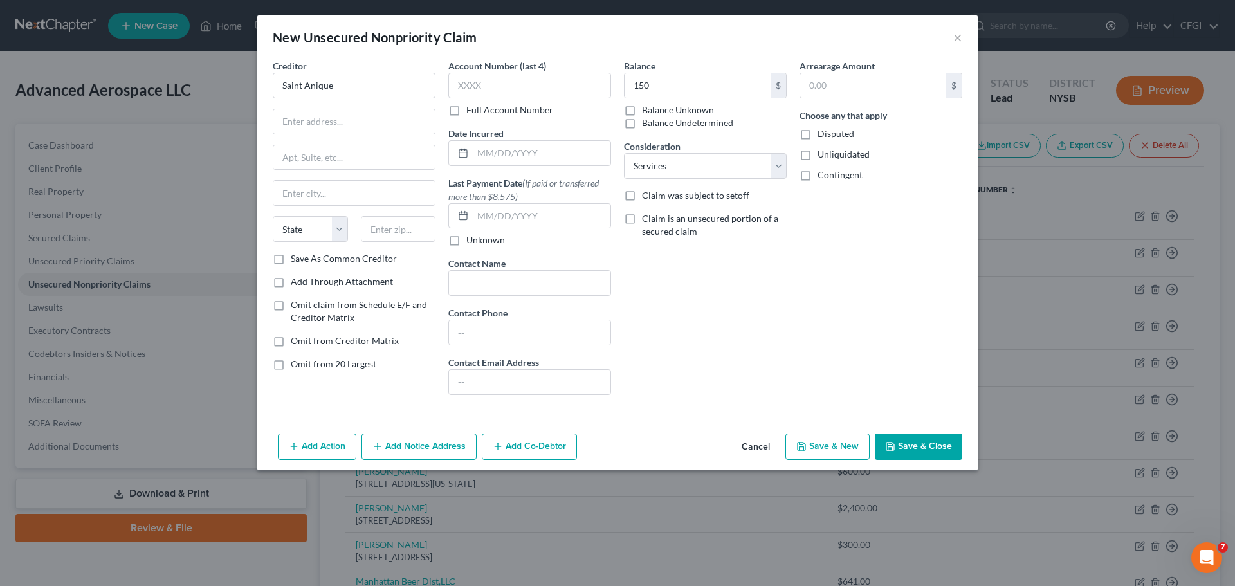
type input "150.00"
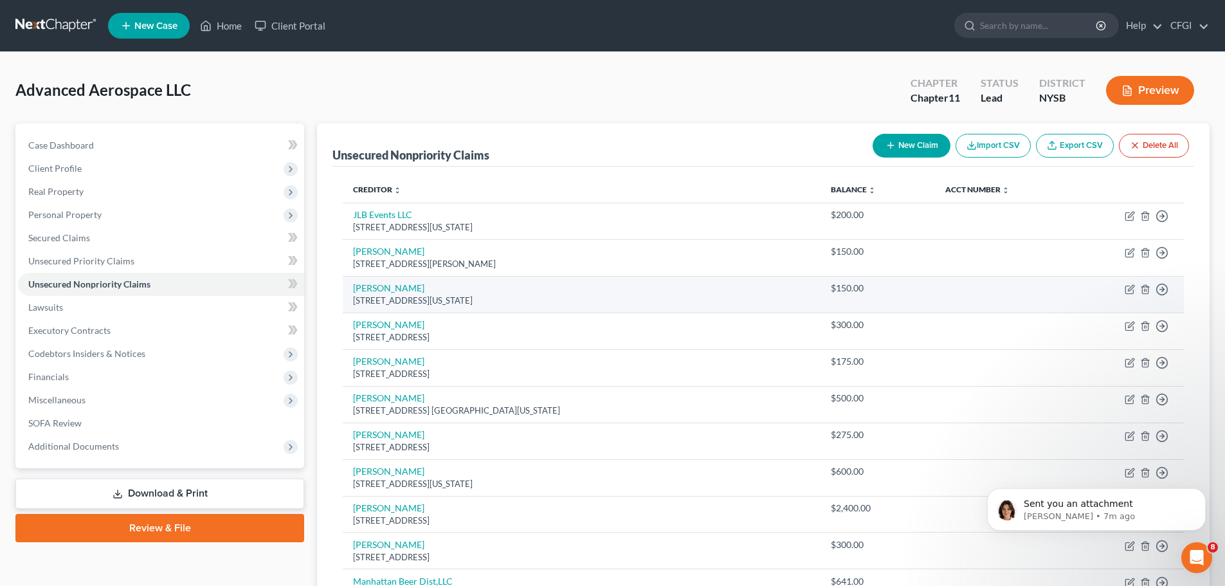
scroll to position [1474, 0]
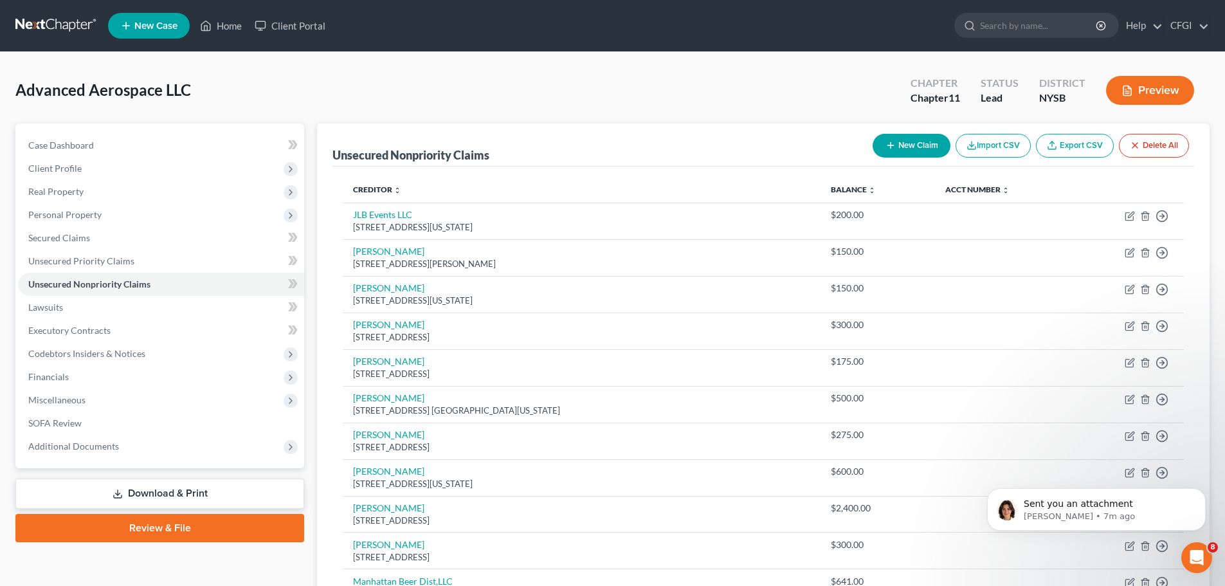
click at [1199, 553] on icon "Open Intercom Messenger" at bounding box center [1196, 557] width 21 height 21
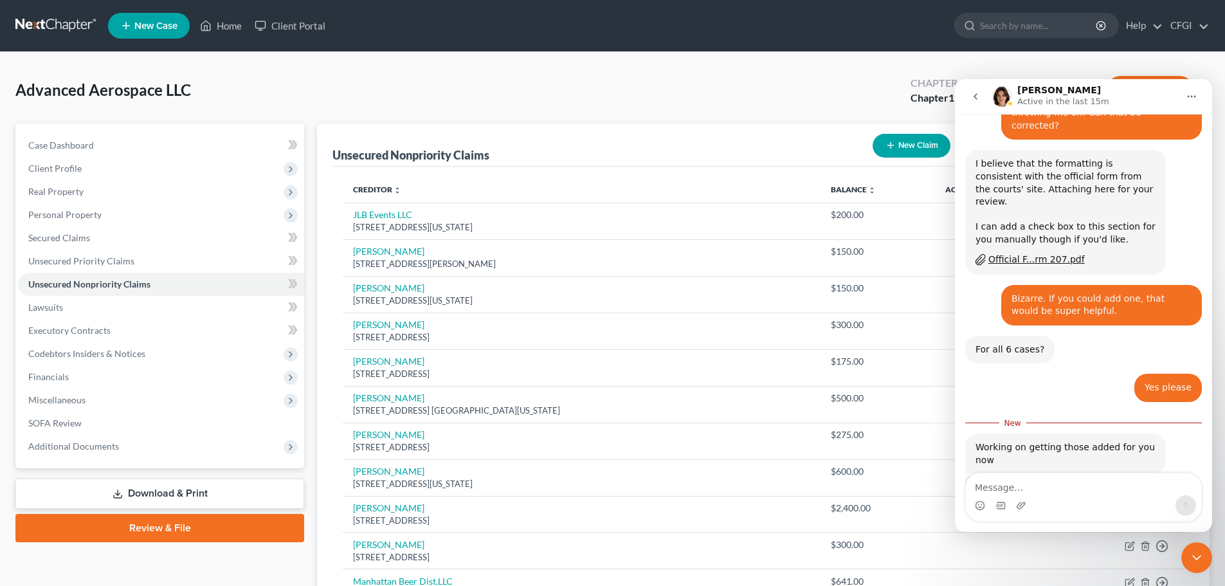
scroll to position [1496, 0]
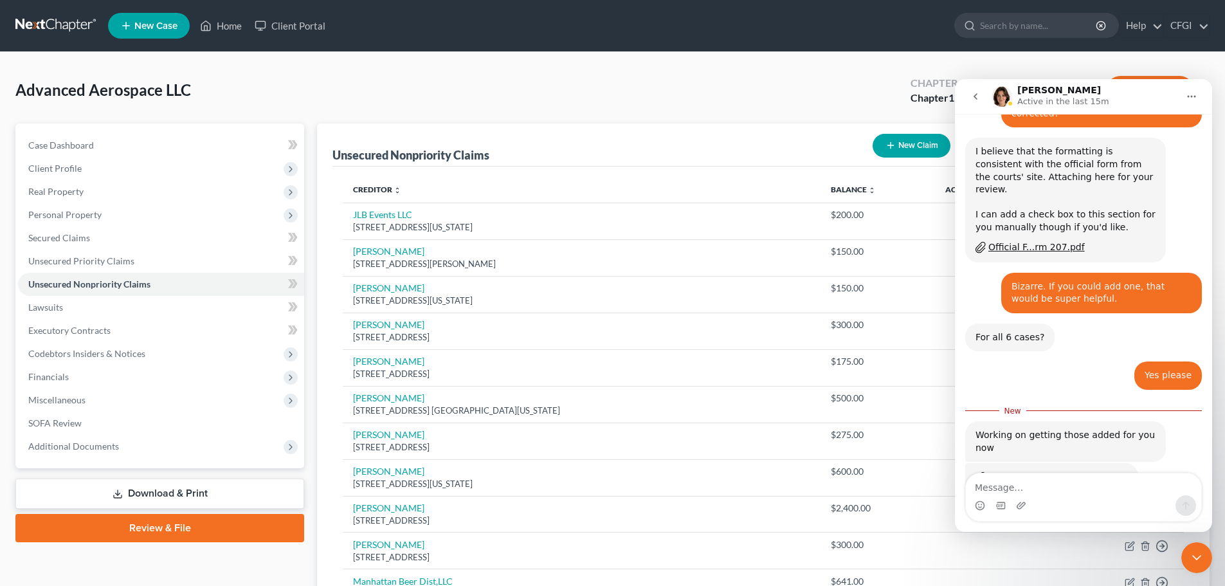
click at [1035, 471] on div "Advanced A...ce LLC.pdf" at bounding box center [1042, 478] width 109 height 14
click at [1031, 486] on textarea "Message…" at bounding box center [1083, 484] width 235 height 22
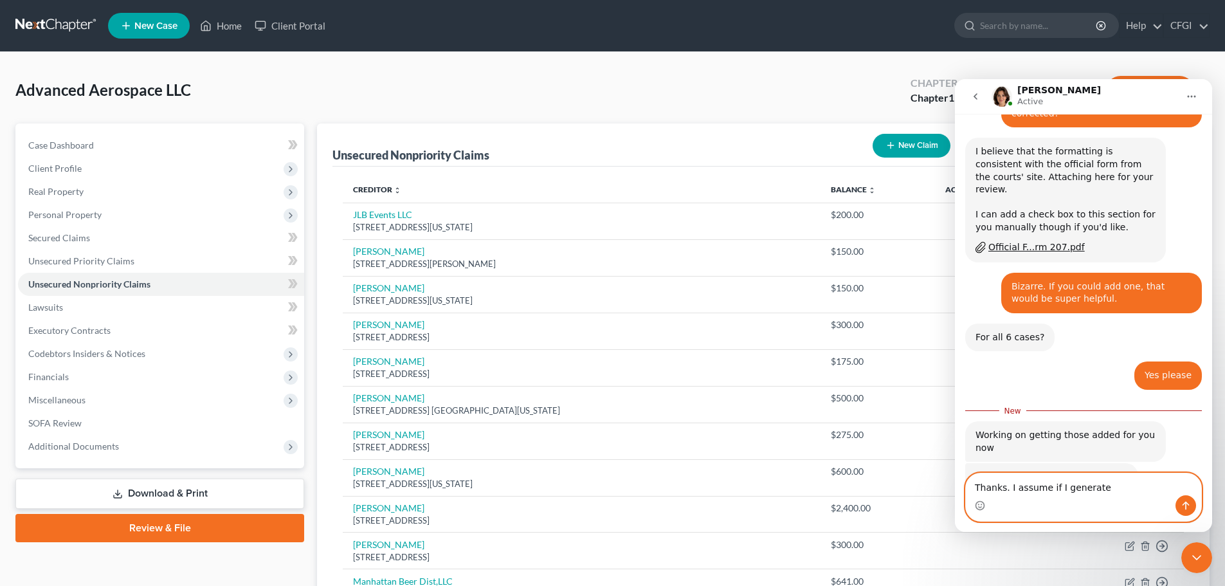
click at [1006, 493] on textarea "Thanks. I assume if I generate" at bounding box center [1083, 484] width 235 height 22
click at [1096, 487] on textarea "Thanks! I assume if I generate" at bounding box center [1083, 484] width 235 height 22
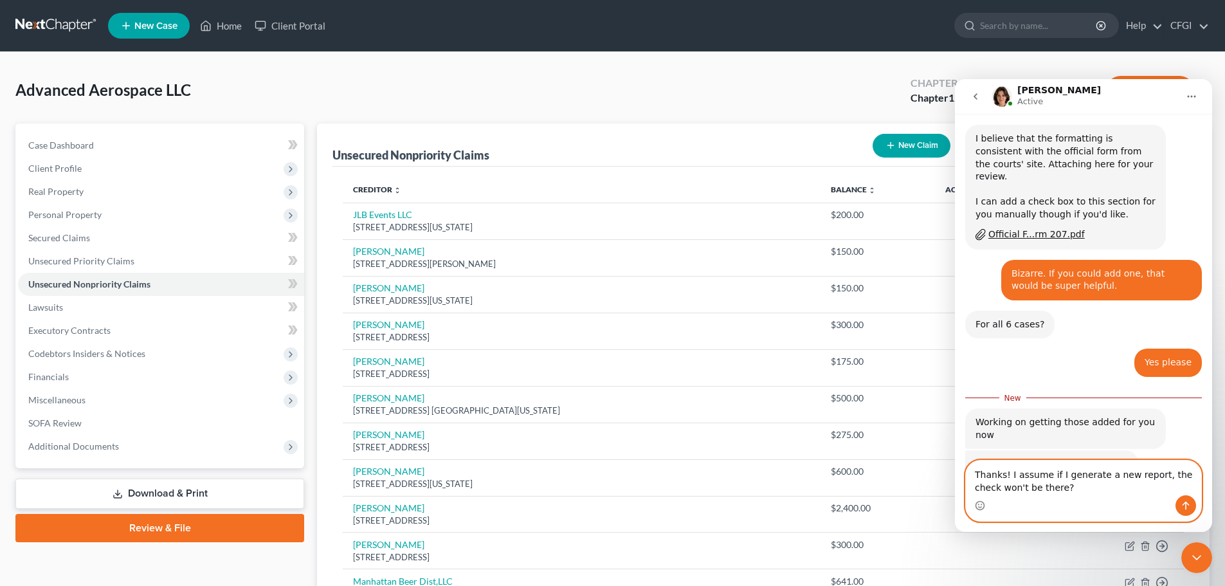
type textarea "Thanks! I assume if I generate a new report, the check won't be there?"
click at [1181, 502] on icon "Send a message…" at bounding box center [1186, 505] width 10 height 10
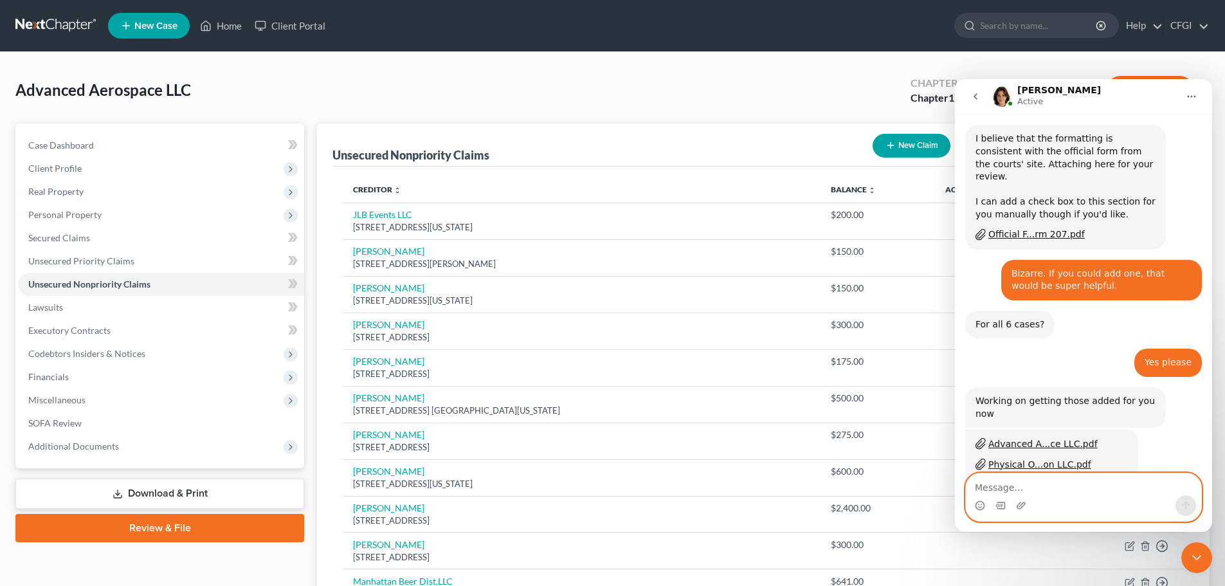
scroll to position [1525, 0]
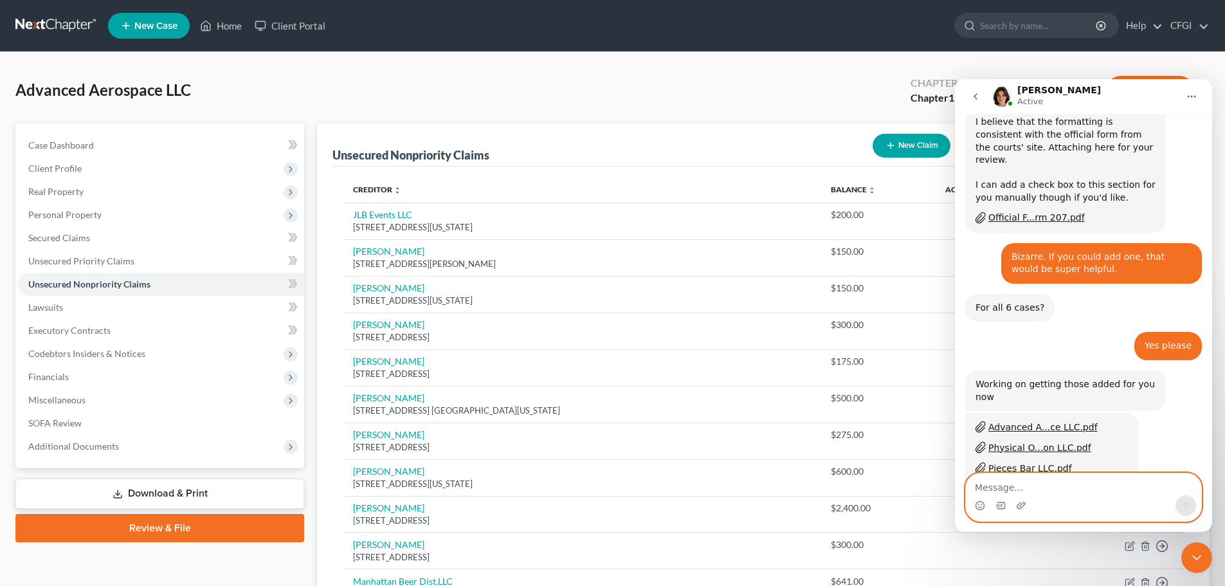
click at [994, 484] on textarea "Message…" at bounding box center [1083, 484] width 235 height 22
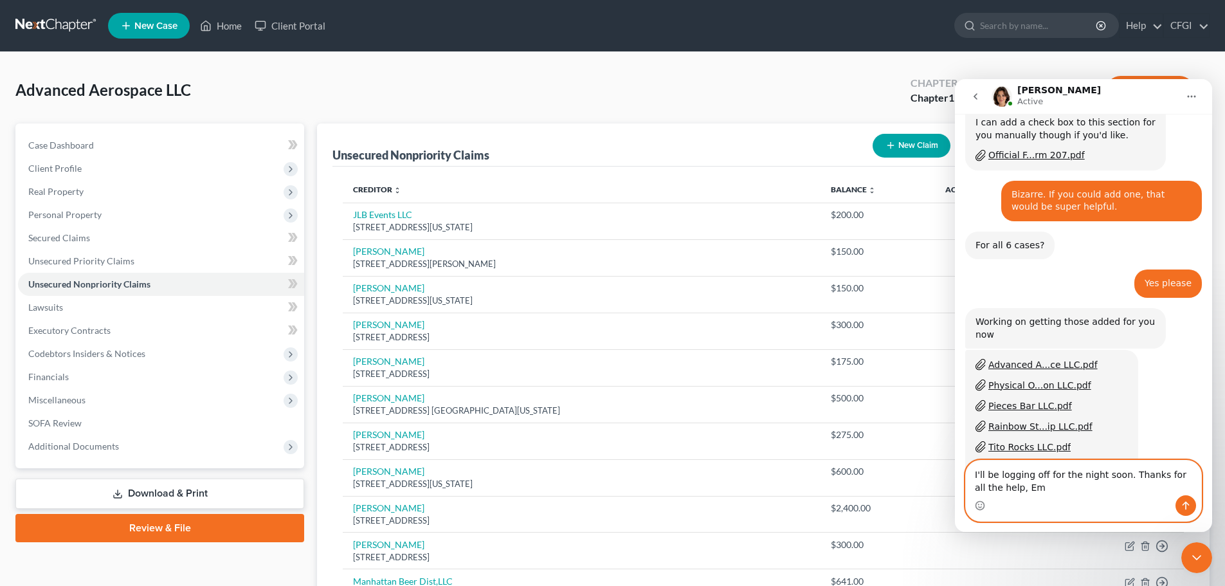
scroll to position [1602, 0]
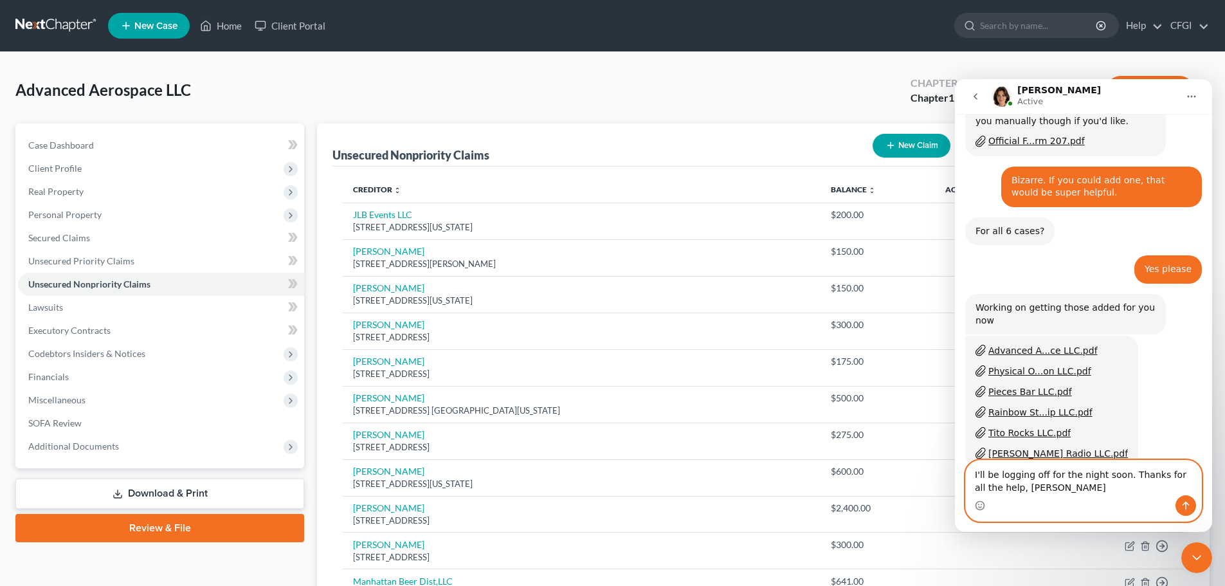
type textarea "I'll be logging off for the night soon. Thanks for all the help, [PERSON_NAME]."
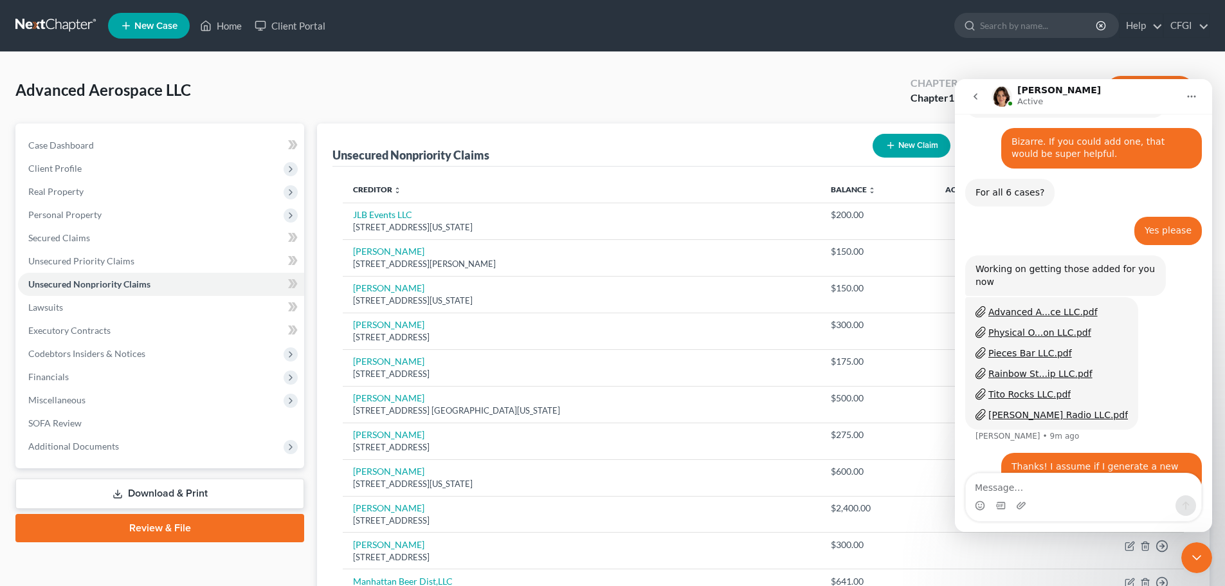
click at [1189, 94] on icon "Home" at bounding box center [1191, 96] width 10 height 10
